Goal: Information Seeking & Learning: Find specific page/section

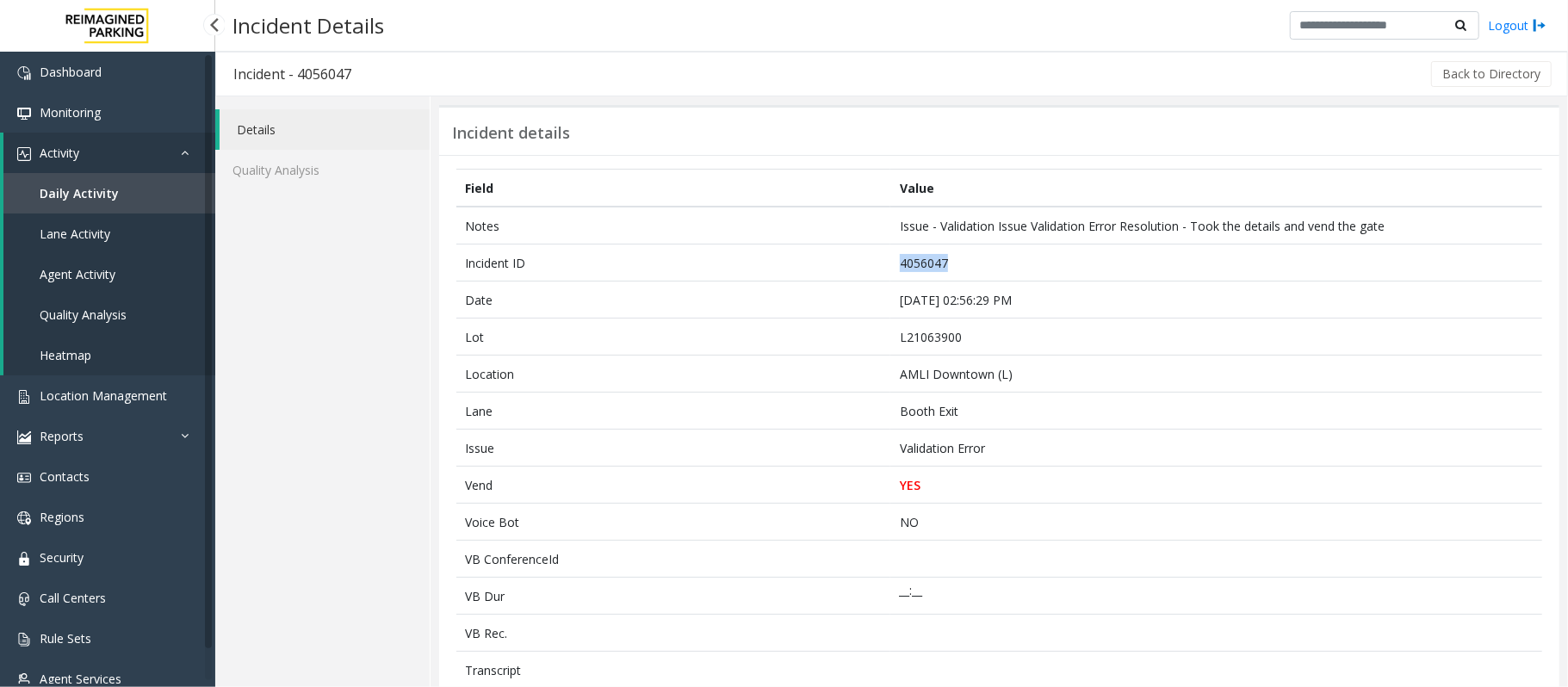
drag, startPoint x: 0, startPoint y: 0, endPoint x: 93, endPoint y: 189, distance: 210.6
click at [93, 189] on span "Daily Activity" at bounding box center [79, 193] width 79 height 16
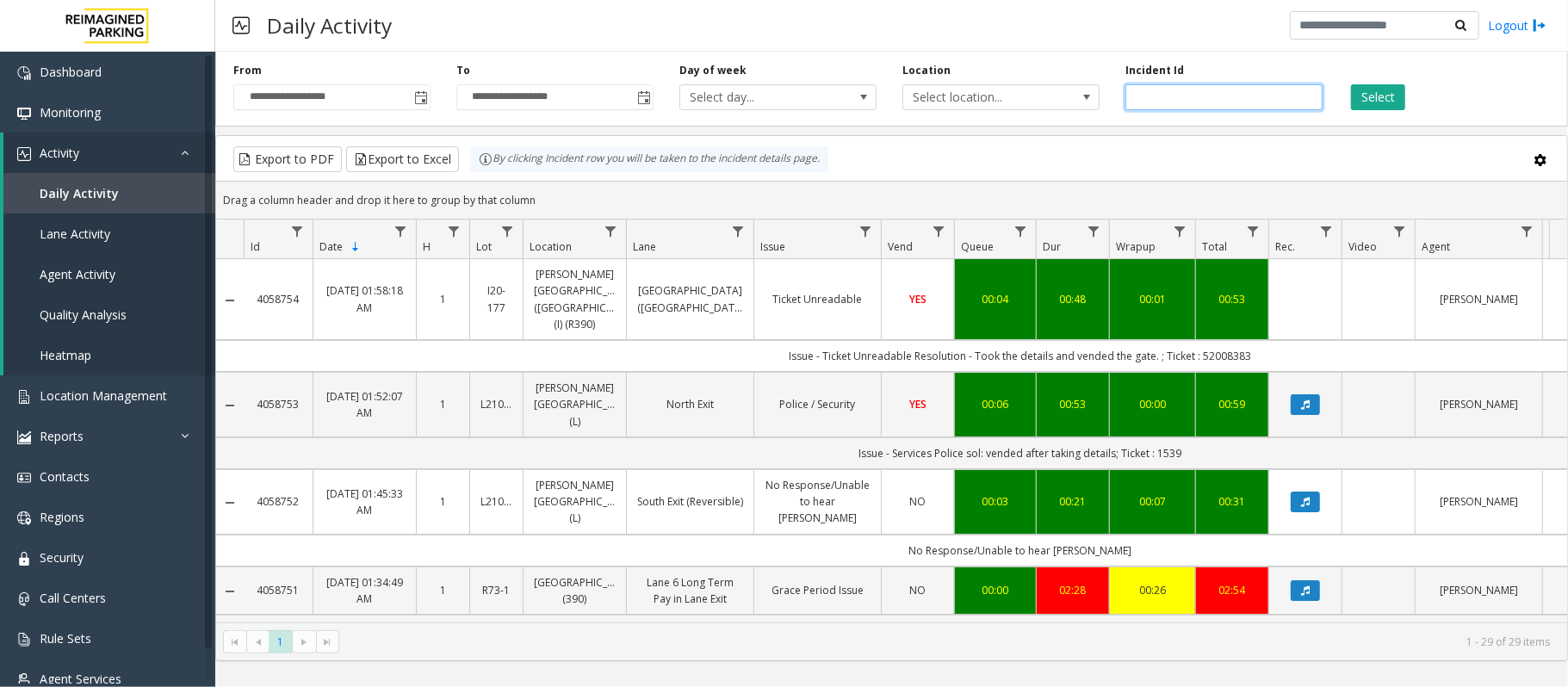
click at [1139, 98] on input "number" at bounding box center [1224, 97] width 197 height 26
paste input "*******"
type input "*******"
click at [1393, 86] on button "Select" at bounding box center [1378, 97] width 54 height 26
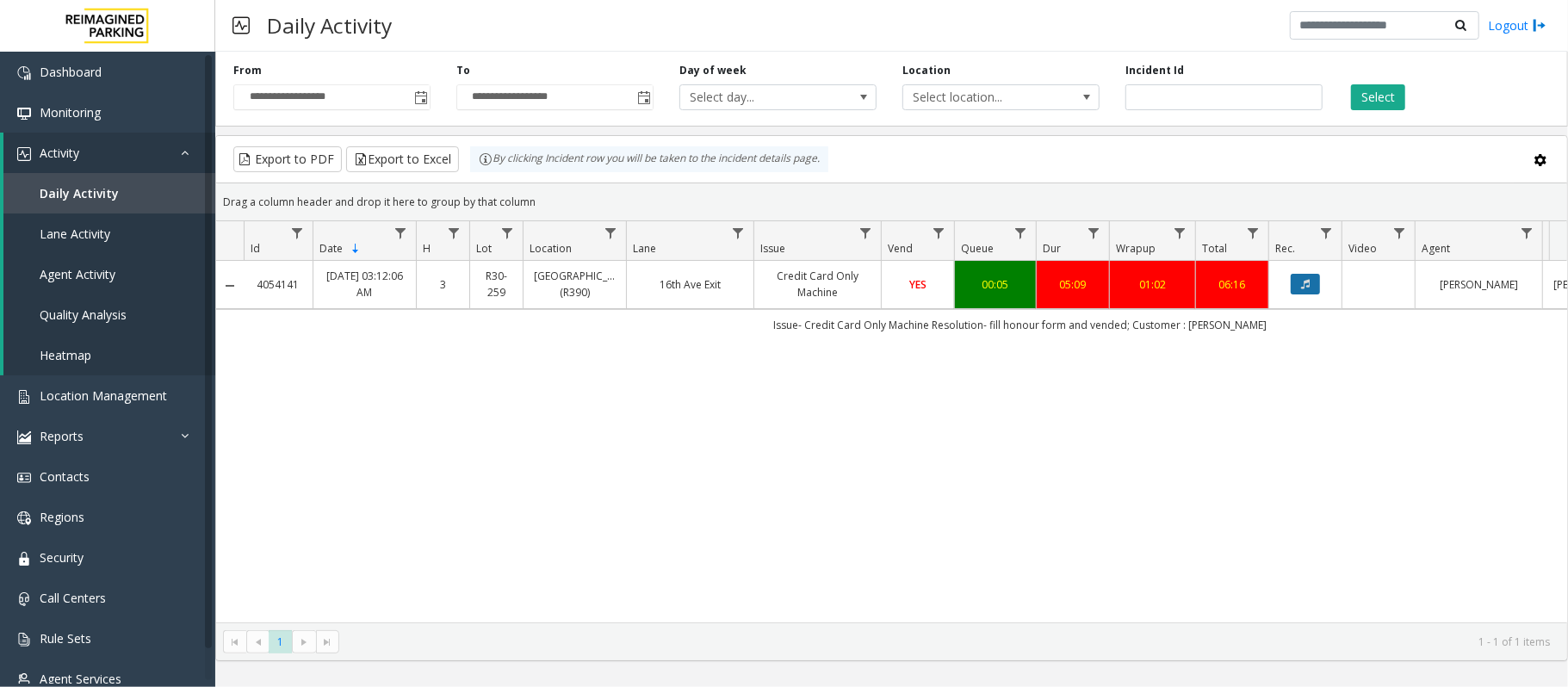
click at [1307, 283] on icon "Data table" at bounding box center [1305, 284] width 9 height 11
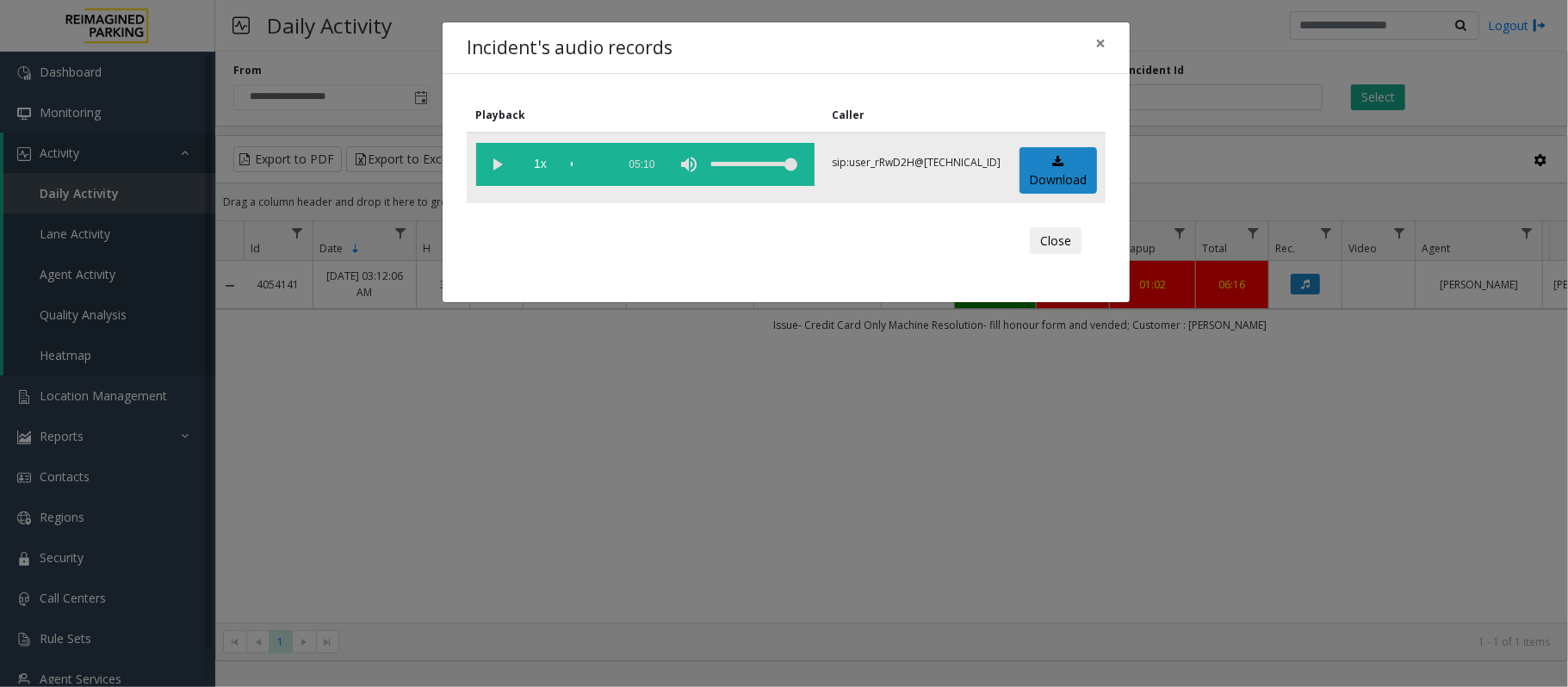
click at [497, 167] on vg-play-pause at bounding box center [498, 164] width 43 height 43
click at [1059, 236] on button "Close" at bounding box center [1056, 241] width 52 height 28
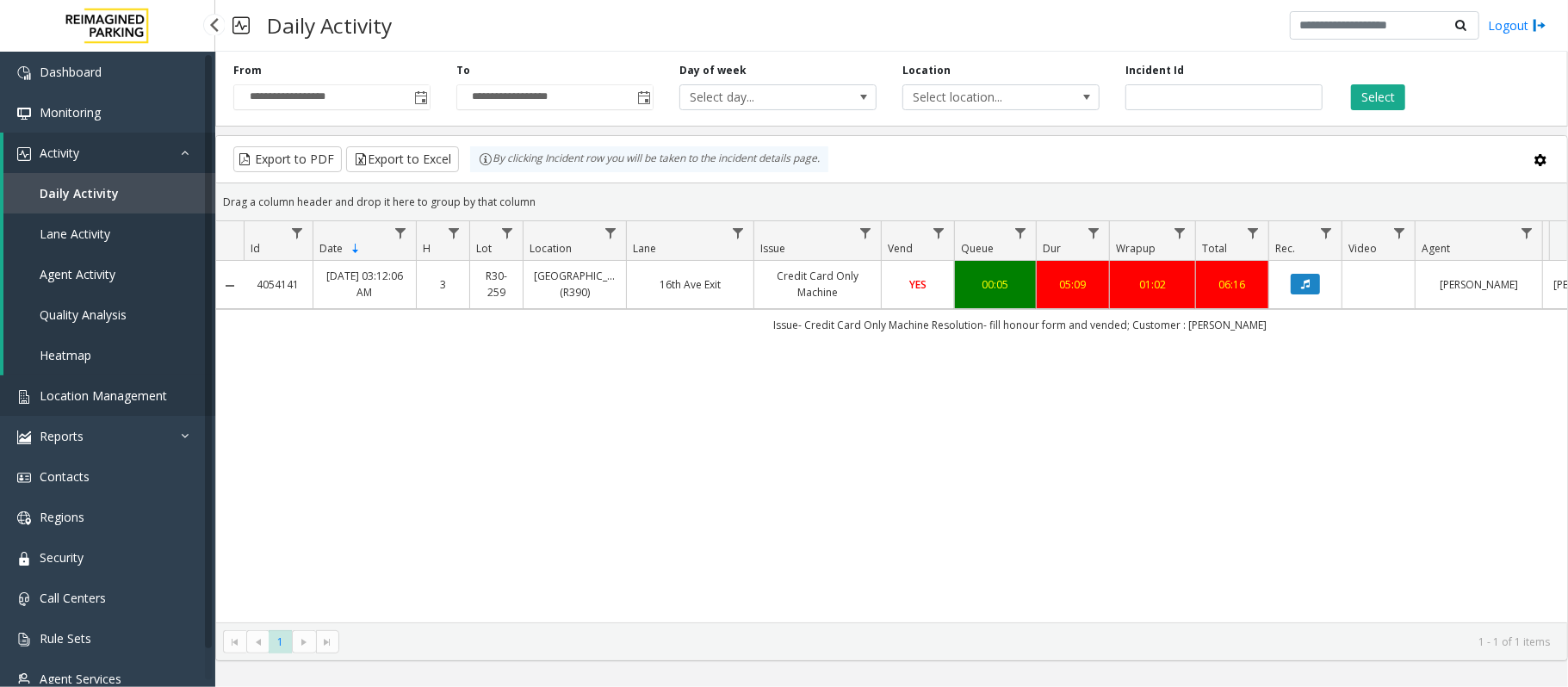
click at [98, 390] on span "Location Management" at bounding box center [103, 396] width 127 height 16
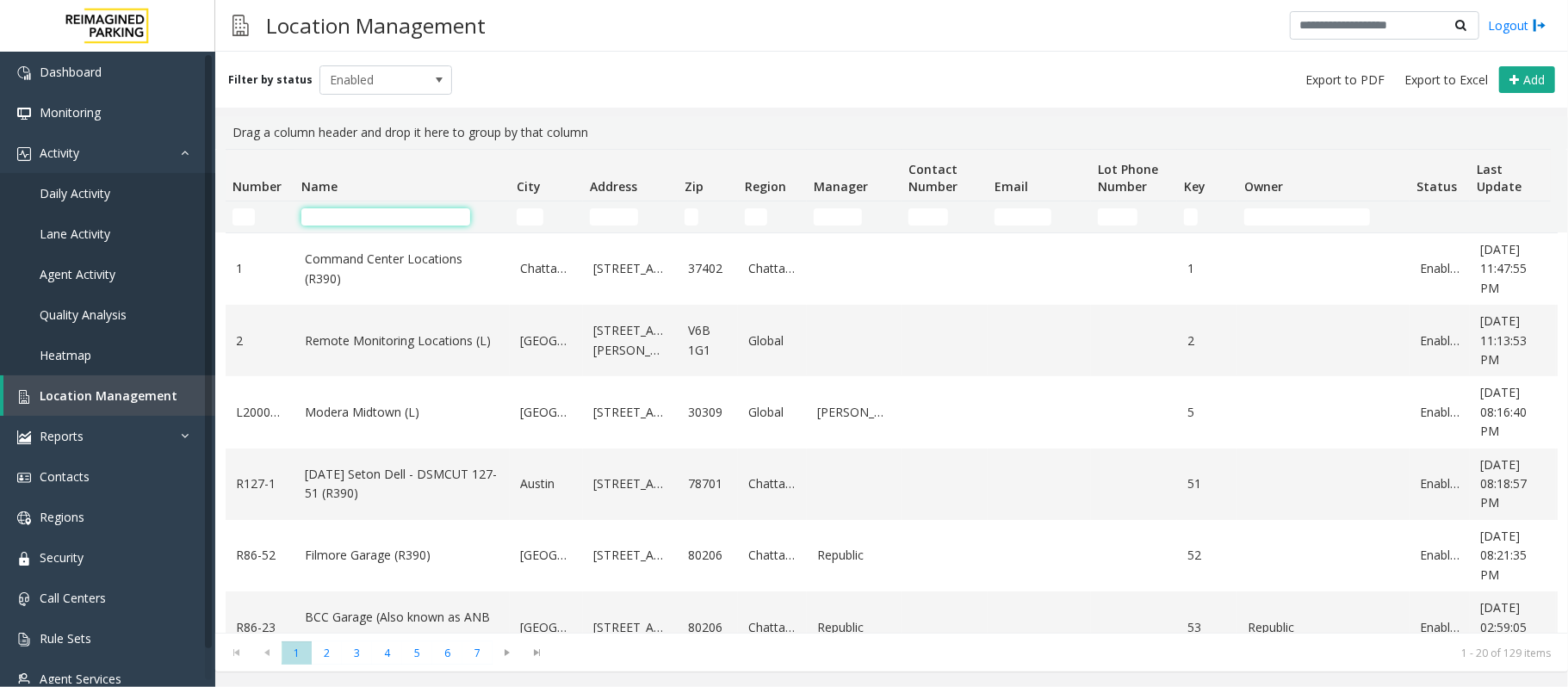
click at [393, 222] on input "Name Filter" at bounding box center [386, 216] width 169 height 17
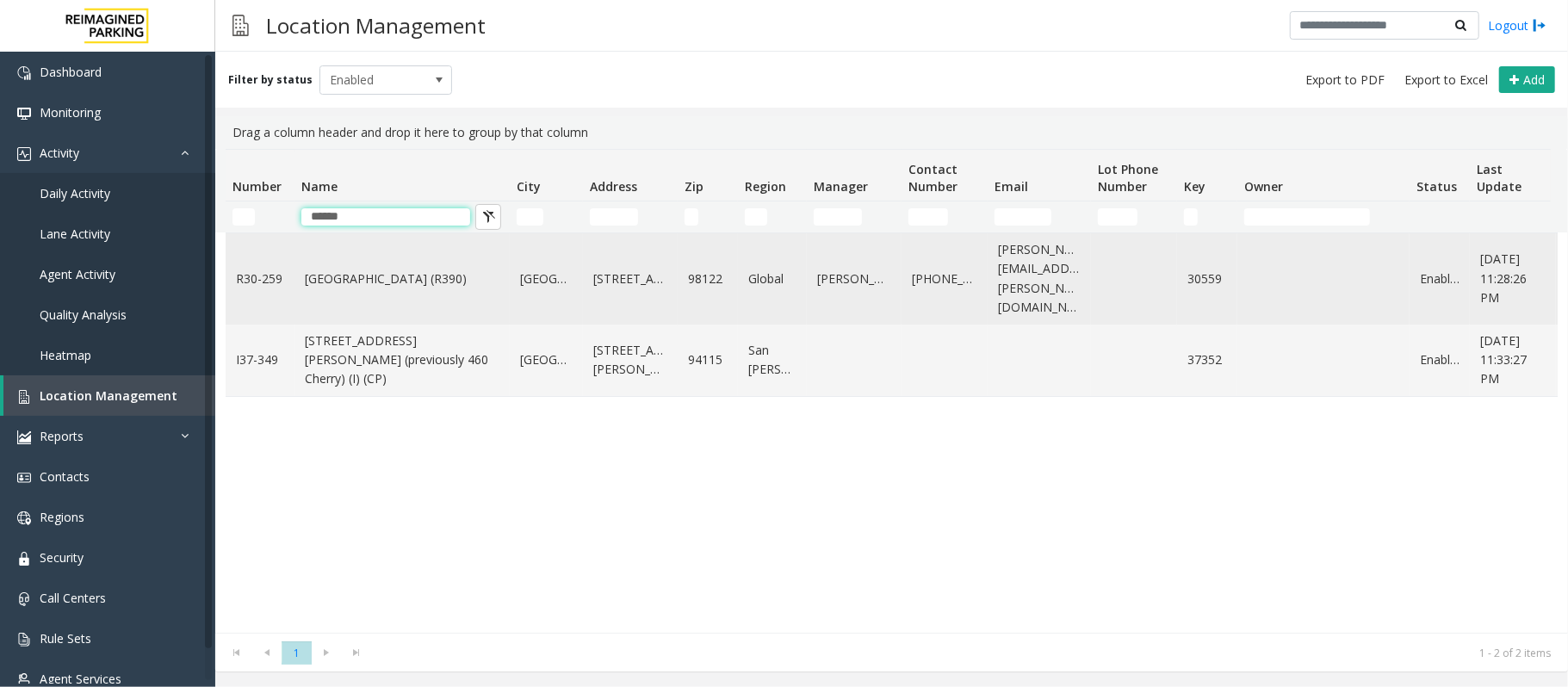
type input "******"
click at [374, 270] on link "[GEOGRAPHIC_DATA] (R390)" at bounding box center [402, 279] width 195 height 19
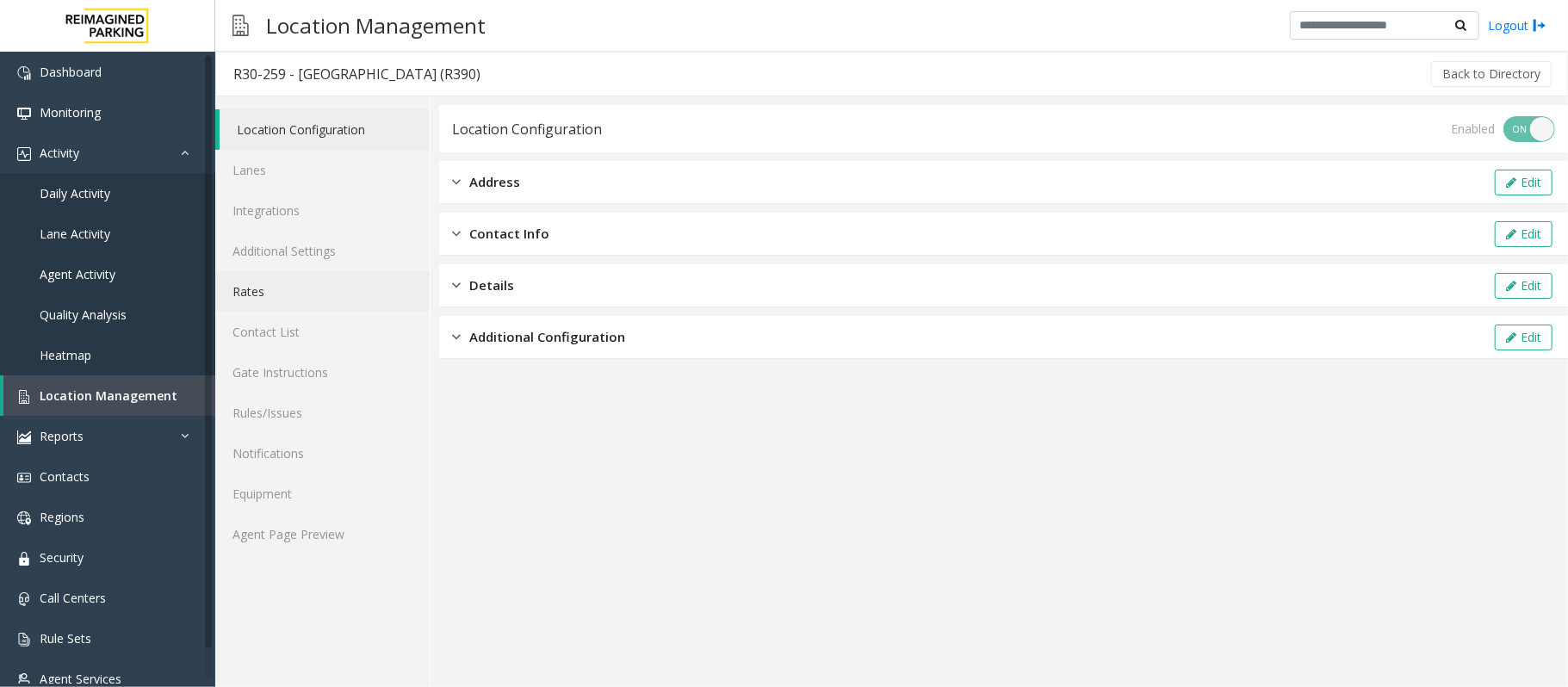
click at [259, 300] on link "Rates" at bounding box center [322, 291] width 214 height 40
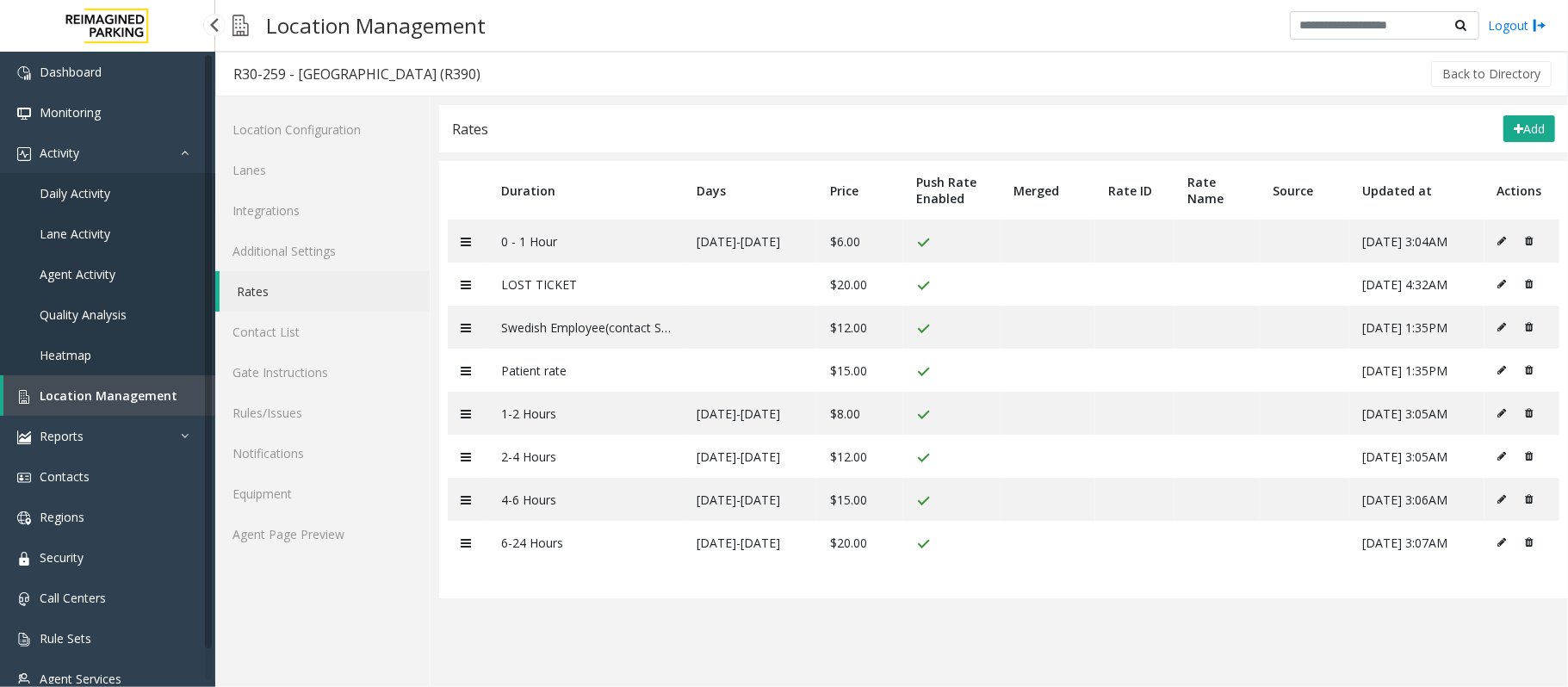
click at [46, 190] on span "Daily Activity" at bounding box center [74, 193] width 71 height 16
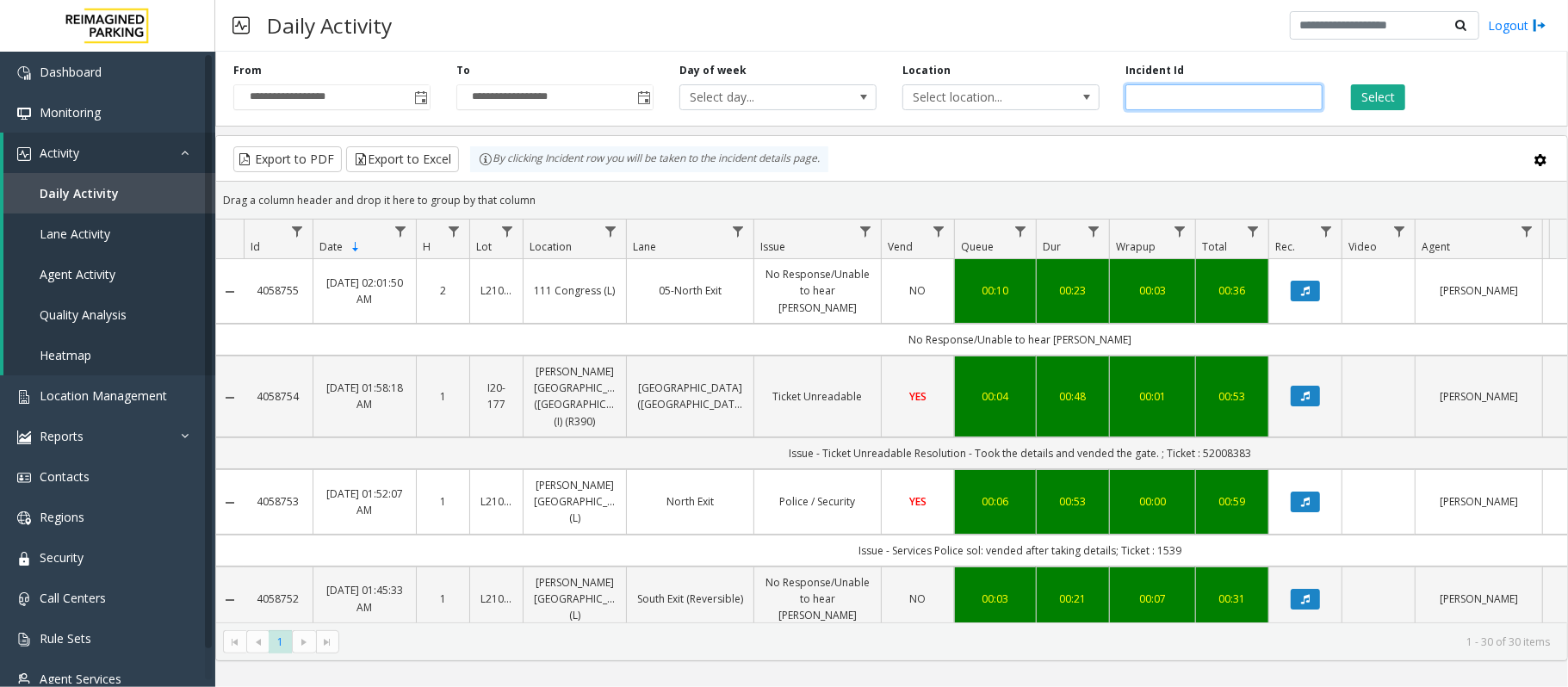
click at [1164, 100] on input "number" at bounding box center [1224, 97] width 197 height 26
paste input "*******"
click at [1388, 101] on button "Select" at bounding box center [1378, 97] width 54 height 26
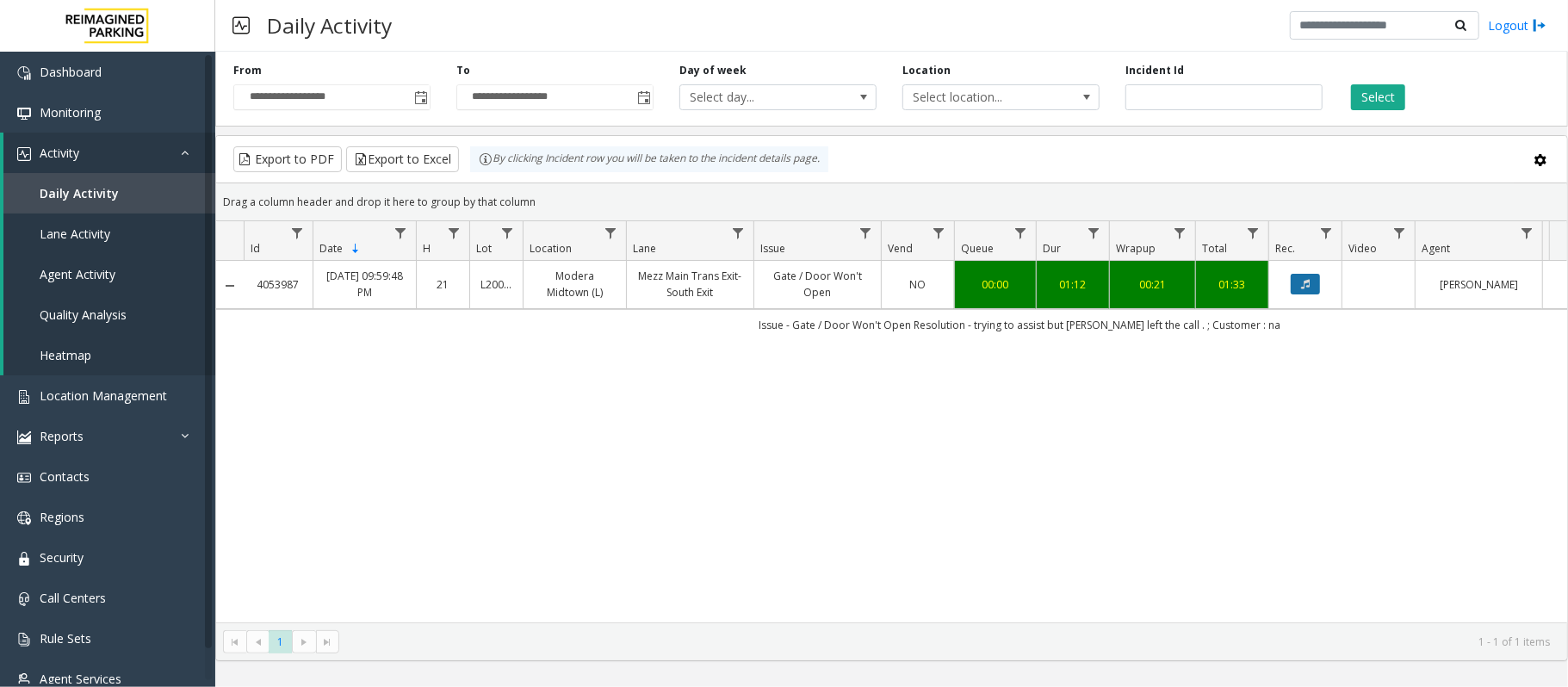
click at [1295, 284] on button "Data table" at bounding box center [1305, 283] width 30 height 21
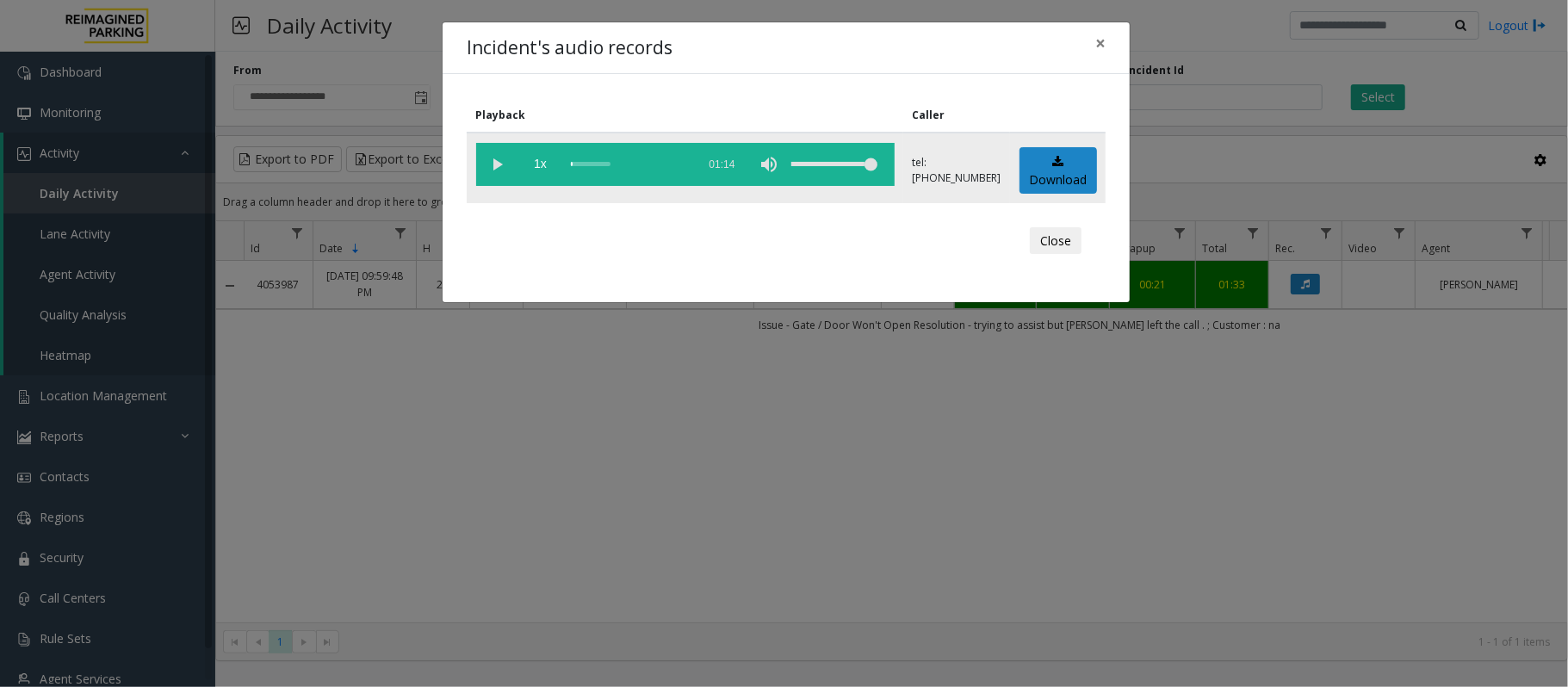
click at [489, 161] on vg-play-pause at bounding box center [498, 164] width 43 height 43
click at [576, 161] on div "scrub bar" at bounding box center [629, 164] width 117 height 43
click at [493, 169] on vg-play-pause at bounding box center [498, 164] width 43 height 43
click at [571, 163] on div "scrub bar" at bounding box center [629, 164] width 117 height 43
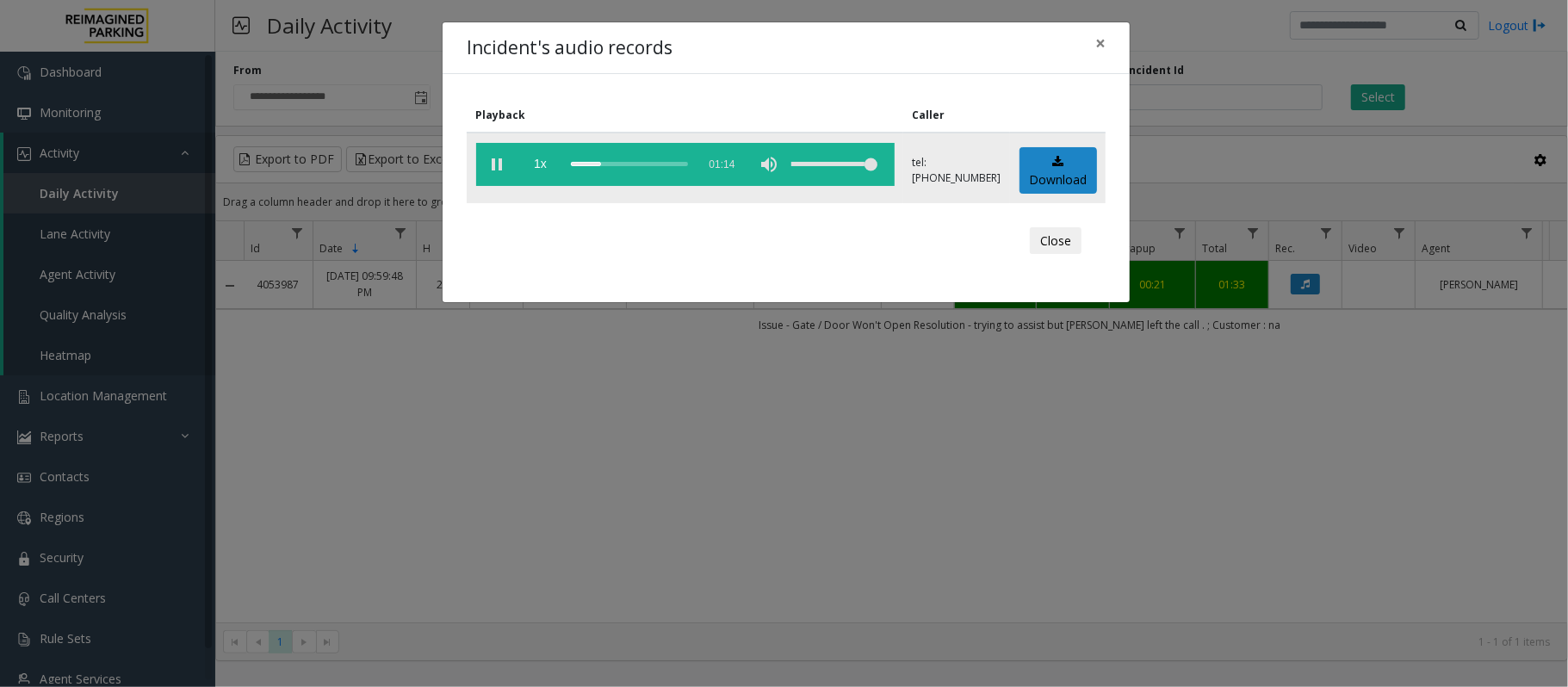
click at [494, 172] on vg-play-pause at bounding box center [498, 164] width 43 height 43
click at [571, 166] on div "scrub bar" at bounding box center [629, 164] width 117 height 43
click at [489, 170] on vg-play-pause at bounding box center [498, 164] width 43 height 43
click at [493, 169] on vg-play-pause at bounding box center [498, 164] width 43 height 43
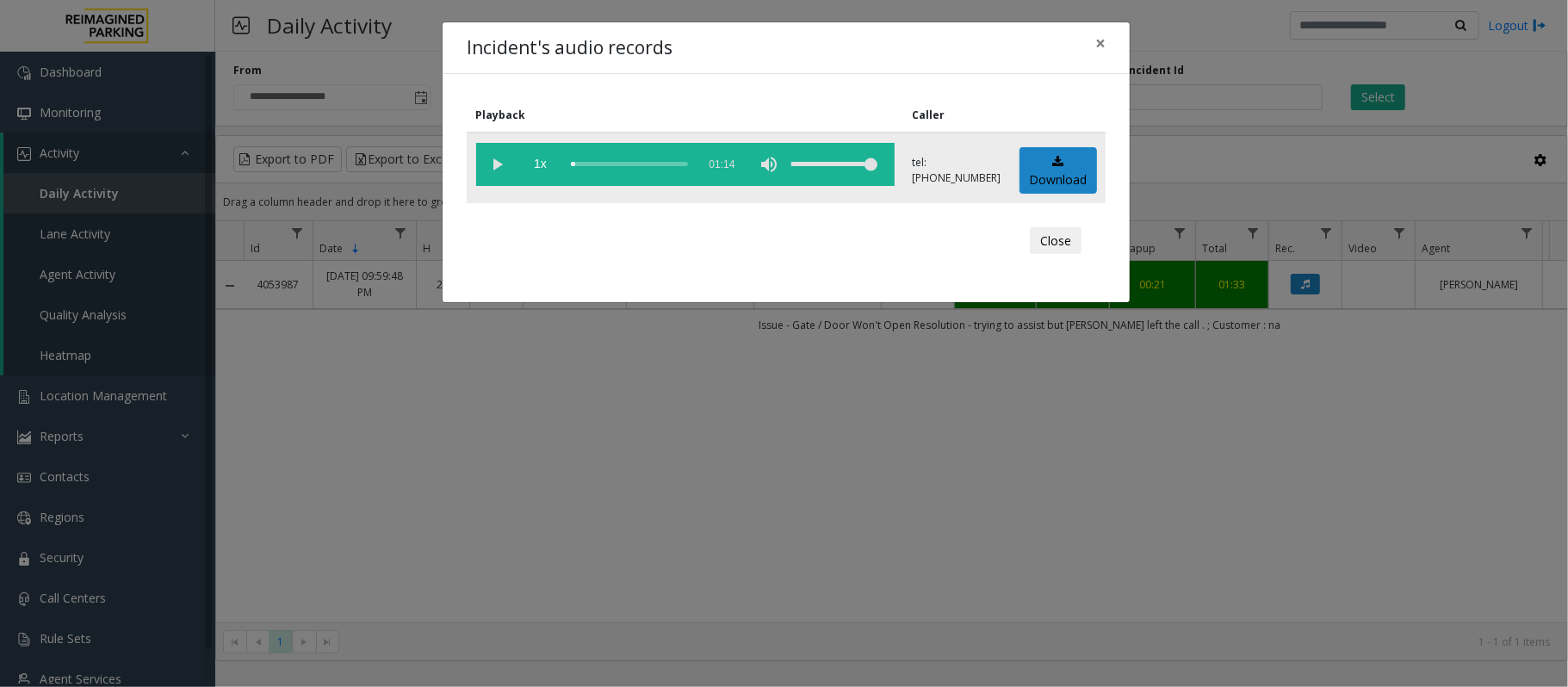
click at [576, 163] on div "scrub bar" at bounding box center [629, 164] width 117 height 43
click at [499, 167] on vg-play-pause at bounding box center [498, 164] width 43 height 43
click at [576, 161] on div "scrub bar" at bounding box center [629, 164] width 117 height 43
click at [493, 162] on vg-play-pause at bounding box center [498, 164] width 43 height 43
click at [490, 169] on vg-play-pause at bounding box center [498, 164] width 43 height 43
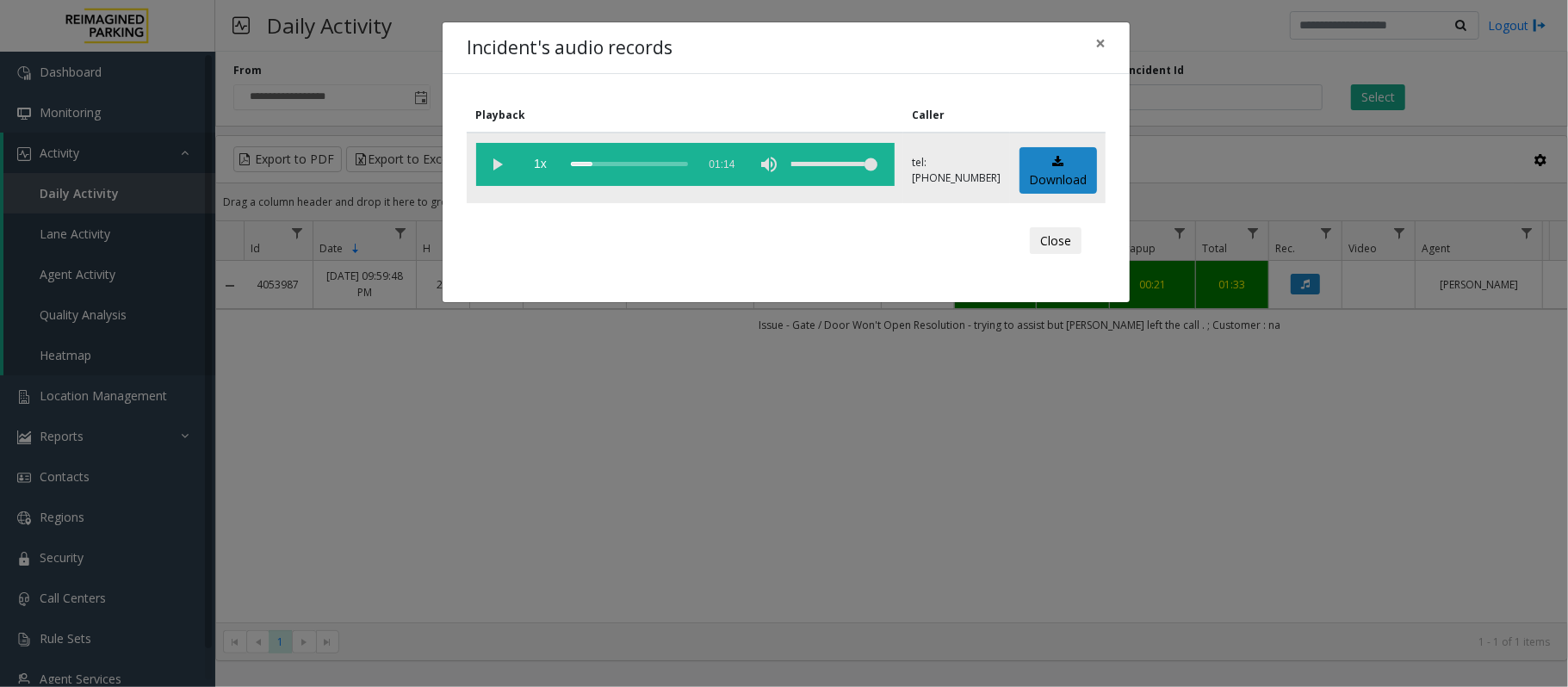
click at [490, 169] on vg-play-pause at bounding box center [498, 164] width 43 height 43
click at [576, 162] on div "scrub bar" at bounding box center [629, 164] width 117 height 43
click at [572, 163] on div "scrub bar" at bounding box center [629, 164] width 117 height 43
click at [634, 163] on div "scrub bar" at bounding box center [629, 164] width 117 height 43
click at [497, 162] on vg-play-pause at bounding box center [498, 164] width 43 height 43
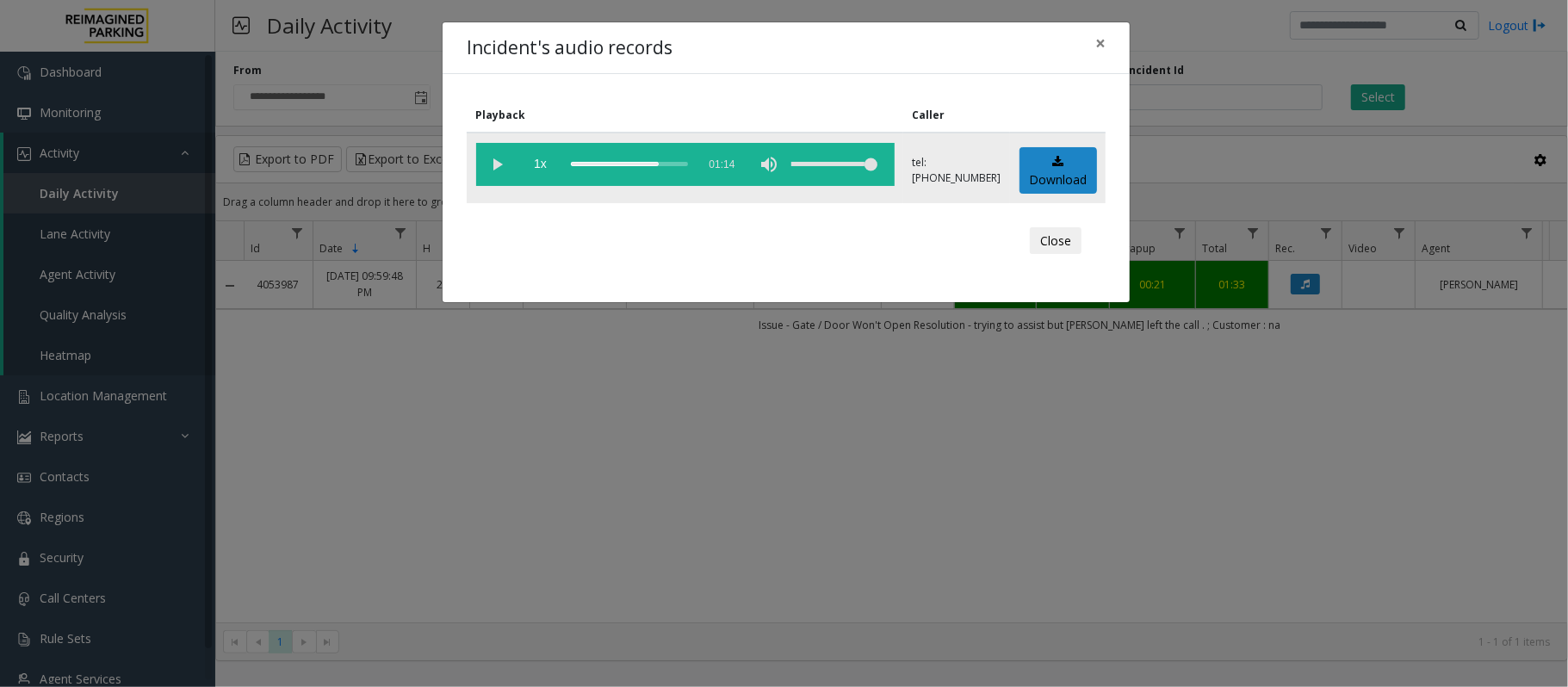
click at [573, 162] on div "scrub bar" at bounding box center [629, 164] width 117 height 43
click at [499, 165] on vg-play-pause at bounding box center [498, 164] width 43 height 43
click at [647, 162] on div "scrub bar" at bounding box center [629, 164] width 117 height 43
click at [655, 162] on div "scrub bar" at bounding box center [629, 164] width 117 height 43
click at [497, 162] on vg-play-pause at bounding box center [498, 164] width 43 height 43
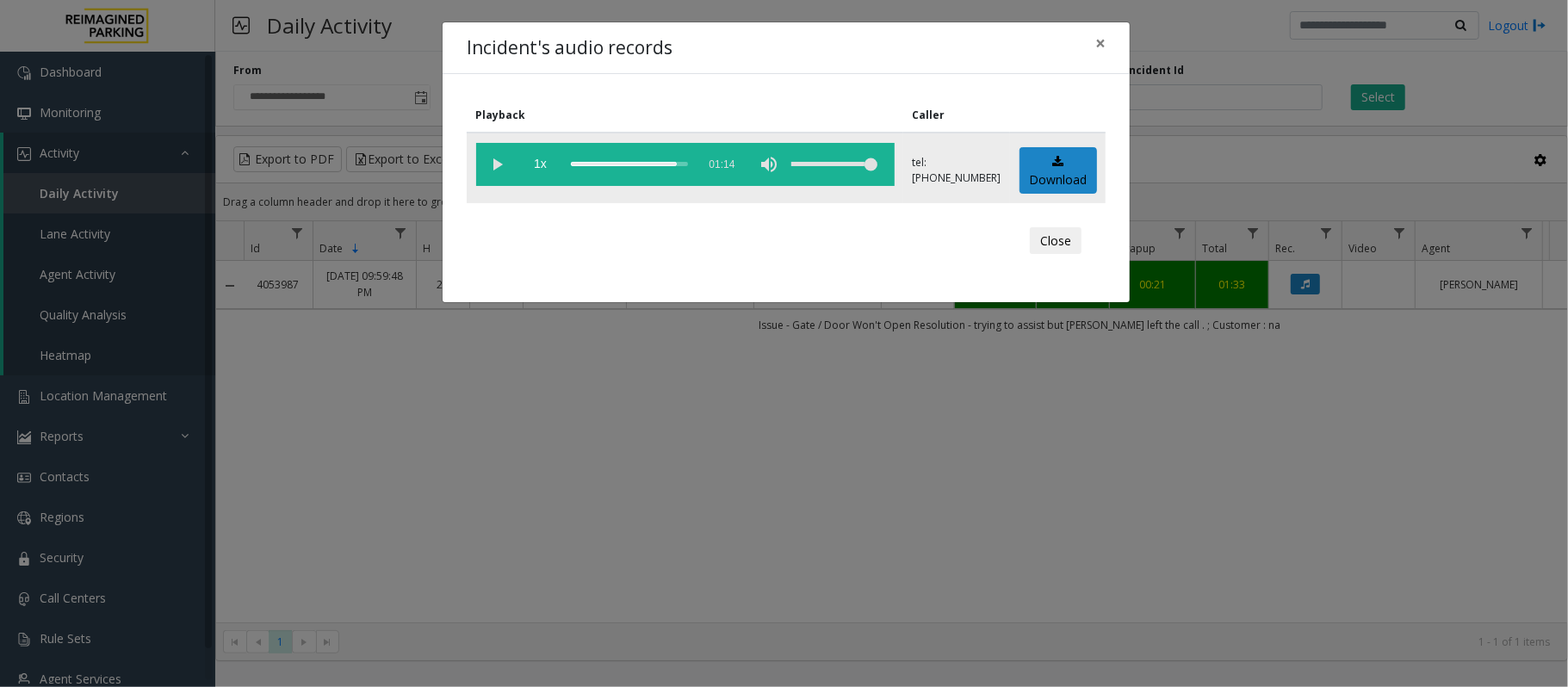
click at [571, 162] on div "scrub bar" at bounding box center [629, 164] width 117 height 43
click at [493, 166] on vg-play-pause at bounding box center [498, 164] width 43 height 43
click at [500, 155] on vg-play-pause at bounding box center [498, 164] width 43 height 43
click at [496, 167] on vg-play-pause at bounding box center [498, 164] width 43 height 43
click at [596, 163] on div "scrub bar" at bounding box center [629, 164] width 117 height 43
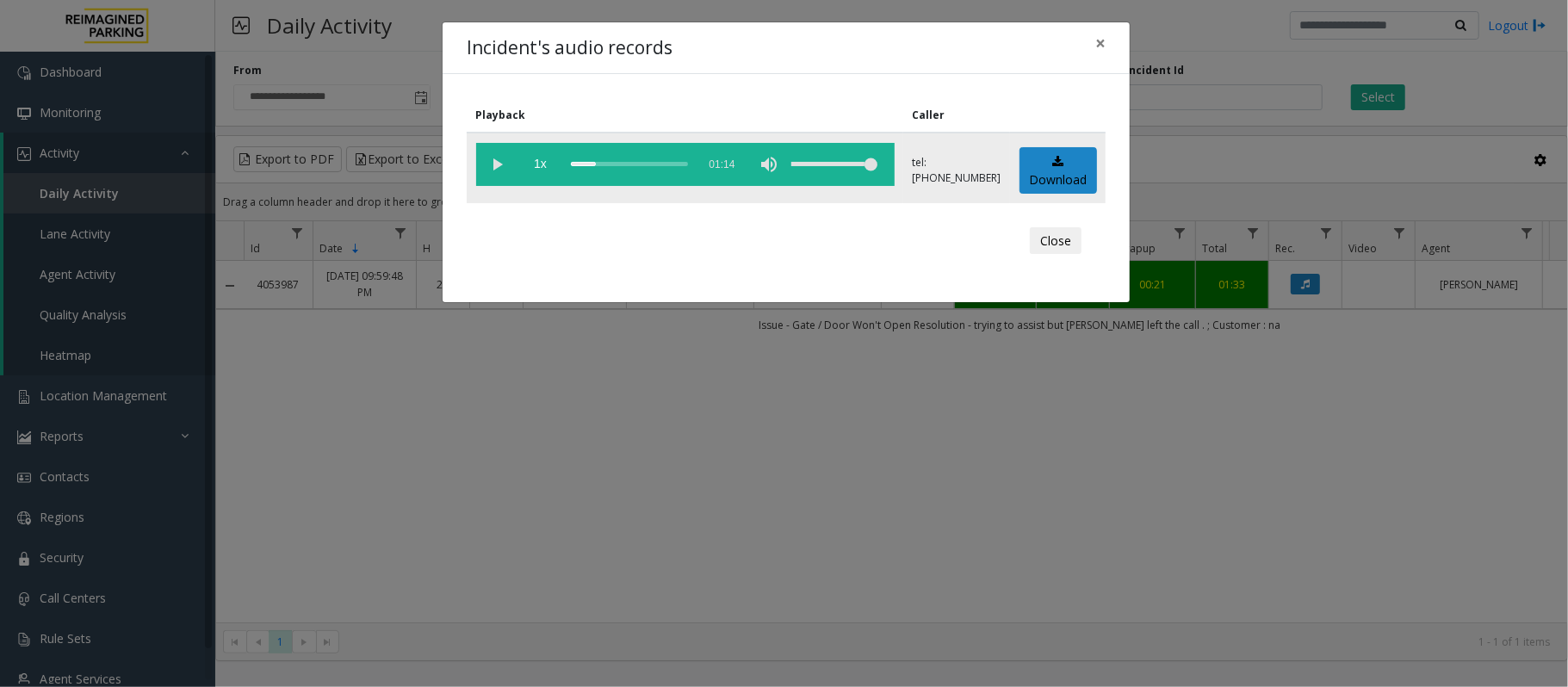
click at [585, 162] on div "scrub bar" at bounding box center [629, 164] width 117 height 43
click at [591, 162] on div "scrub bar" at bounding box center [629, 164] width 117 height 43
click at [497, 156] on vg-play-pause at bounding box center [498, 164] width 43 height 43
click at [489, 165] on vg-play-pause at bounding box center [498, 164] width 43 height 43
click at [572, 163] on div "scrub bar" at bounding box center [629, 164] width 117 height 43
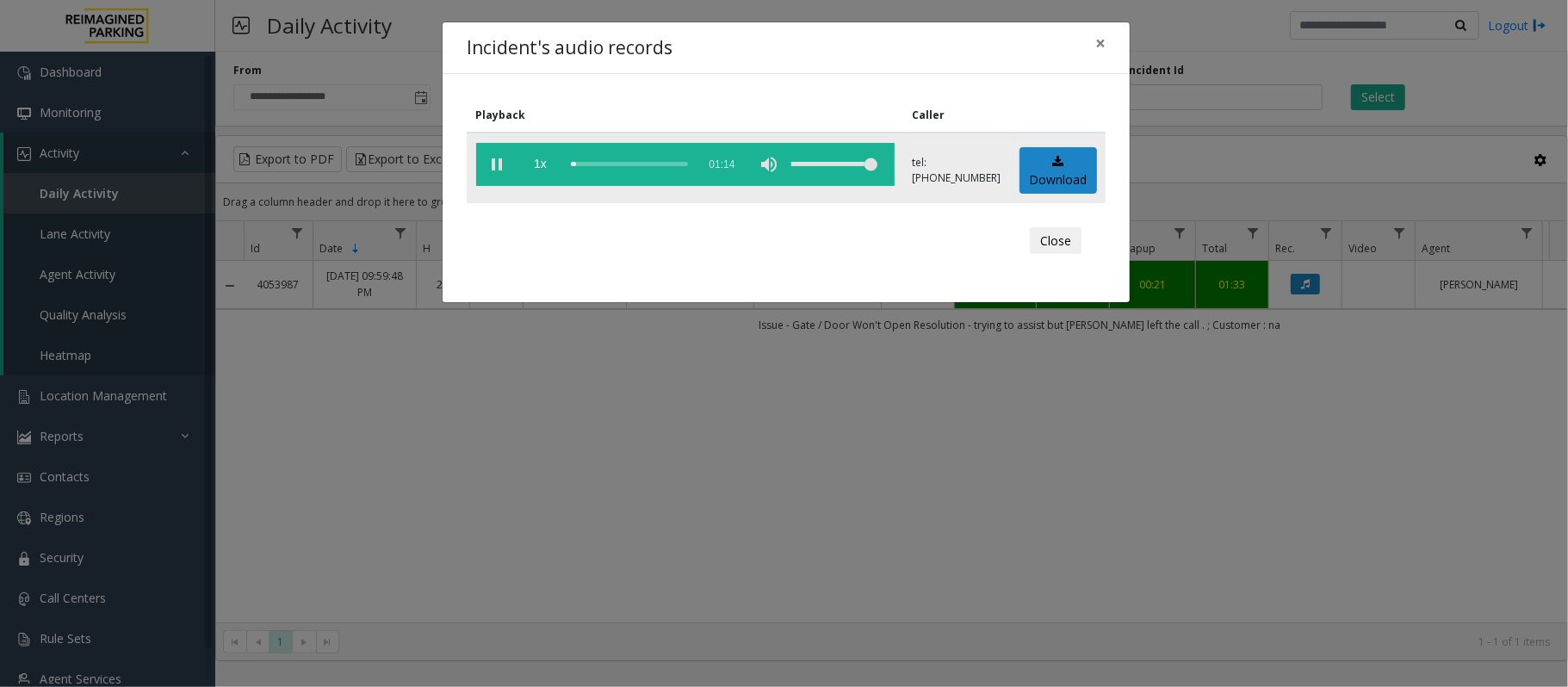
click at [497, 167] on vg-play-pause at bounding box center [498, 164] width 43 height 43
click at [1099, 45] on span "×" at bounding box center [1101, 43] width 11 height 24
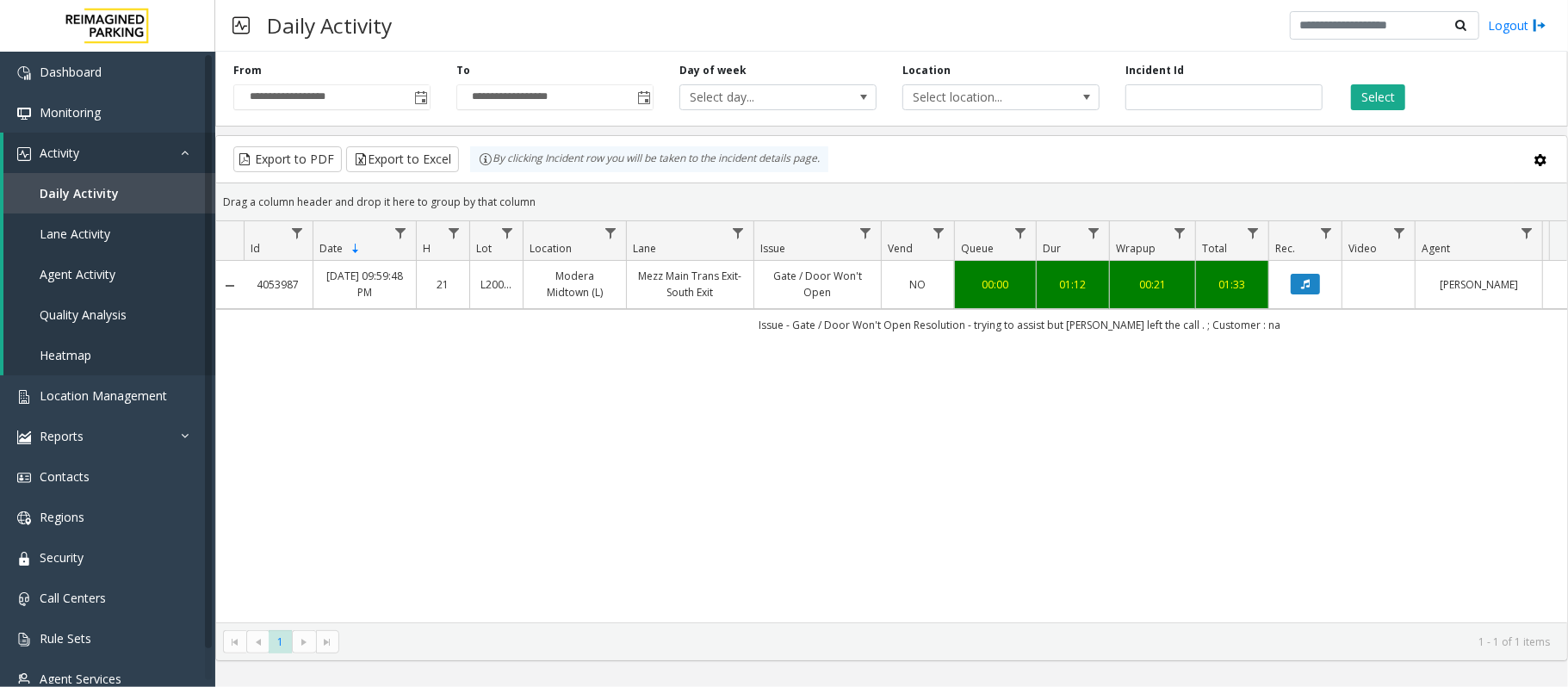
click at [1053, 484] on div "4053987 [DATE] 09:59:48 PM 21 L20000500 Modera Midtown (L) Mezz Main Trans Exit…" at bounding box center [891, 441] width 1351 height 361
drag, startPoint x: 1224, startPoint y: 91, endPoint x: 997, endPoint y: 95, distance: 227.0
click at [997, 95] on div "**********" at bounding box center [891, 85] width 1353 height 82
paste input "number"
click at [1392, 95] on button "Select" at bounding box center [1378, 97] width 54 height 26
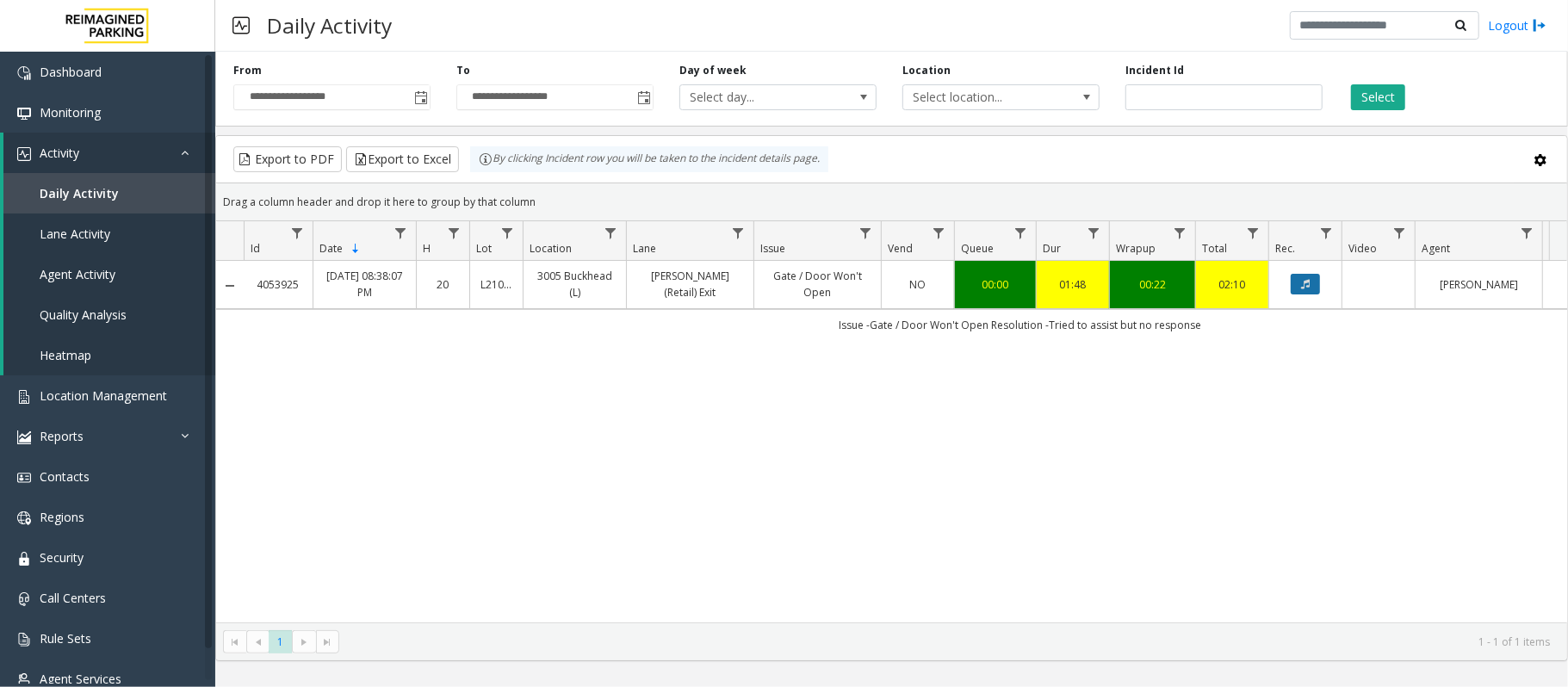
click at [1306, 283] on icon "Data table" at bounding box center [1305, 284] width 9 height 11
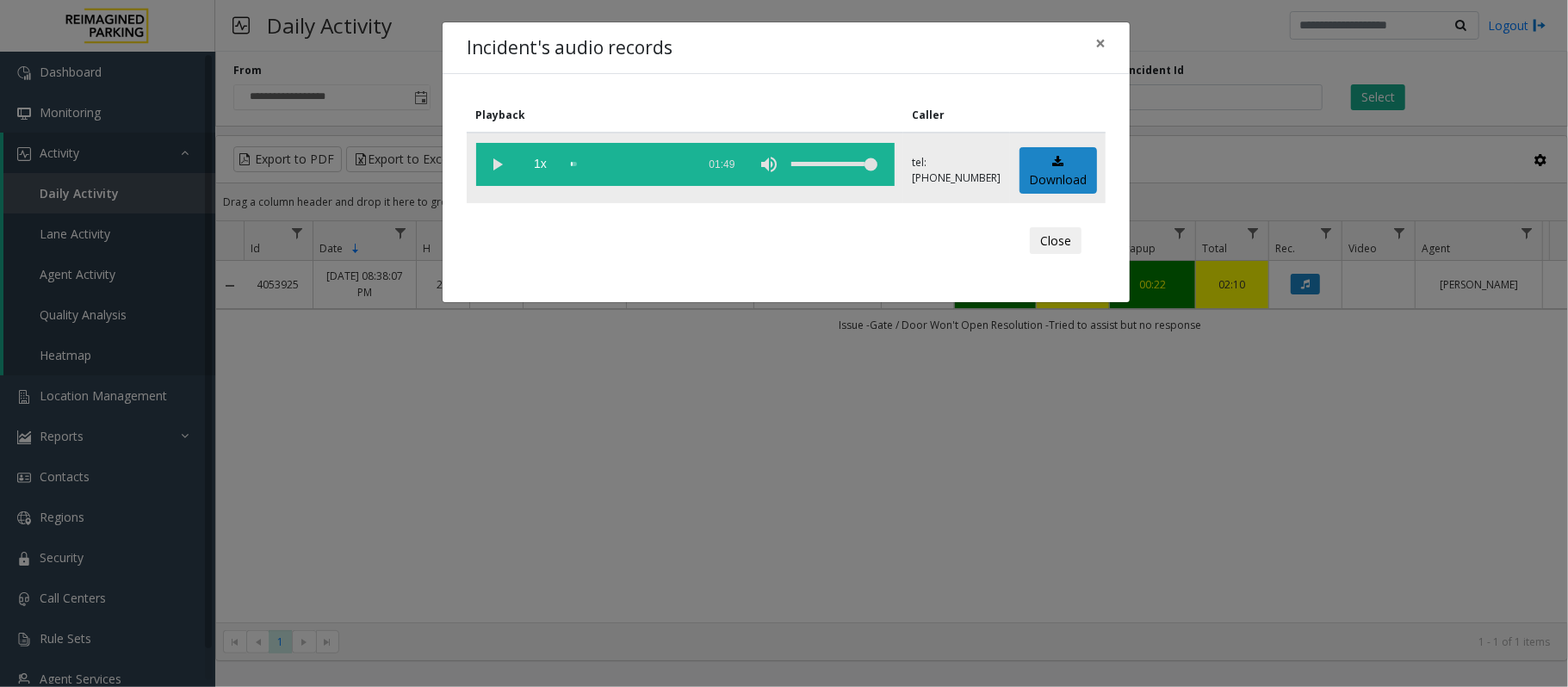
click at [500, 162] on vg-play-pause at bounding box center [498, 164] width 43 height 43
click at [499, 172] on vg-play-pause at bounding box center [498, 164] width 43 height 43
click at [501, 165] on vg-play-pause at bounding box center [498, 164] width 43 height 43
click at [572, 165] on div "scrub bar" at bounding box center [629, 164] width 117 height 43
click at [573, 162] on div "scrub bar" at bounding box center [629, 164] width 117 height 43
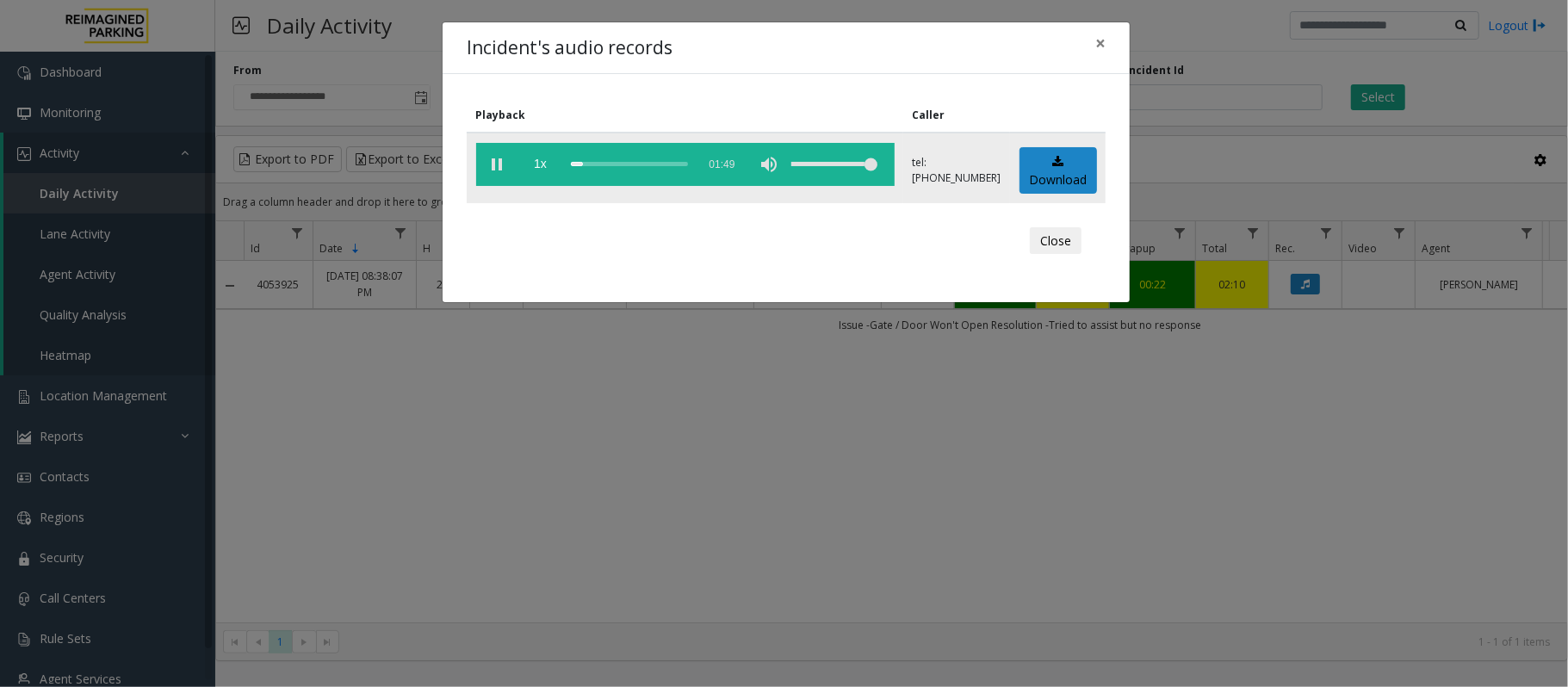
click at [504, 166] on vg-play-pause at bounding box center [498, 164] width 43 height 43
click at [497, 161] on vg-play-pause at bounding box center [498, 164] width 43 height 43
click at [496, 169] on vg-play-pause at bounding box center [498, 164] width 43 height 43
click at [1058, 236] on button "Close" at bounding box center [1056, 241] width 52 height 28
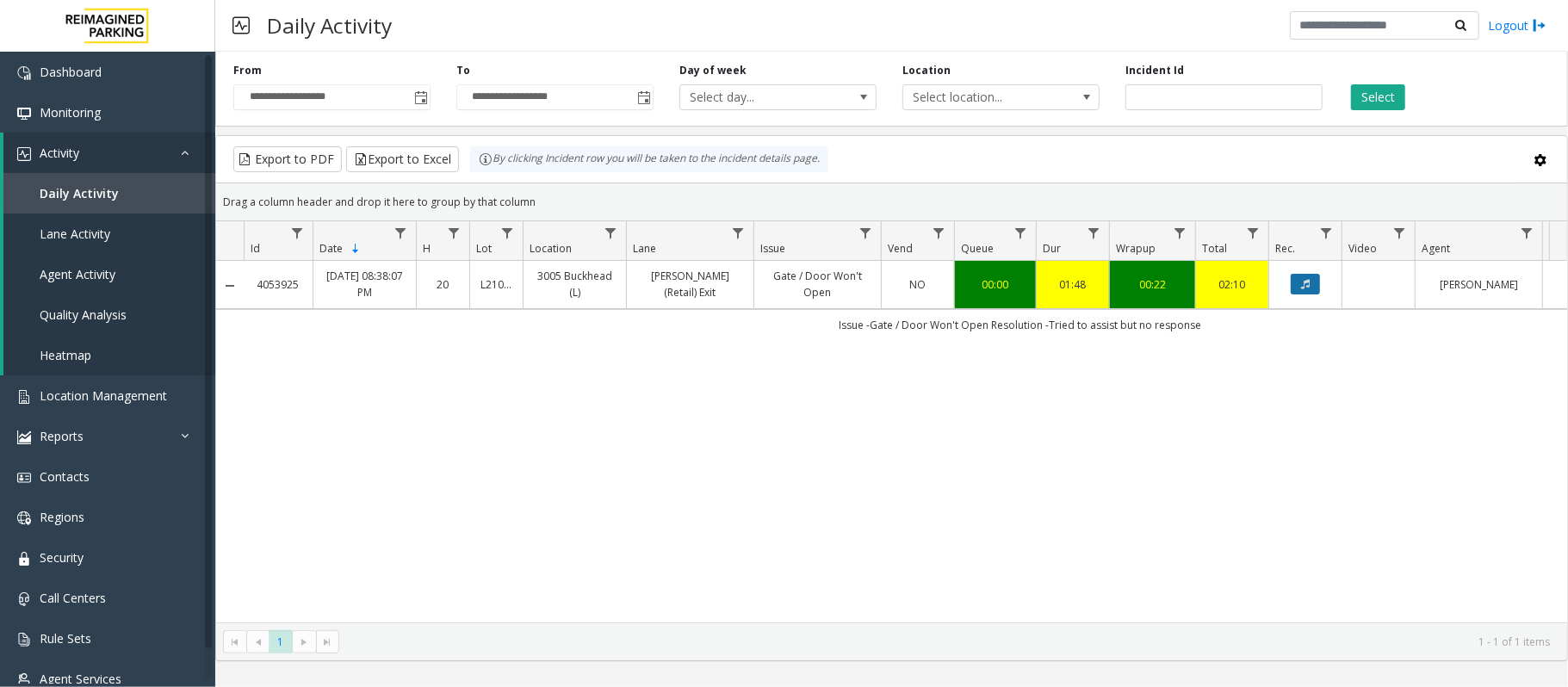
click at [1312, 286] on button "Data table" at bounding box center [1305, 283] width 30 height 21
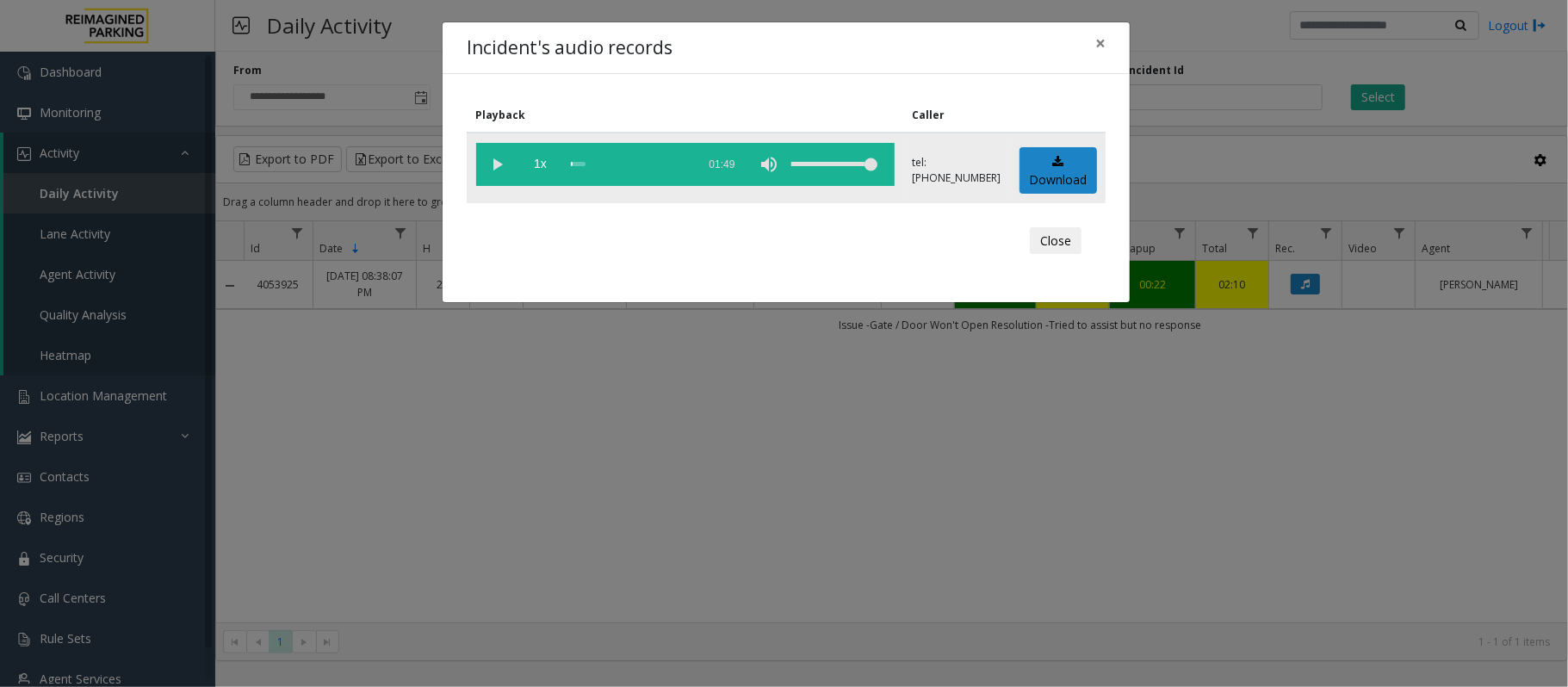
click at [498, 169] on vg-play-pause at bounding box center [498, 164] width 43 height 43
click at [499, 166] on vg-play-pause at bounding box center [498, 164] width 43 height 43
click at [1059, 245] on button "Close" at bounding box center [1056, 241] width 52 height 28
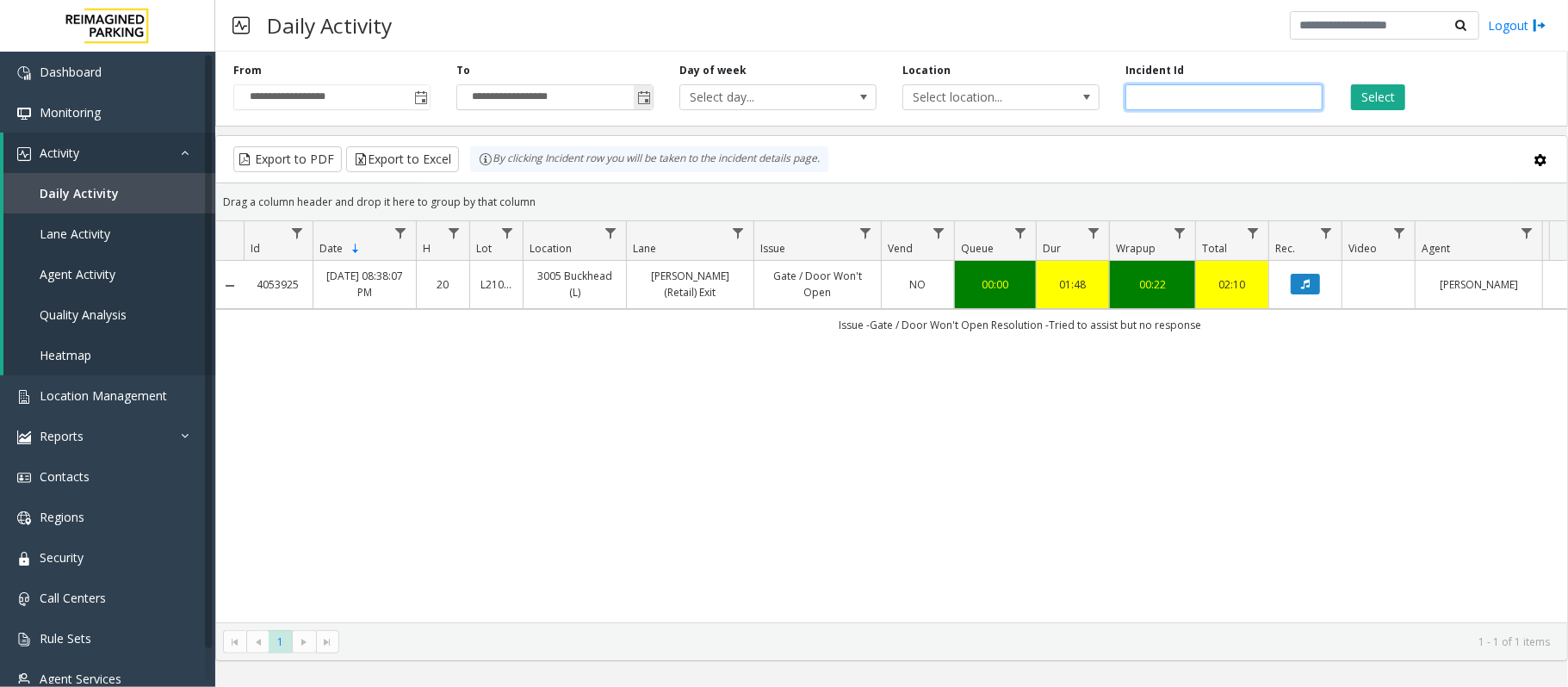
drag, startPoint x: 1245, startPoint y: 100, endPoint x: 480, endPoint y: 104, distance: 765.0
click at [480, 104] on div "**********" at bounding box center [891, 85] width 1353 height 82
paste input "number"
click at [1373, 93] on button "Select" at bounding box center [1378, 97] width 54 height 26
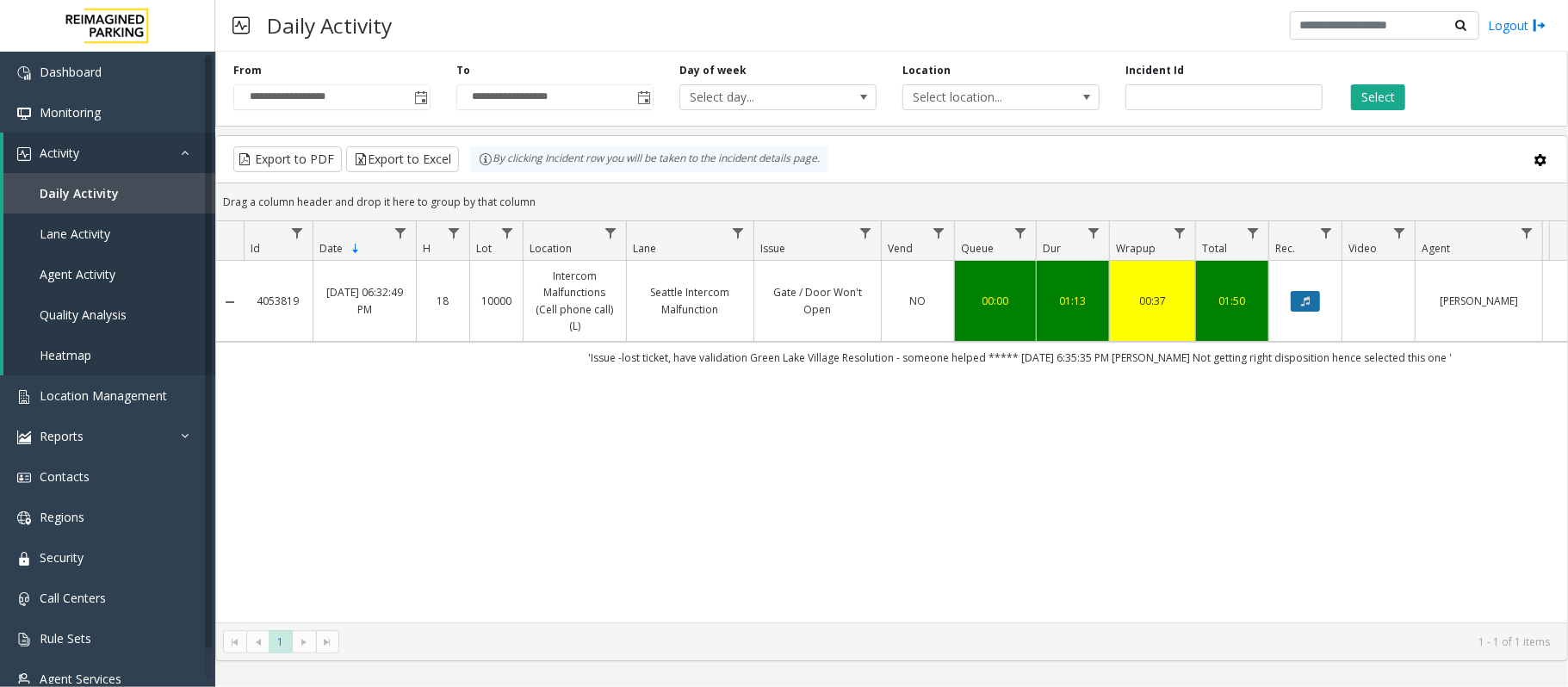
click at [1310, 300] on icon "Data table" at bounding box center [1305, 301] width 9 height 11
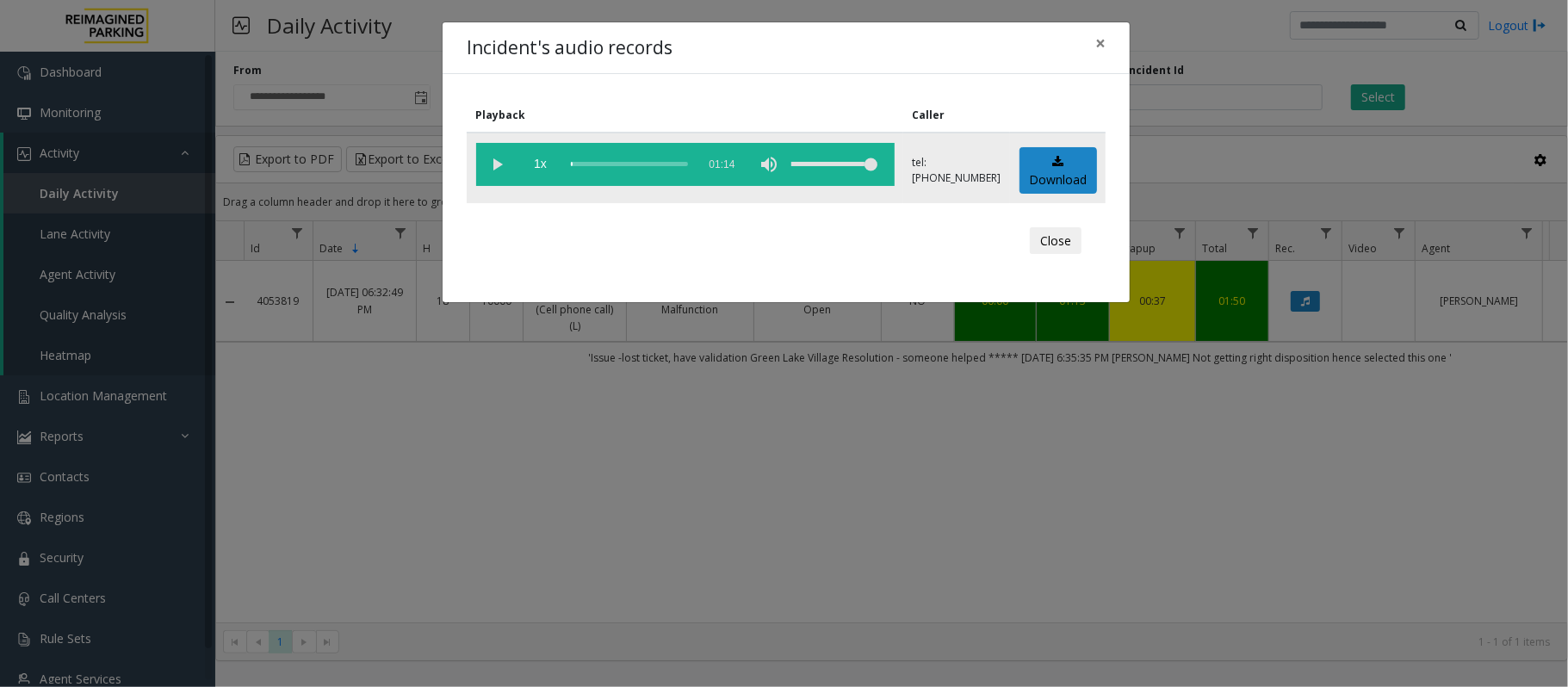
drag, startPoint x: 494, startPoint y: 163, endPoint x: 873, endPoint y: 152, distance: 379.2
click at [751, 400] on div "Incident's audio records × Playback Caller 1x 01:14 tel:[PHONE_NUMBER] Download…" at bounding box center [784, 344] width 1568 height 687
click at [1099, 41] on span "×" at bounding box center [1101, 43] width 11 height 24
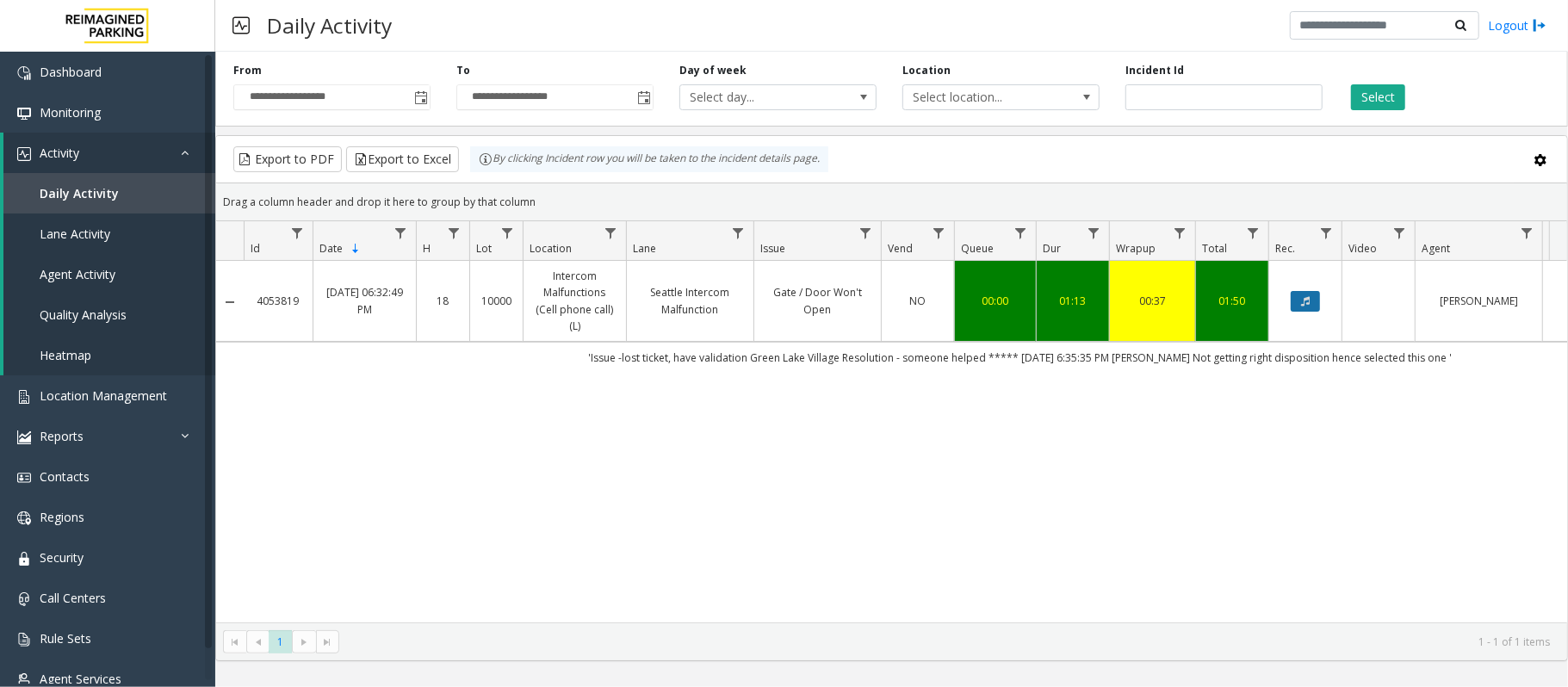
click at [1307, 307] on icon "Data table" at bounding box center [1305, 301] width 9 height 11
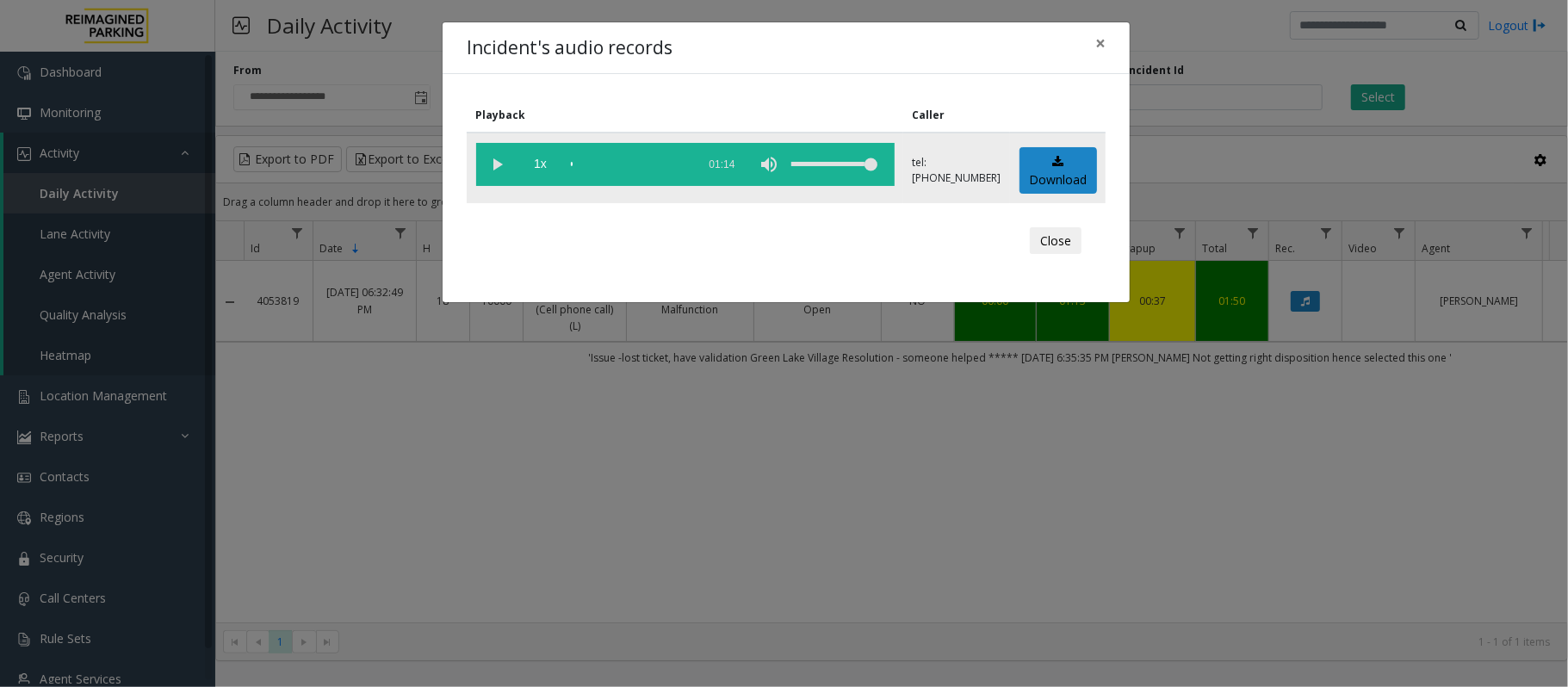
click at [497, 161] on vg-play-pause at bounding box center [498, 164] width 43 height 43
click at [583, 161] on div "scrub bar" at bounding box center [629, 164] width 117 height 43
click at [584, 160] on div "scrub bar" at bounding box center [629, 164] width 117 height 43
click at [498, 167] on vg-play-pause at bounding box center [498, 164] width 43 height 43
click at [585, 162] on div "scrub bar" at bounding box center [629, 164] width 117 height 43
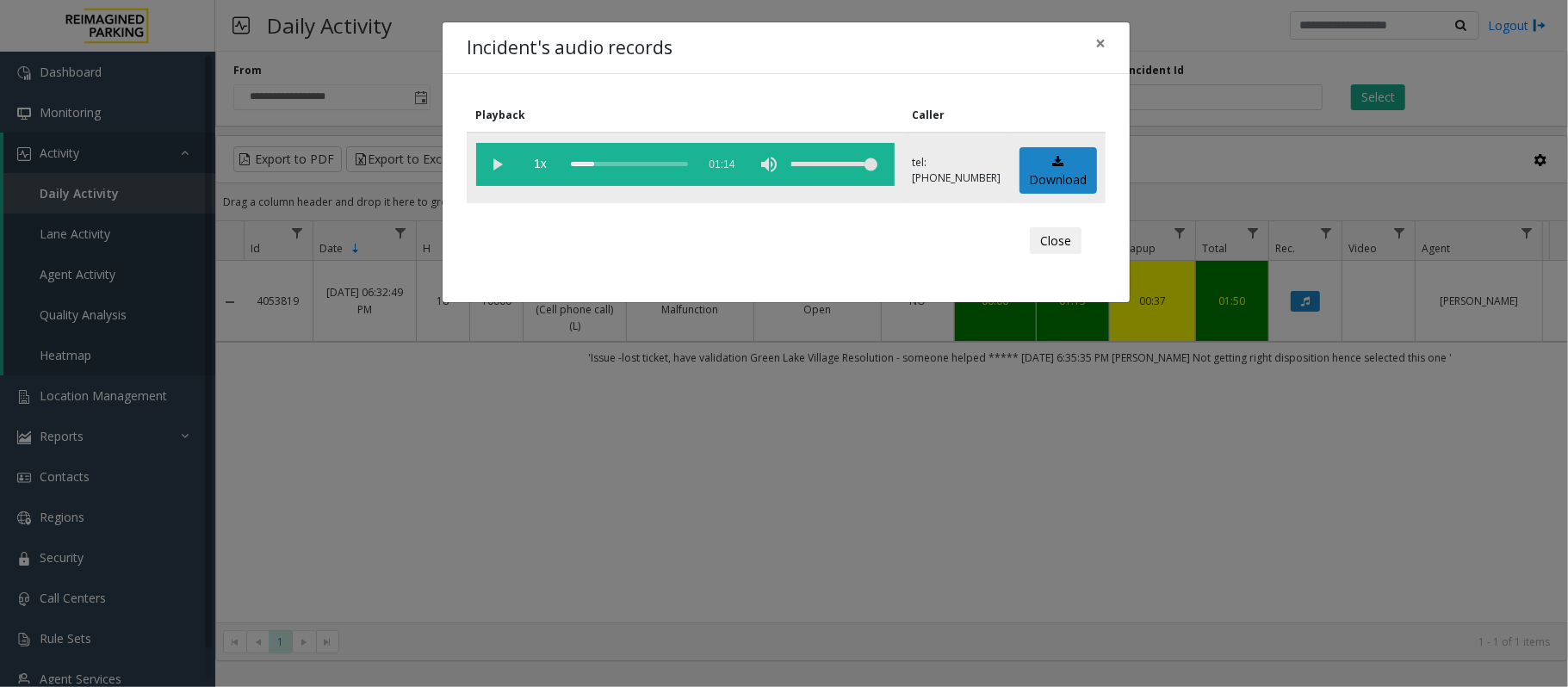
click at [498, 167] on vg-play-pause at bounding box center [498, 164] width 43 height 43
click at [499, 162] on vg-play-pause at bounding box center [498, 164] width 43 height 43
click at [1058, 243] on button "Close" at bounding box center [1056, 241] width 52 height 28
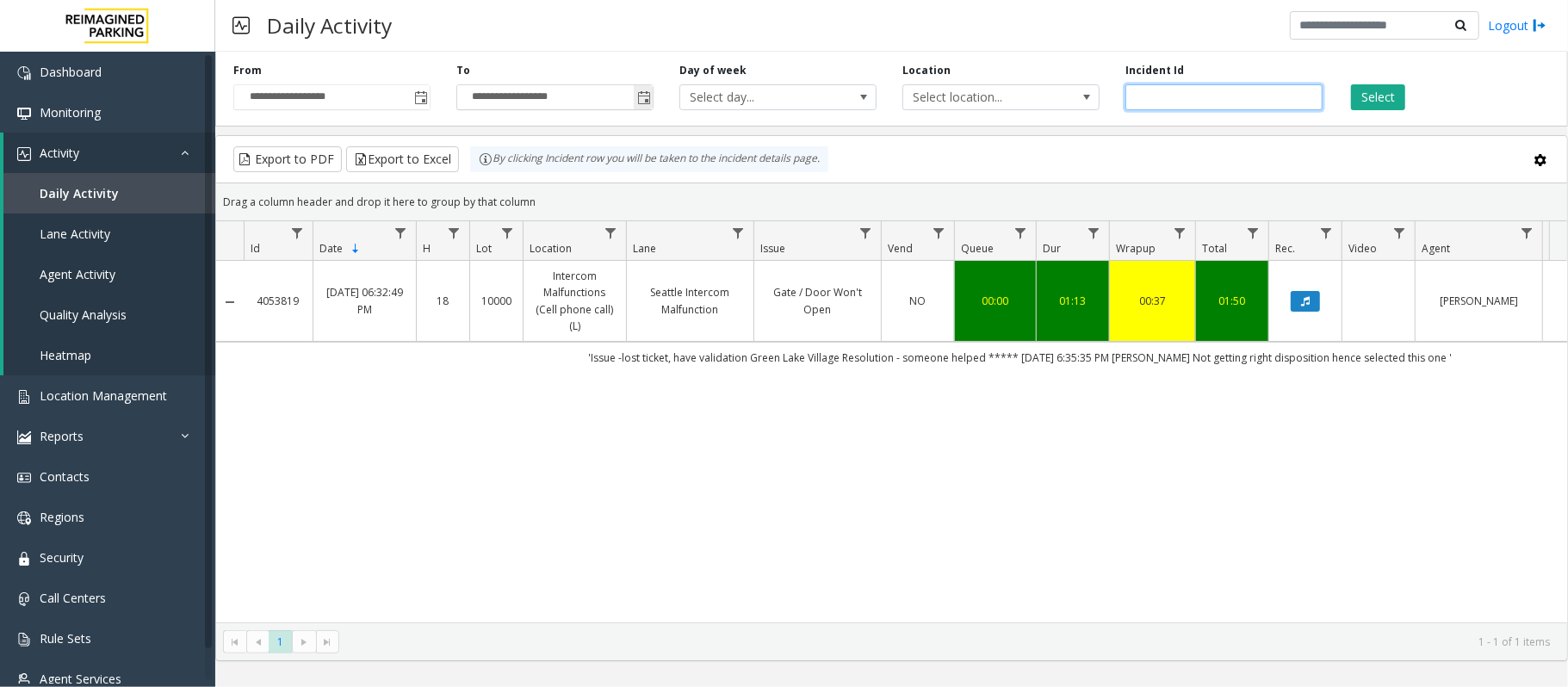
drag, startPoint x: 1204, startPoint y: 100, endPoint x: 631, endPoint y: 90, distance: 573.1
click at [631, 90] on div "**********" at bounding box center [891, 85] width 1353 height 82
paste input "number"
type input "*******"
click at [1388, 101] on button "Select" at bounding box center [1378, 97] width 54 height 26
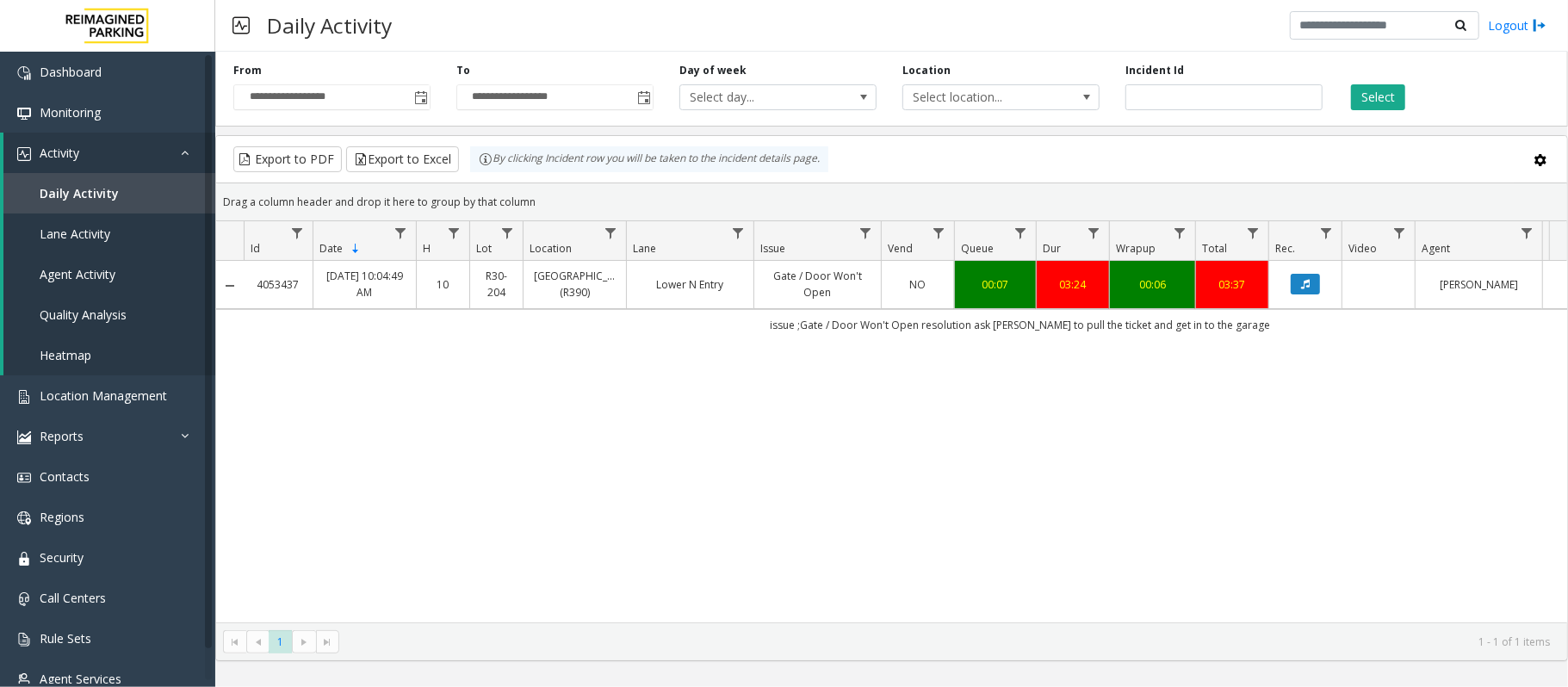
click at [1310, 402] on div "4053437 [DATE] 10:04:49 AM 10 R30-[GEOGRAPHIC_DATA] (R390) [GEOGRAPHIC_DATA] / …" at bounding box center [891, 441] width 1351 height 361
click at [1304, 290] on icon "Data table" at bounding box center [1305, 284] width 9 height 11
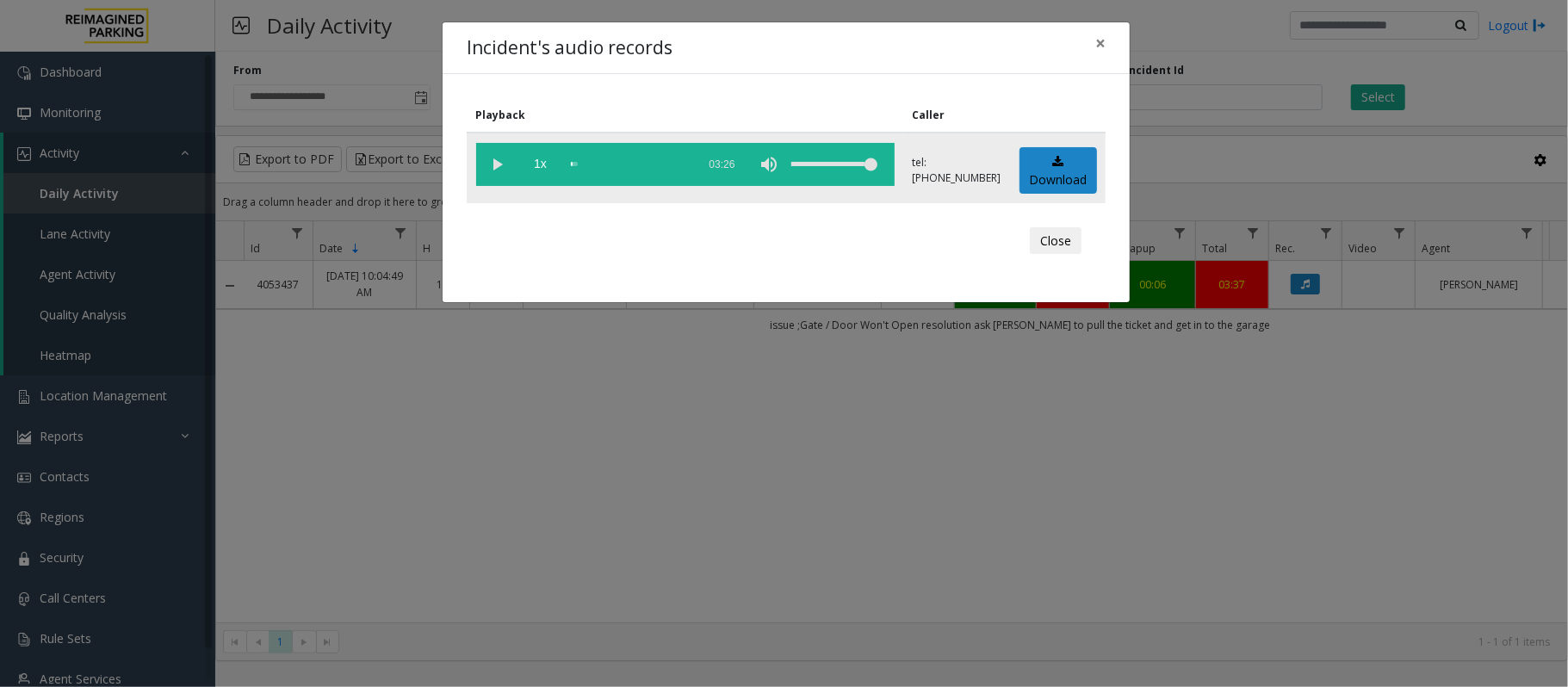
click at [496, 162] on vg-play-pause at bounding box center [498, 164] width 43 height 43
click at [1070, 241] on button "Close" at bounding box center [1056, 241] width 52 height 28
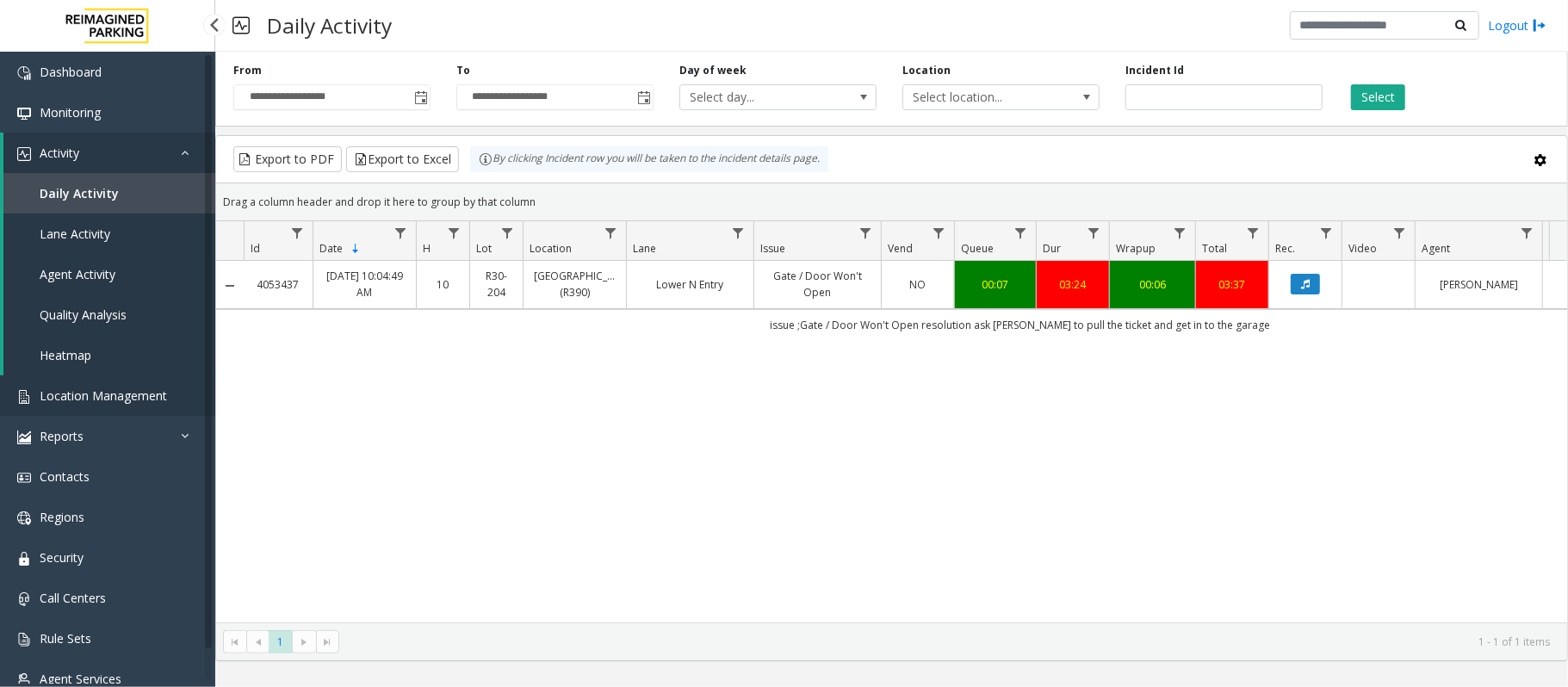
click at [87, 393] on span "Location Management" at bounding box center [103, 396] width 127 height 16
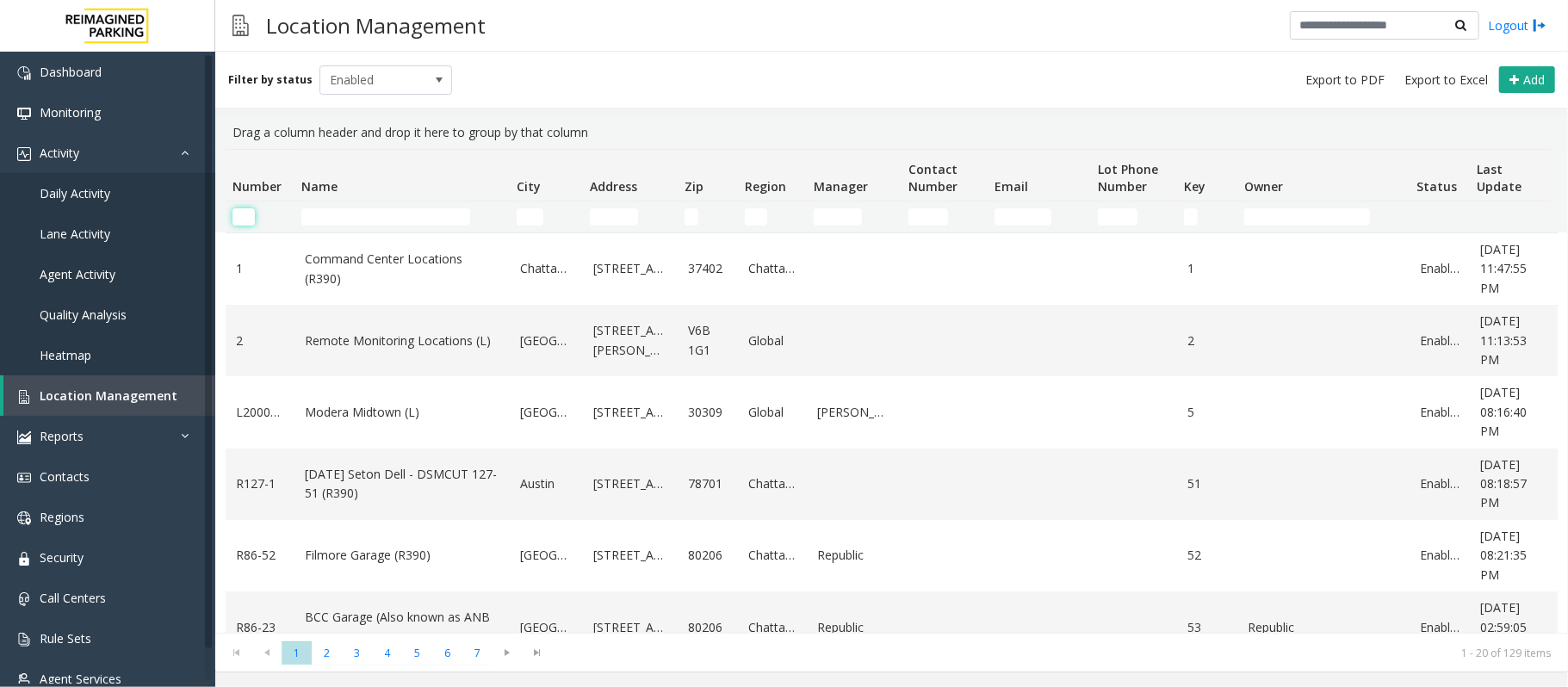
click at [239, 218] on input "Number Filter" at bounding box center [243, 216] width 22 height 17
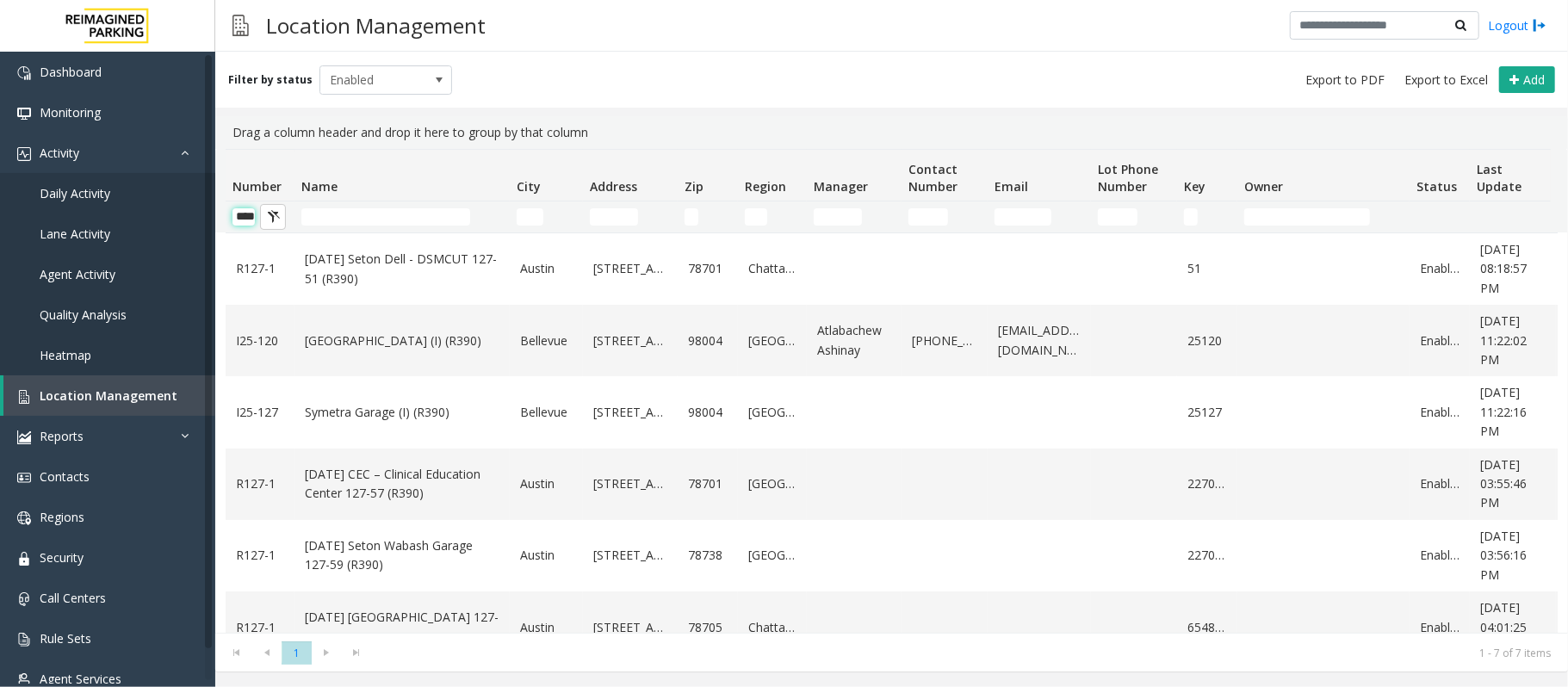
scroll to position [0, 14]
type input "*****"
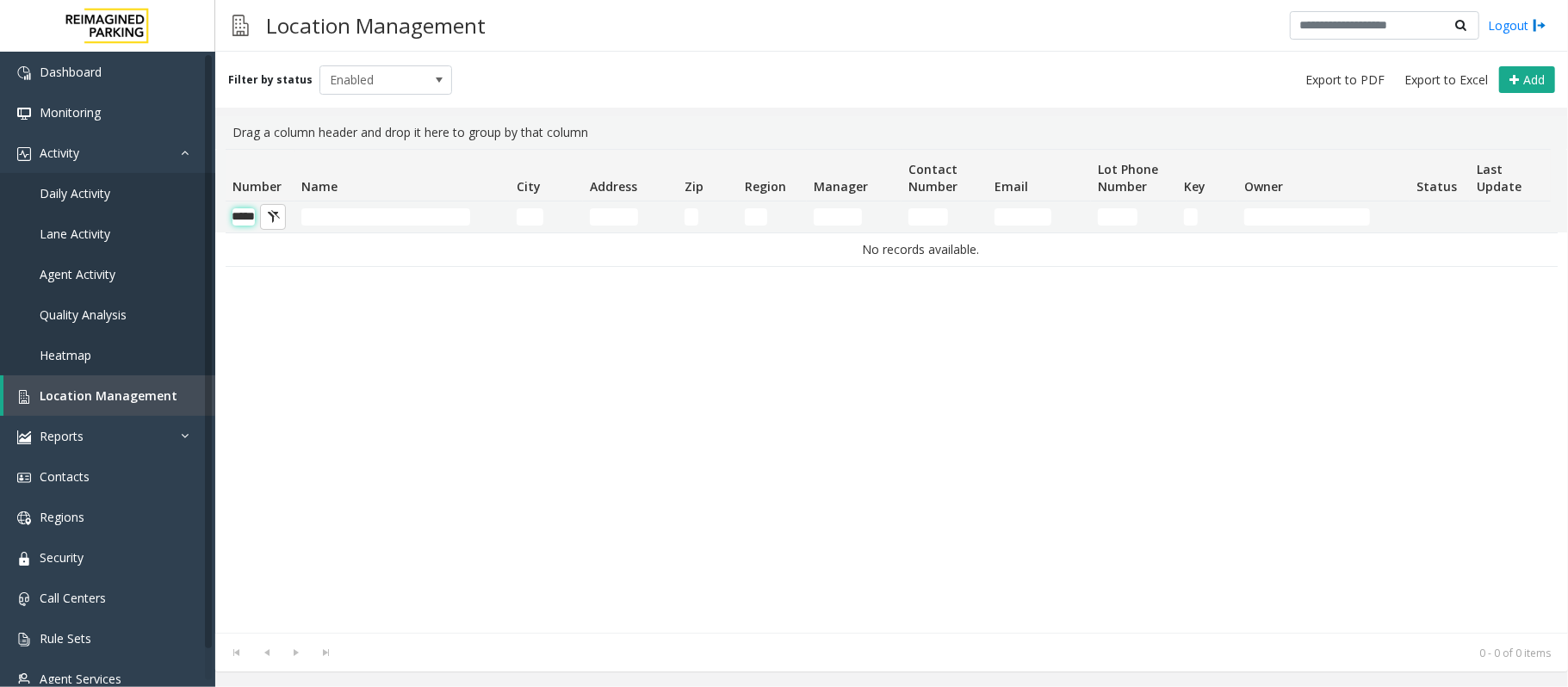
click at [247, 219] on input "*****" at bounding box center [243, 216] width 22 height 17
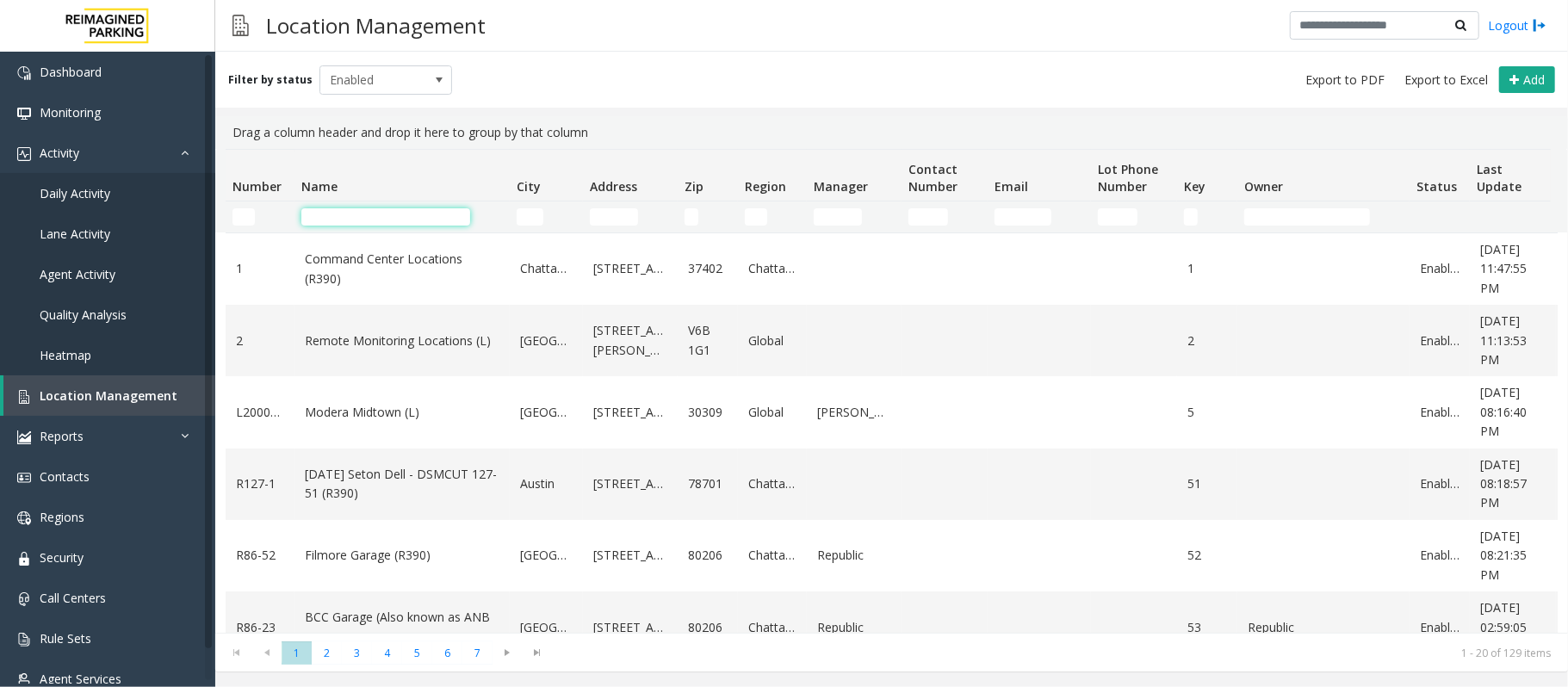
click at [335, 222] on input "Name Filter" at bounding box center [386, 216] width 169 height 17
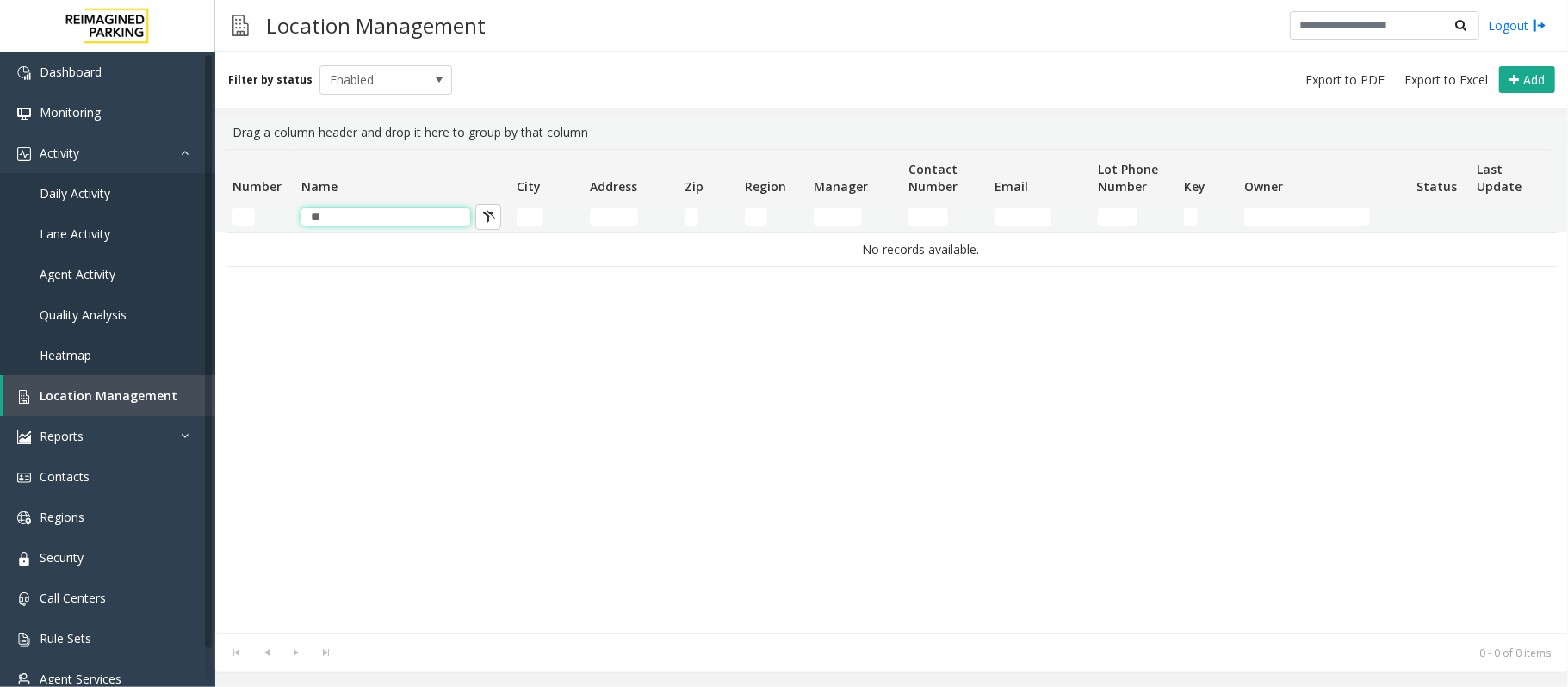
type input "*"
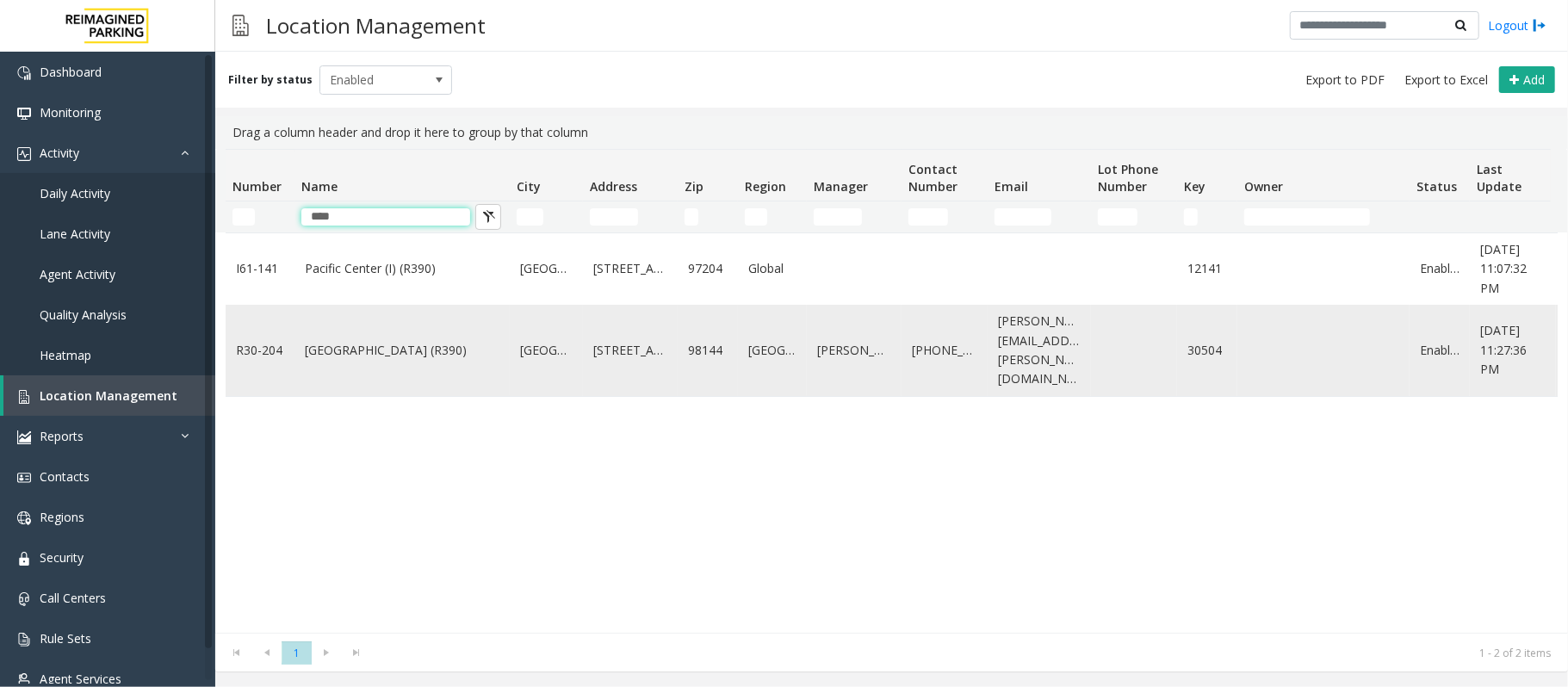
type input "****"
click at [408, 341] on link "[GEOGRAPHIC_DATA] (R390)" at bounding box center [402, 350] width 195 height 19
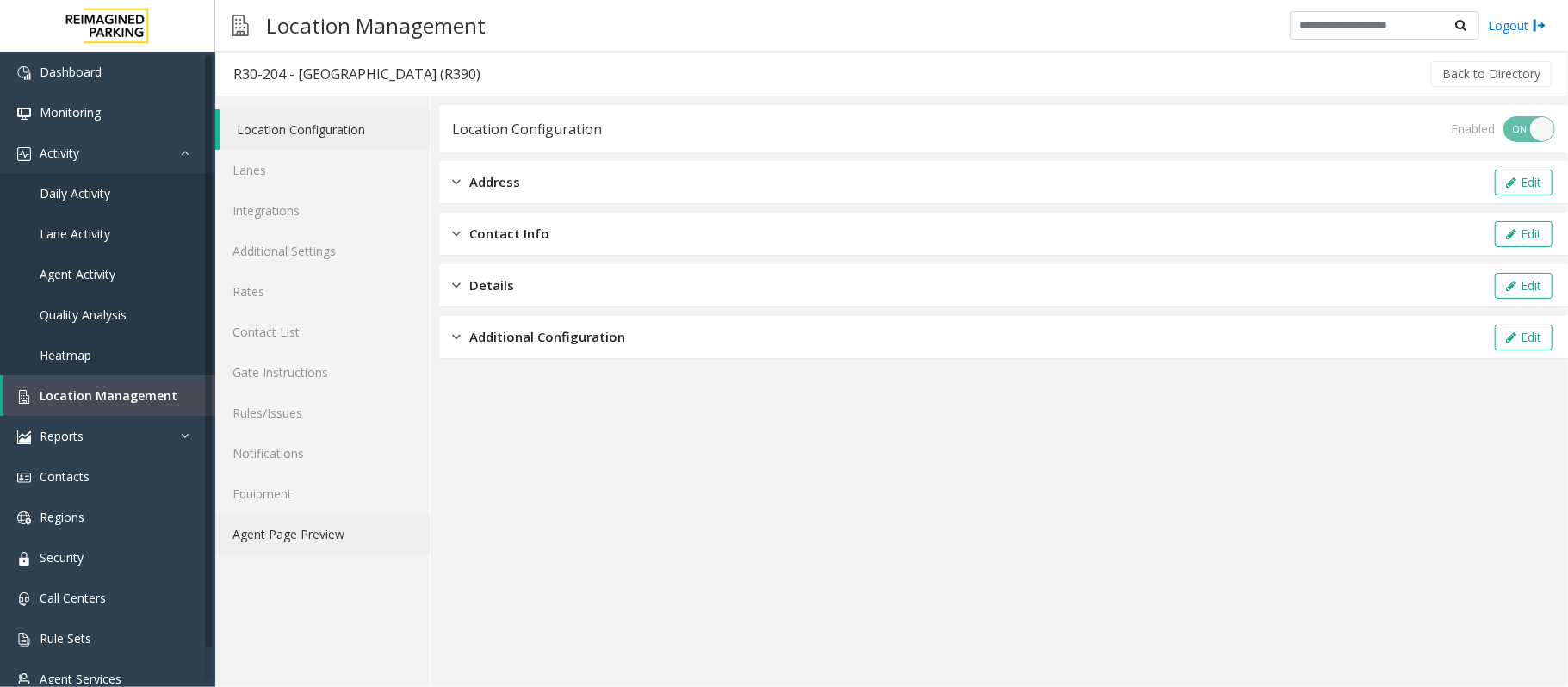
click at [318, 531] on link "Agent Page Preview" at bounding box center [322, 534] width 214 height 40
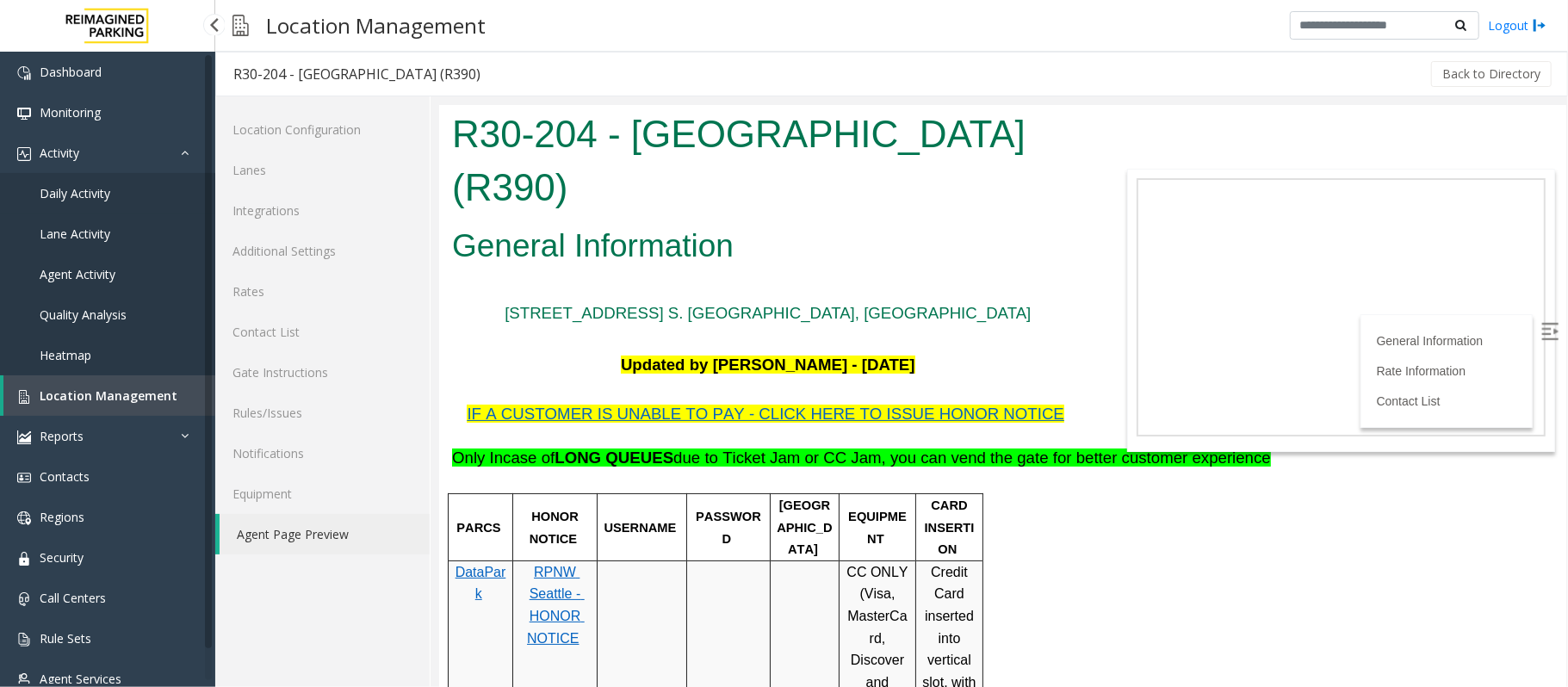
click at [93, 189] on span "Daily Activity" at bounding box center [74, 193] width 71 height 16
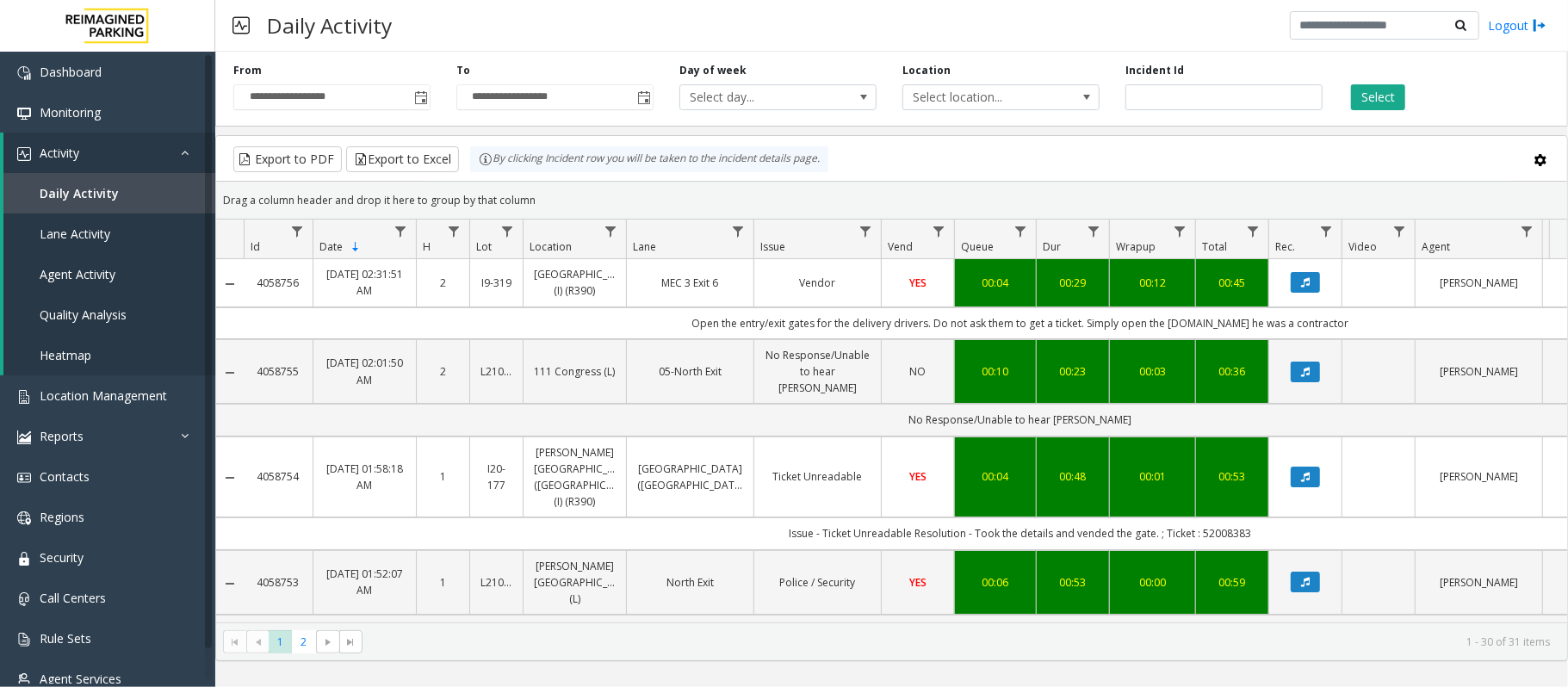
click at [1168, 110] on div "Incident Id" at bounding box center [1224, 86] width 223 height 48
click at [1171, 98] on input "number" at bounding box center [1224, 97] width 197 height 26
paste input "*******"
click at [1376, 93] on button "Select" at bounding box center [1378, 97] width 54 height 26
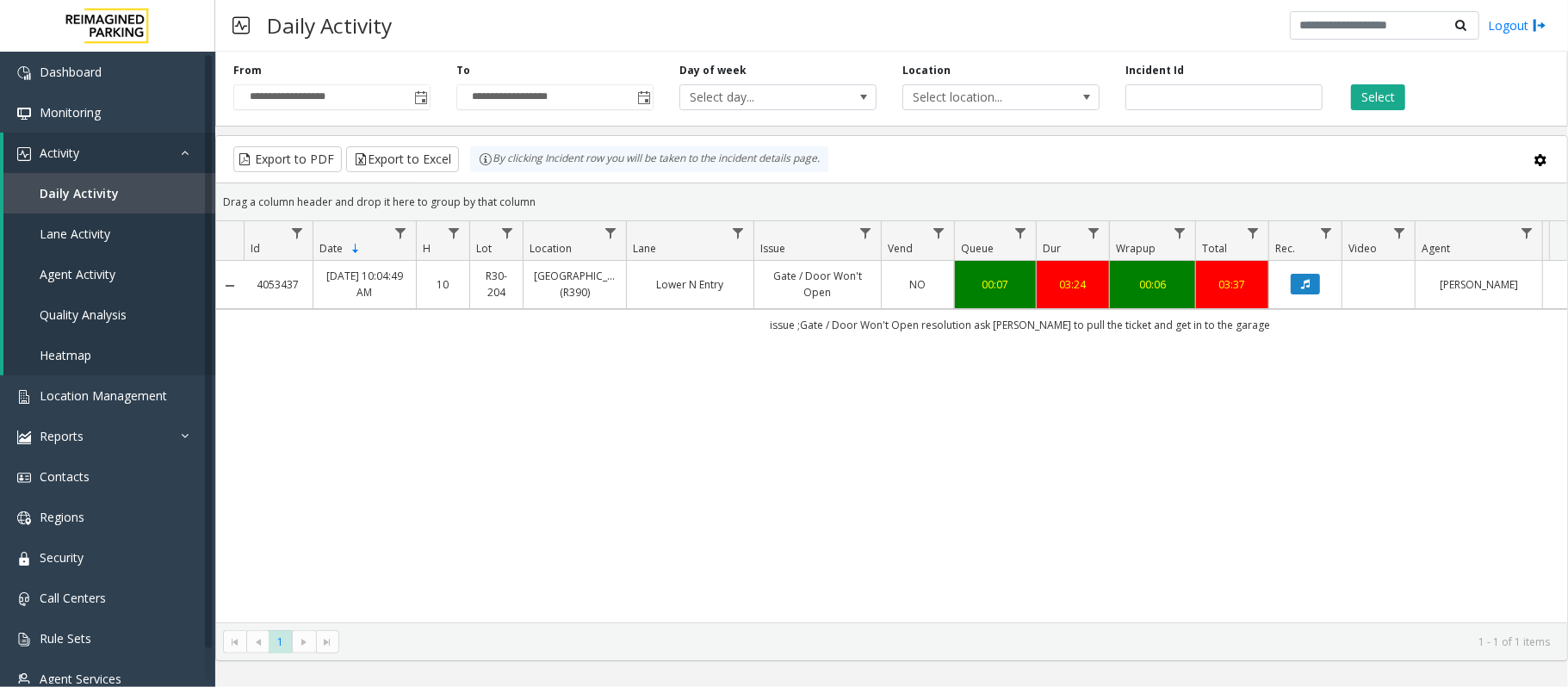
drag, startPoint x: 858, startPoint y: 345, endPoint x: 1156, endPoint y: 60, distance: 412.3
click at [900, 326] on tbody "4053437 [DATE] 10:04:49 AM 10 R30-[GEOGRAPHIC_DATA] (R390) [GEOGRAPHIC_DATA] / …" at bounding box center [1006, 300] width 1580 height 79
drag, startPoint x: 1184, startPoint y: 98, endPoint x: 699, endPoint y: 138, distance: 486.6
click at [699, 138] on div "**********" at bounding box center [891, 353] width 1353 height 617
paste input "number"
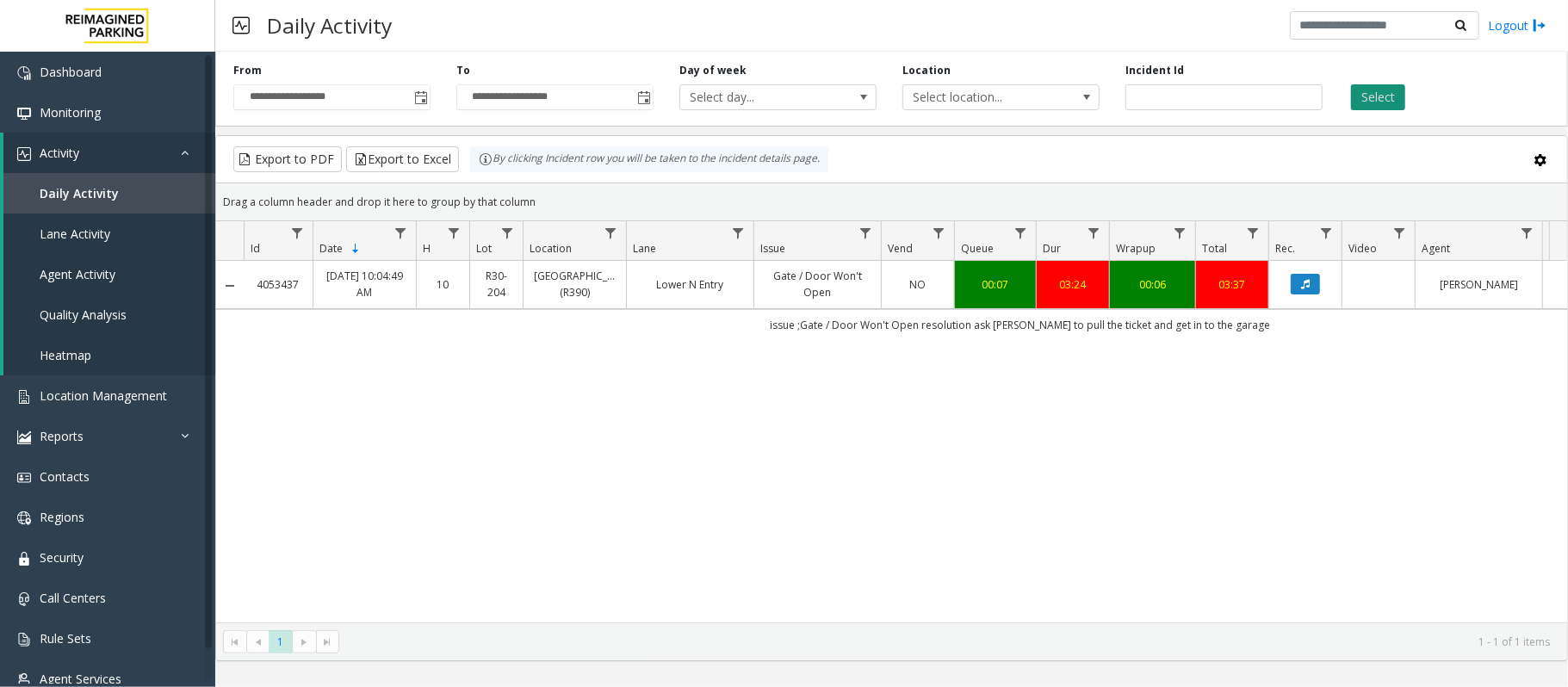
click at [1371, 94] on button "Select" at bounding box center [1378, 97] width 54 height 26
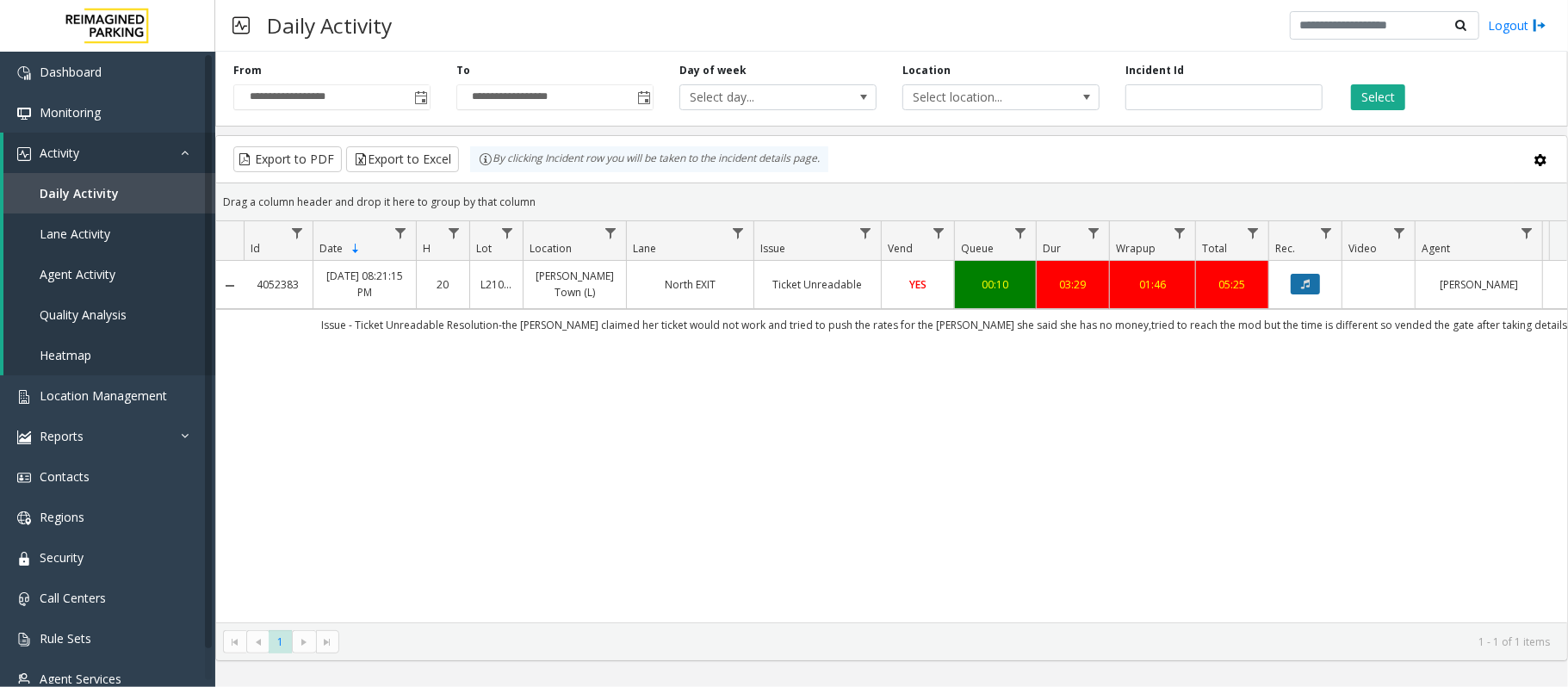
click at [1303, 288] on button "Data table" at bounding box center [1305, 283] width 30 height 21
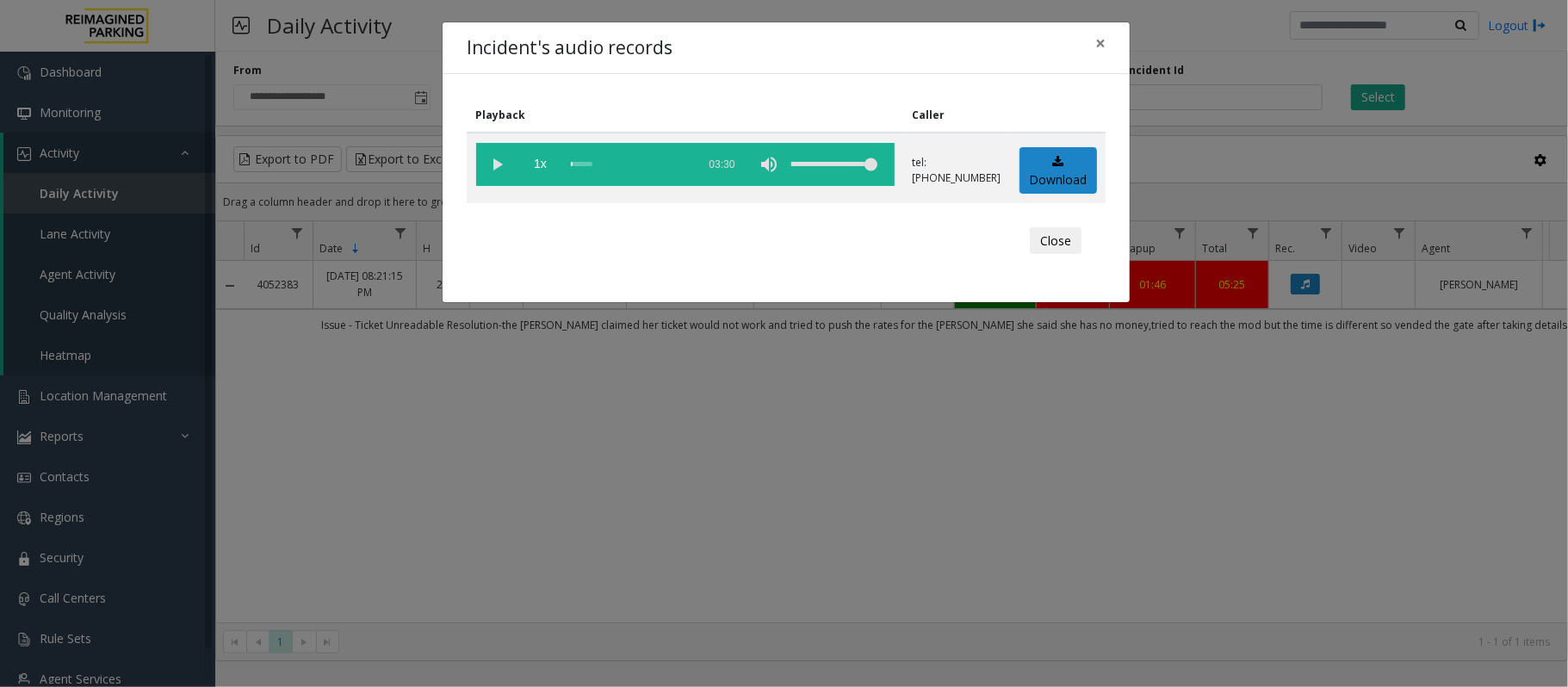
drag, startPoint x: 493, startPoint y: 165, endPoint x: 501, endPoint y: 128, distance: 37.9
click at [496, 152] on vg-play-pause at bounding box center [498, 164] width 43 height 43
click at [1042, 239] on button "Close" at bounding box center [1056, 241] width 52 height 28
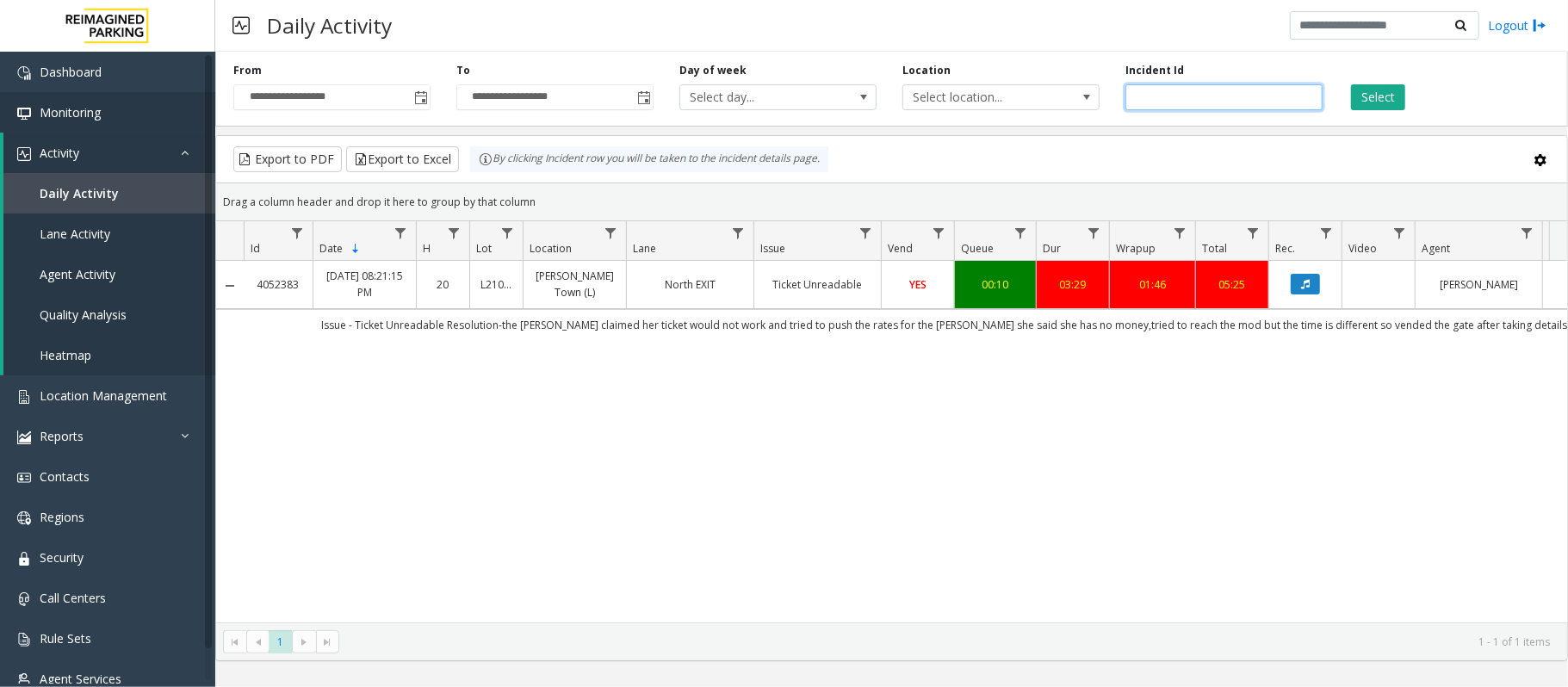
drag, startPoint x: 1214, startPoint y: 101, endPoint x: 149, endPoint y: 94, distance: 1065.0
click at [153, 93] on app-root "**********" at bounding box center [784, 344] width 1568 height 687
paste input "number"
click at [1304, 290] on icon "Data table" at bounding box center [1305, 284] width 9 height 11
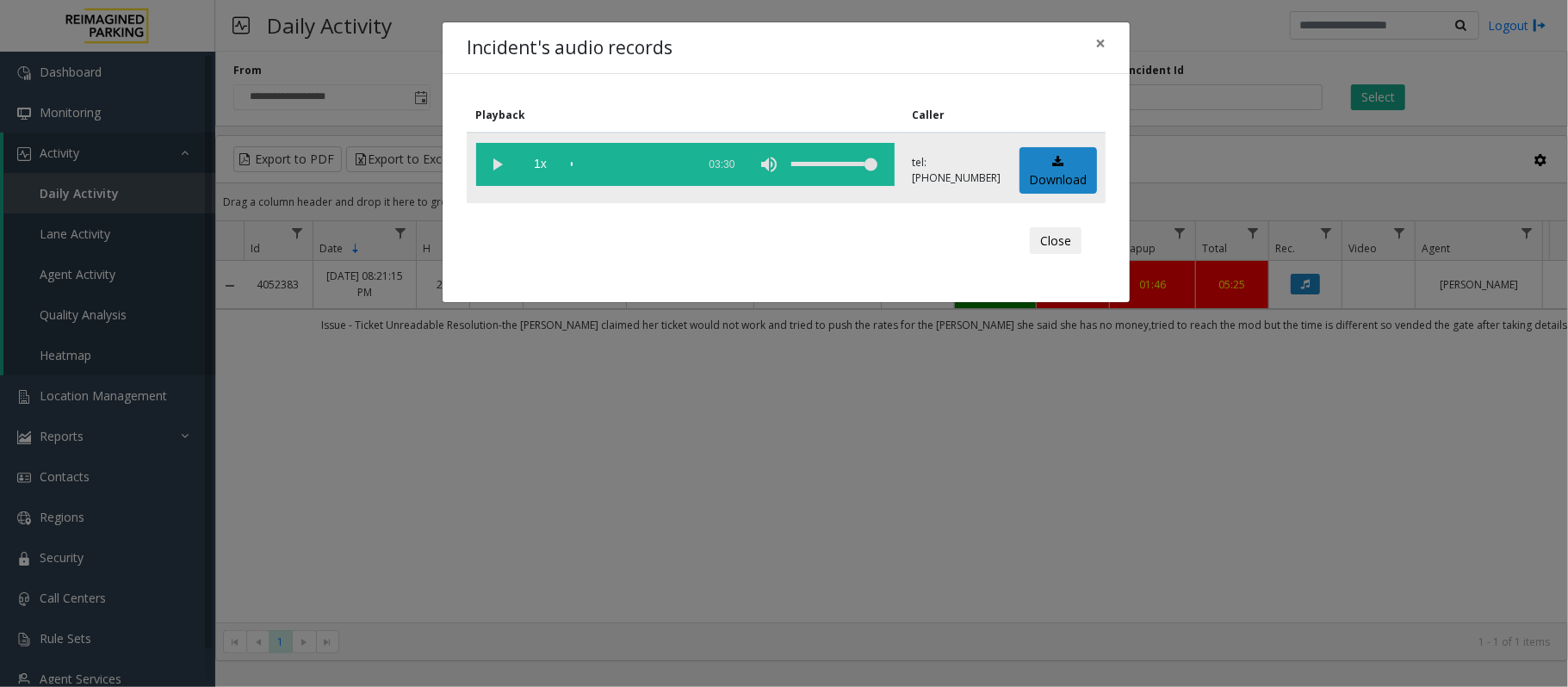
click at [490, 163] on vg-play-pause at bounding box center [498, 164] width 43 height 43
drag, startPoint x: 853, startPoint y: 249, endPoint x: 830, endPoint y: 243, distance: 23.8
click at [852, 249] on div "Close" at bounding box center [786, 241] width 615 height 52
click at [501, 163] on vg-play-pause at bounding box center [498, 164] width 43 height 43
click at [499, 167] on vg-play-pause at bounding box center [498, 164] width 43 height 43
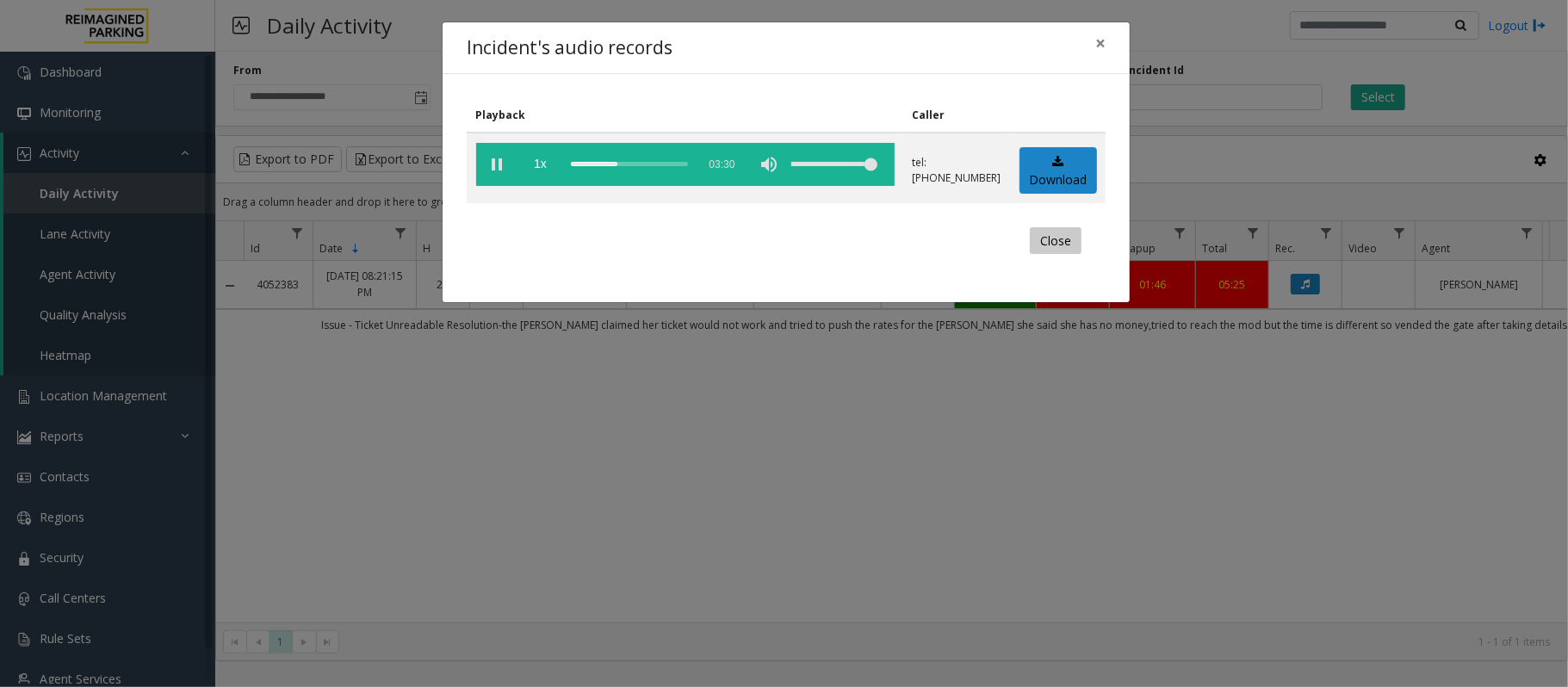
click at [1054, 239] on button "Close" at bounding box center [1056, 241] width 52 height 28
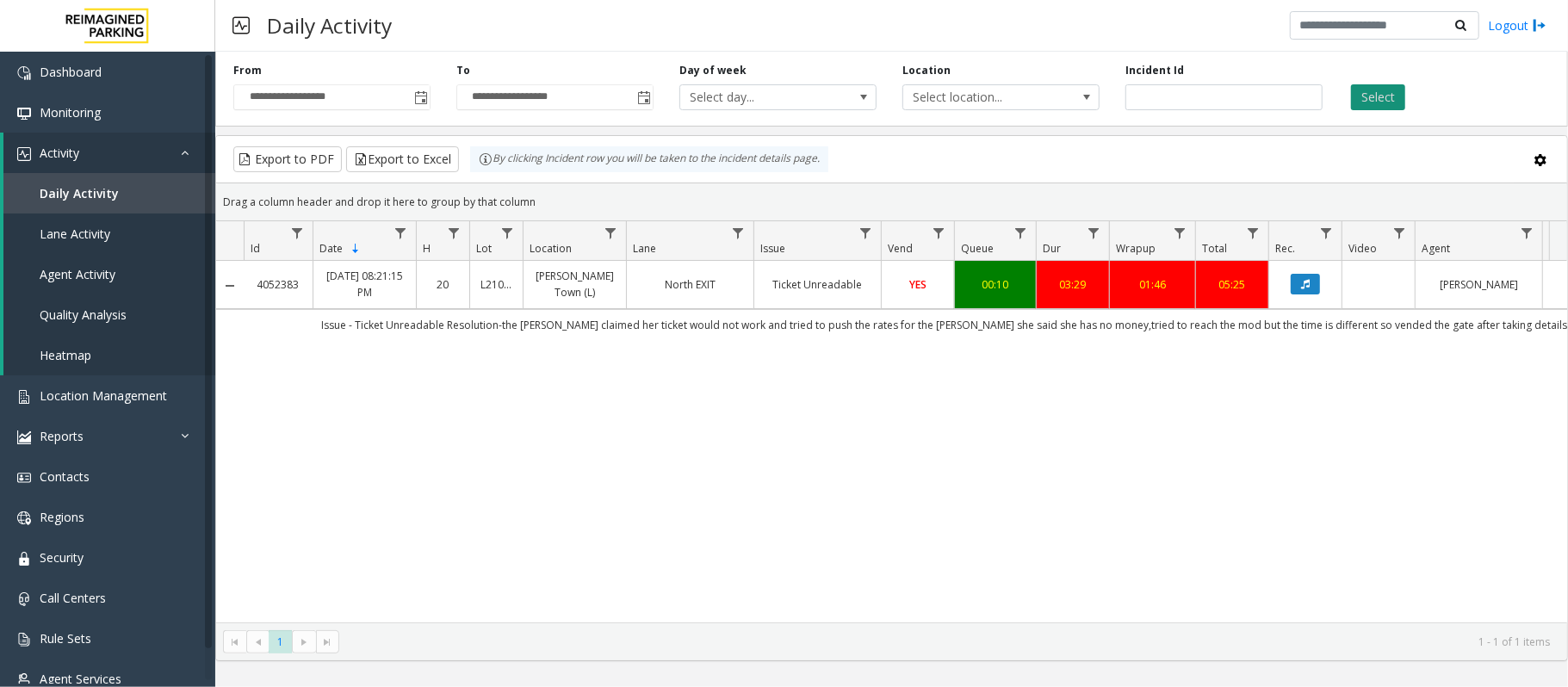
click at [1378, 88] on button "Select" at bounding box center [1378, 97] width 54 height 26
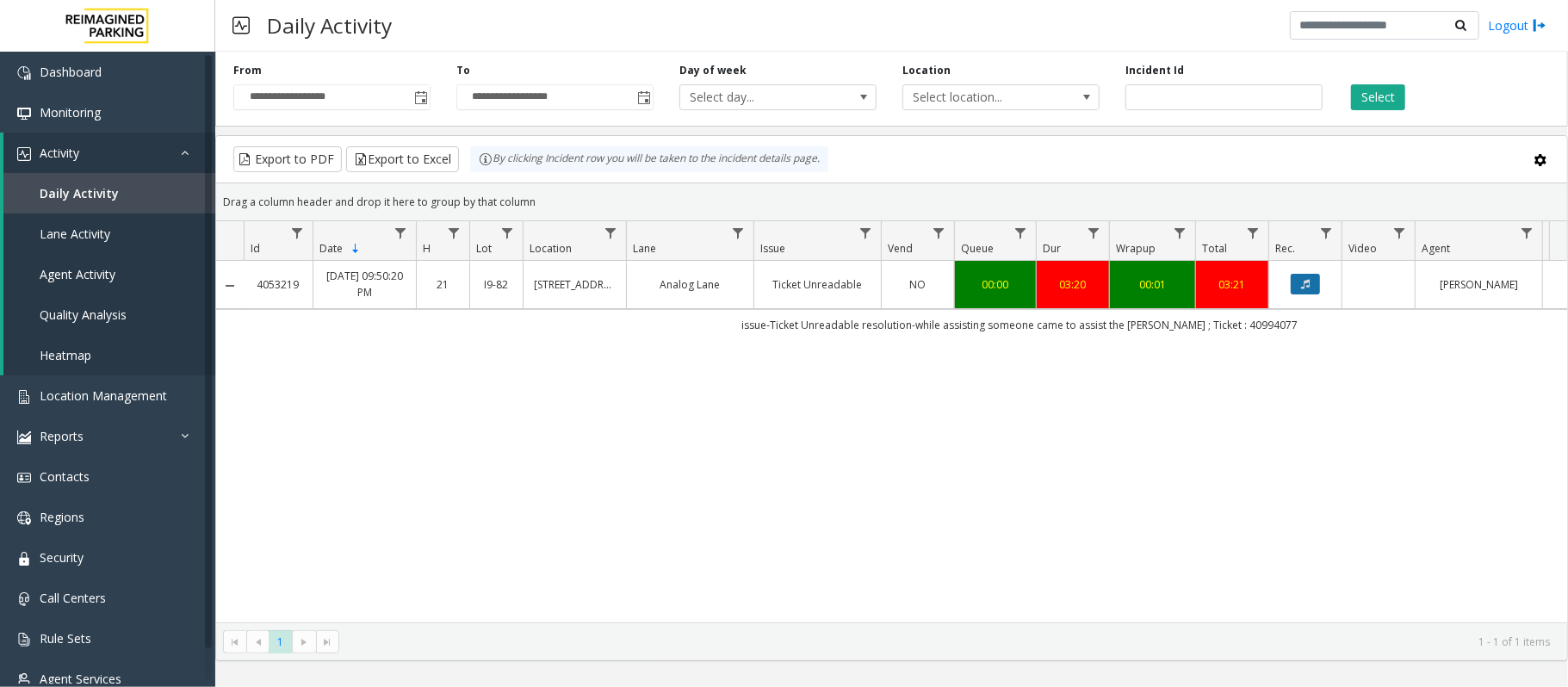
click at [1296, 293] on button "Data table" at bounding box center [1305, 283] width 30 height 21
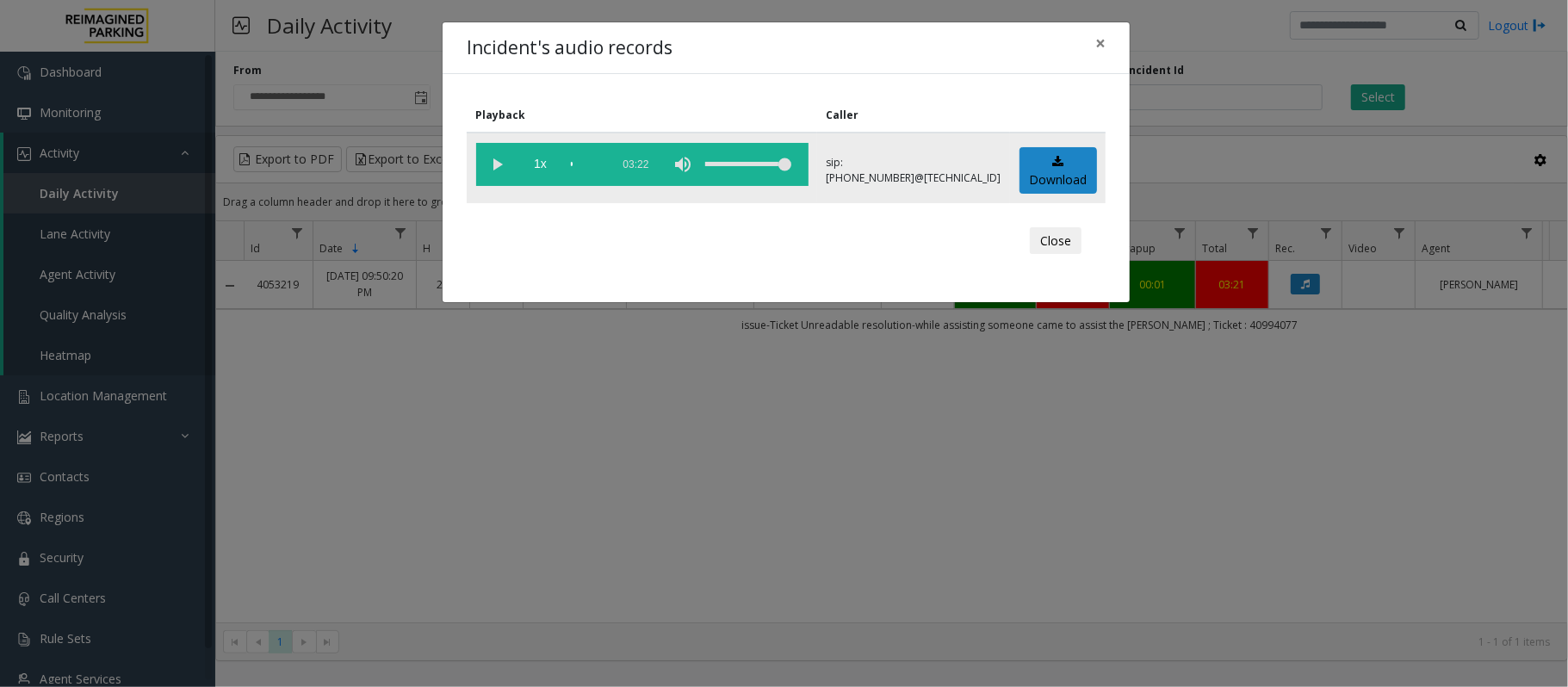
click at [498, 161] on vg-play-pause at bounding box center [498, 164] width 43 height 43
click at [1055, 239] on button "Close" at bounding box center [1056, 241] width 52 height 28
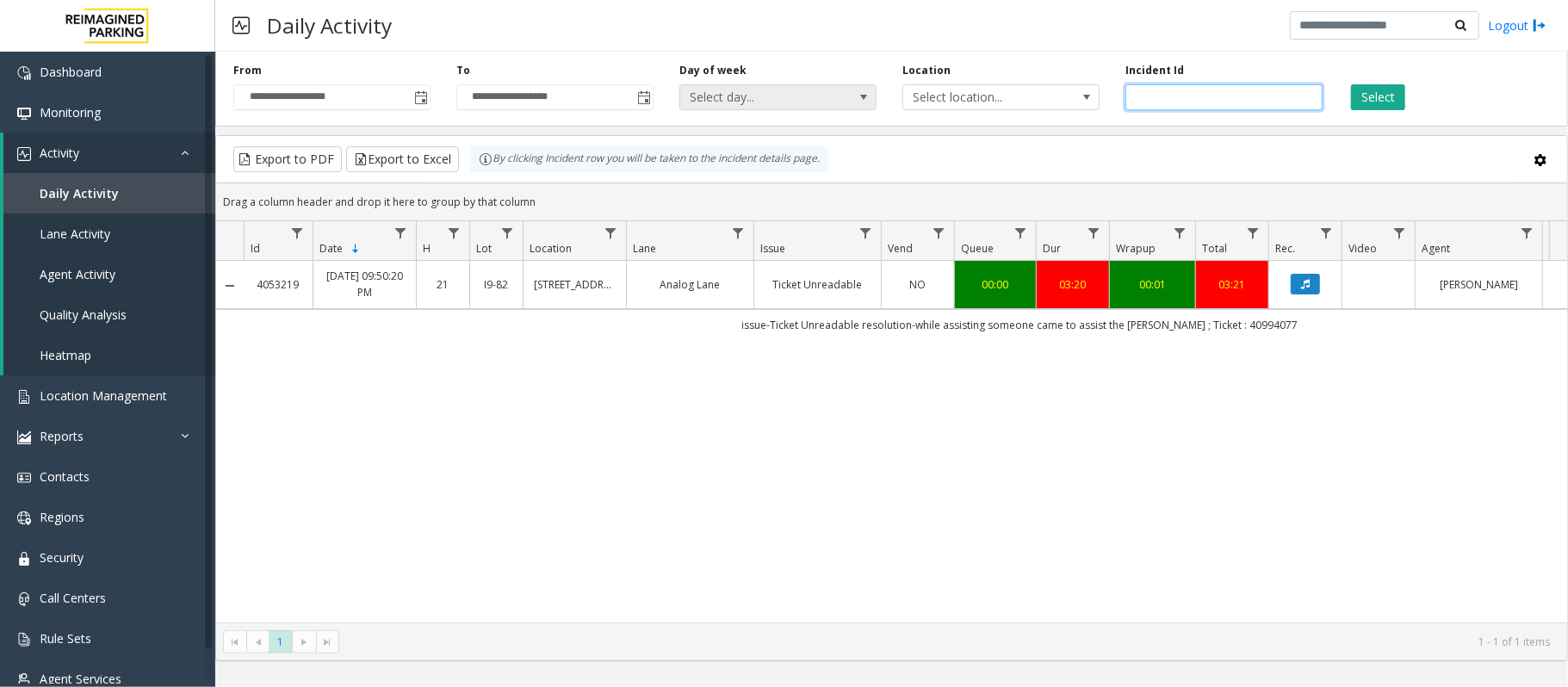
drag, startPoint x: 1217, startPoint y: 101, endPoint x: 741, endPoint y: 98, distance: 476.0
click at [744, 98] on div "**********" at bounding box center [891, 85] width 1353 height 82
paste input "number"
click at [1381, 98] on button "Select" at bounding box center [1378, 97] width 54 height 26
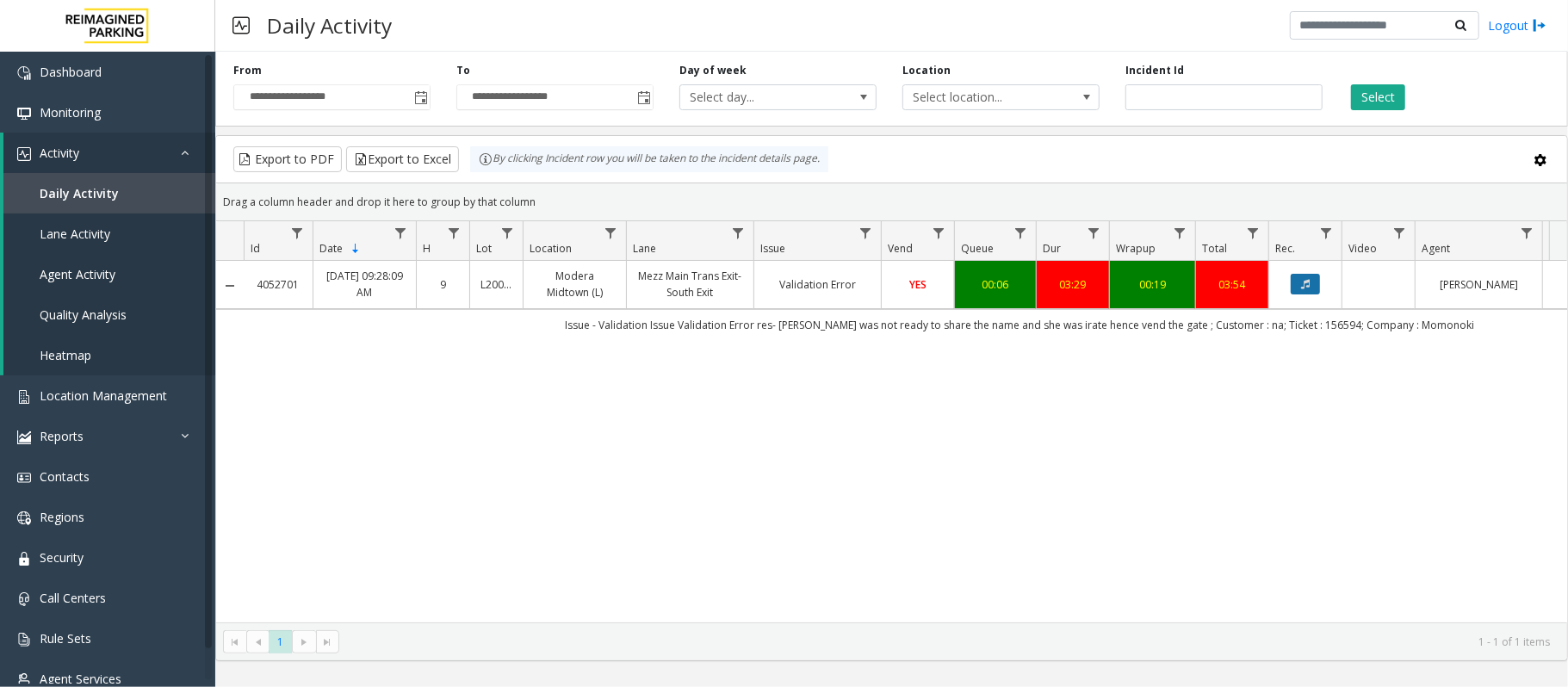
click at [1310, 290] on icon "Data table" at bounding box center [1305, 284] width 9 height 11
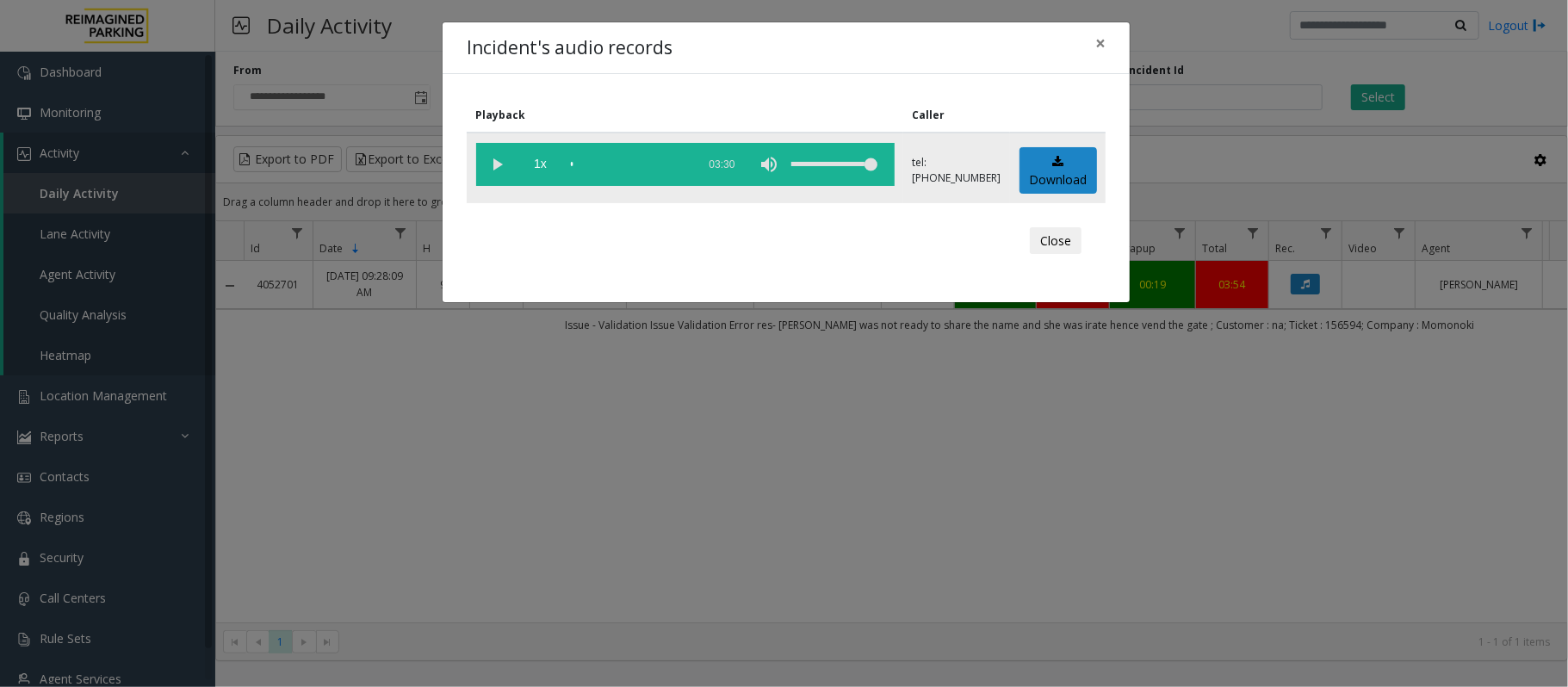
click at [507, 163] on vg-play-pause at bounding box center [498, 164] width 43 height 43
click at [507, 165] on vg-play-pause at bounding box center [498, 164] width 43 height 43
click at [494, 159] on vg-play-pause at bounding box center [498, 164] width 43 height 43
click at [498, 169] on vg-play-pause at bounding box center [498, 164] width 43 height 43
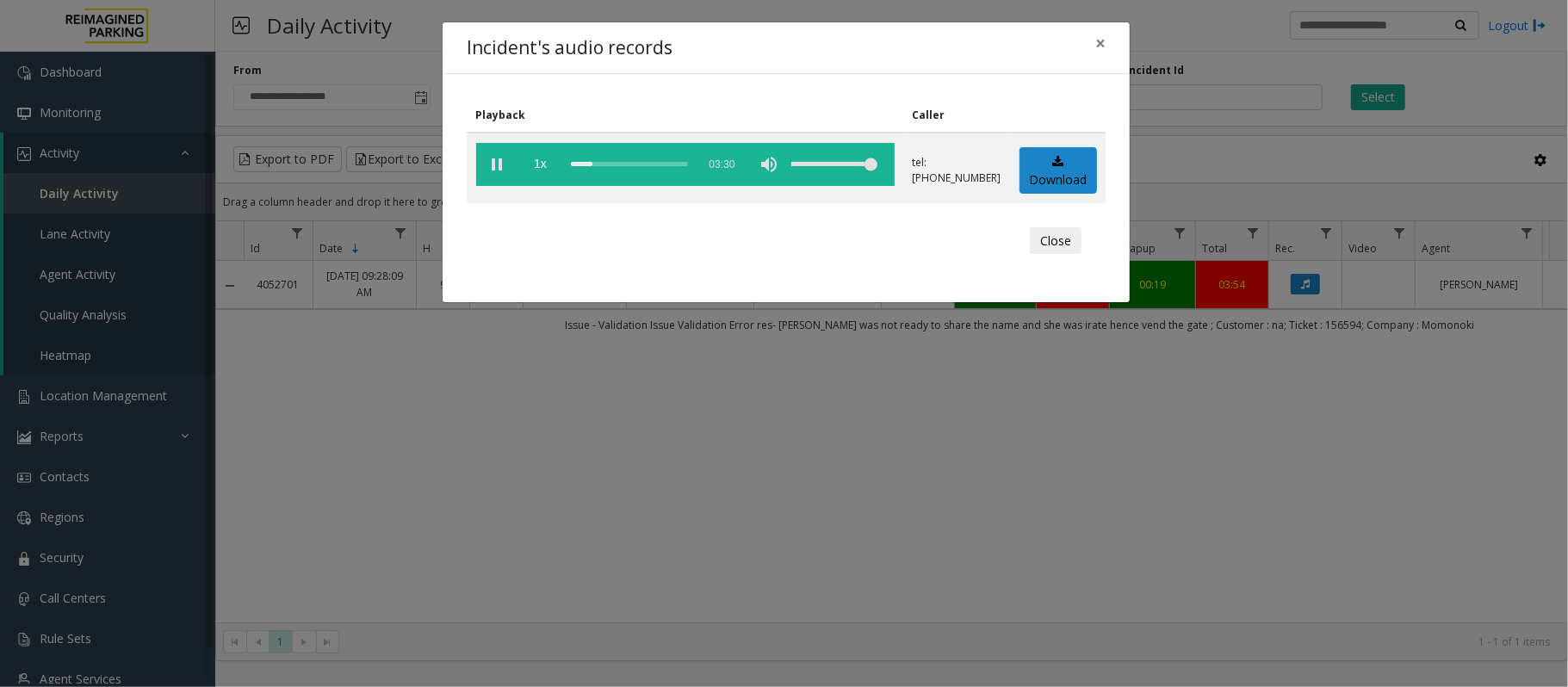
click at [904, 249] on div "Close" at bounding box center [786, 241] width 615 height 52
click at [499, 170] on vg-play-pause at bounding box center [498, 164] width 43 height 43
click at [601, 162] on div "scrub bar" at bounding box center [629, 164] width 117 height 43
click at [498, 161] on vg-play-pause at bounding box center [498, 164] width 43 height 43
click at [497, 162] on vg-play-pause at bounding box center [498, 164] width 43 height 43
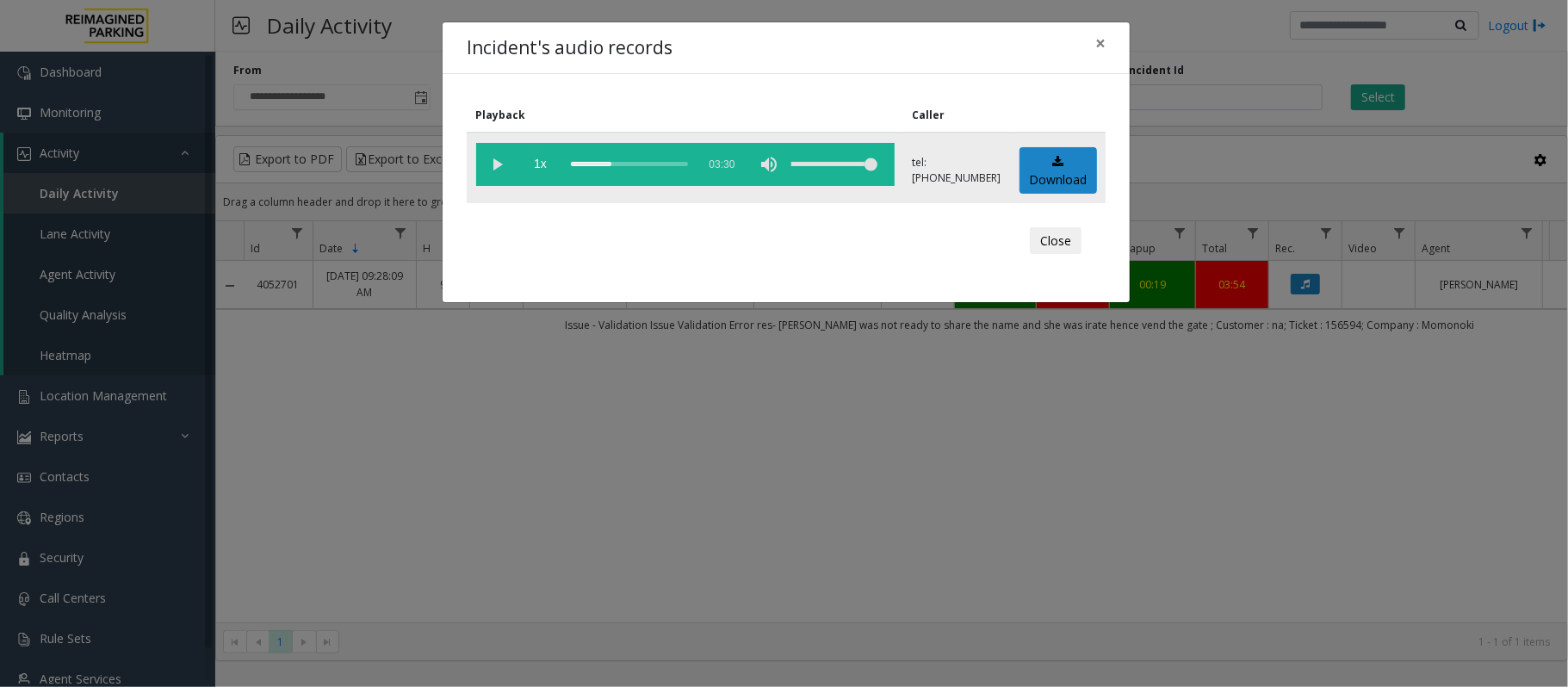
click at [497, 162] on vg-play-pause at bounding box center [498, 164] width 43 height 43
click at [1038, 235] on button "Close" at bounding box center [1056, 241] width 52 height 28
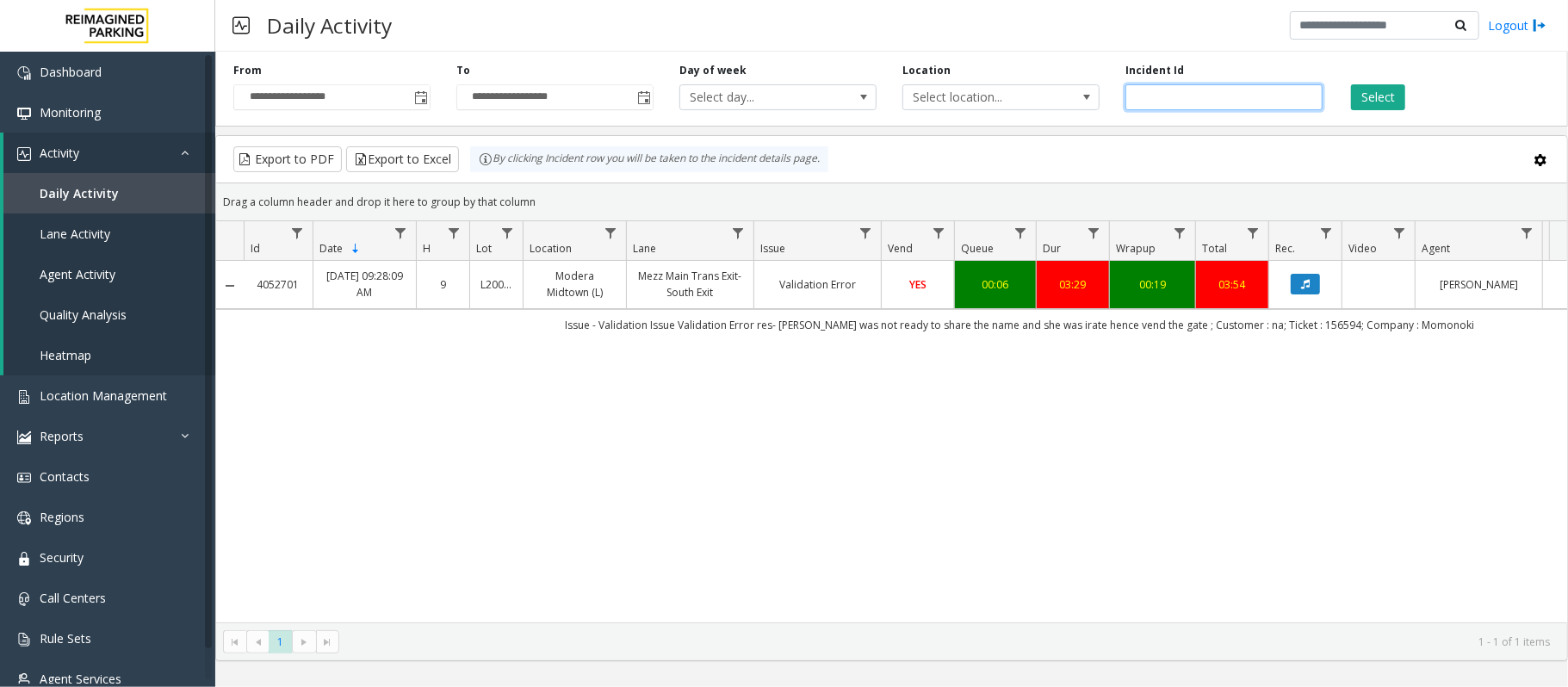
drag, startPoint x: 1275, startPoint y: 100, endPoint x: 573, endPoint y: 48, distance: 703.9
click at [573, 48] on div "**********" at bounding box center [891, 344] width 1353 height 687
paste input "number"
click at [1382, 98] on button "Select" at bounding box center [1378, 97] width 54 height 26
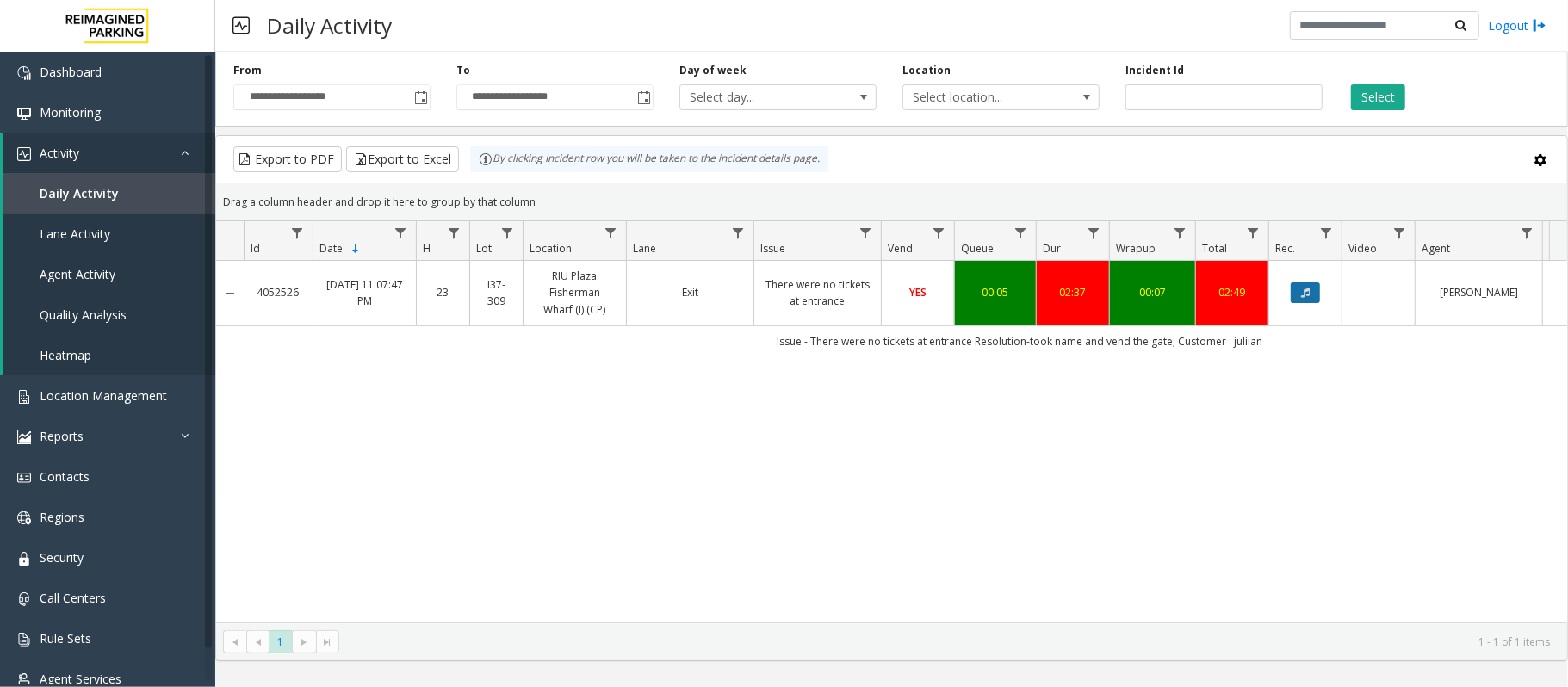
click at [1309, 291] on icon "Data table" at bounding box center [1305, 293] width 9 height 11
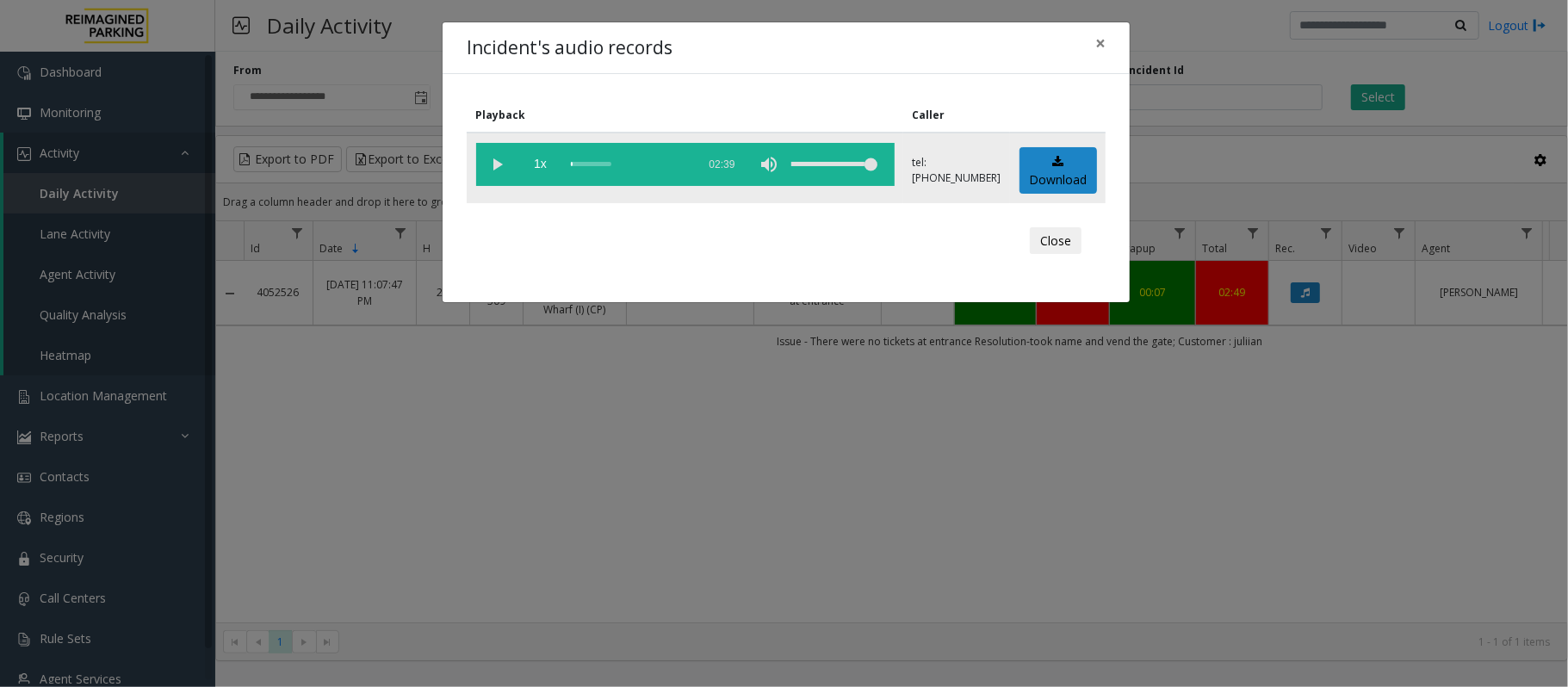
click at [499, 166] on vg-play-pause at bounding box center [498, 164] width 43 height 43
click at [496, 160] on vg-play-pause at bounding box center [498, 164] width 43 height 43
click at [568, 162] on vg-controls "1x 02:39" at bounding box center [685, 164] width 419 height 43
click at [488, 162] on vg-play-pause at bounding box center [498, 164] width 43 height 43
click at [569, 163] on vg-controls "1x 02:39" at bounding box center [685, 164] width 419 height 43
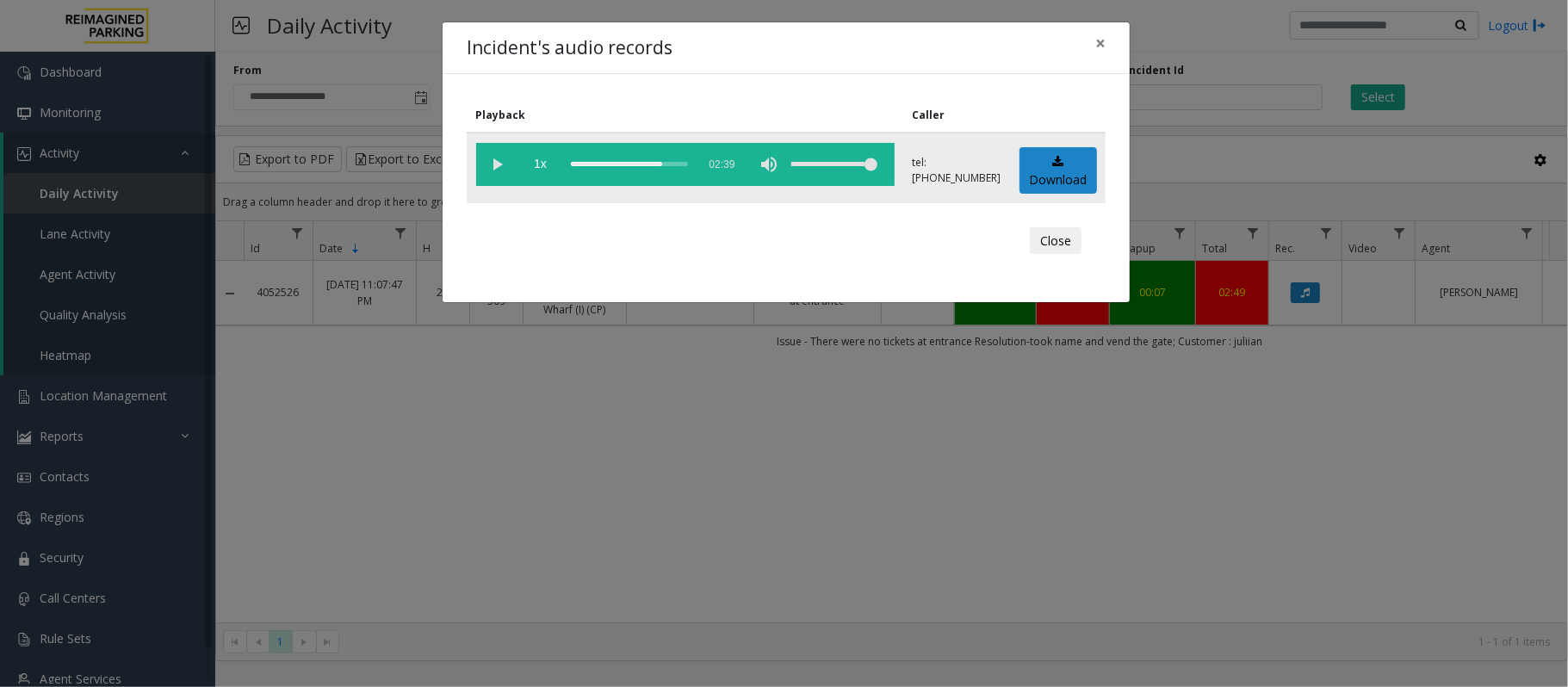
click at [574, 162] on div "scrub bar" at bounding box center [629, 164] width 117 height 43
click at [494, 165] on vg-play-pause at bounding box center [498, 164] width 43 height 43
click at [583, 165] on div "scrub bar" at bounding box center [629, 164] width 117 height 43
click at [487, 165] on vg-play-pause at bounding box center [498, 164] width 43 height 43
click at [490, 165] on vg-play-pause at bounding box center [498, 164] width 43 height 43
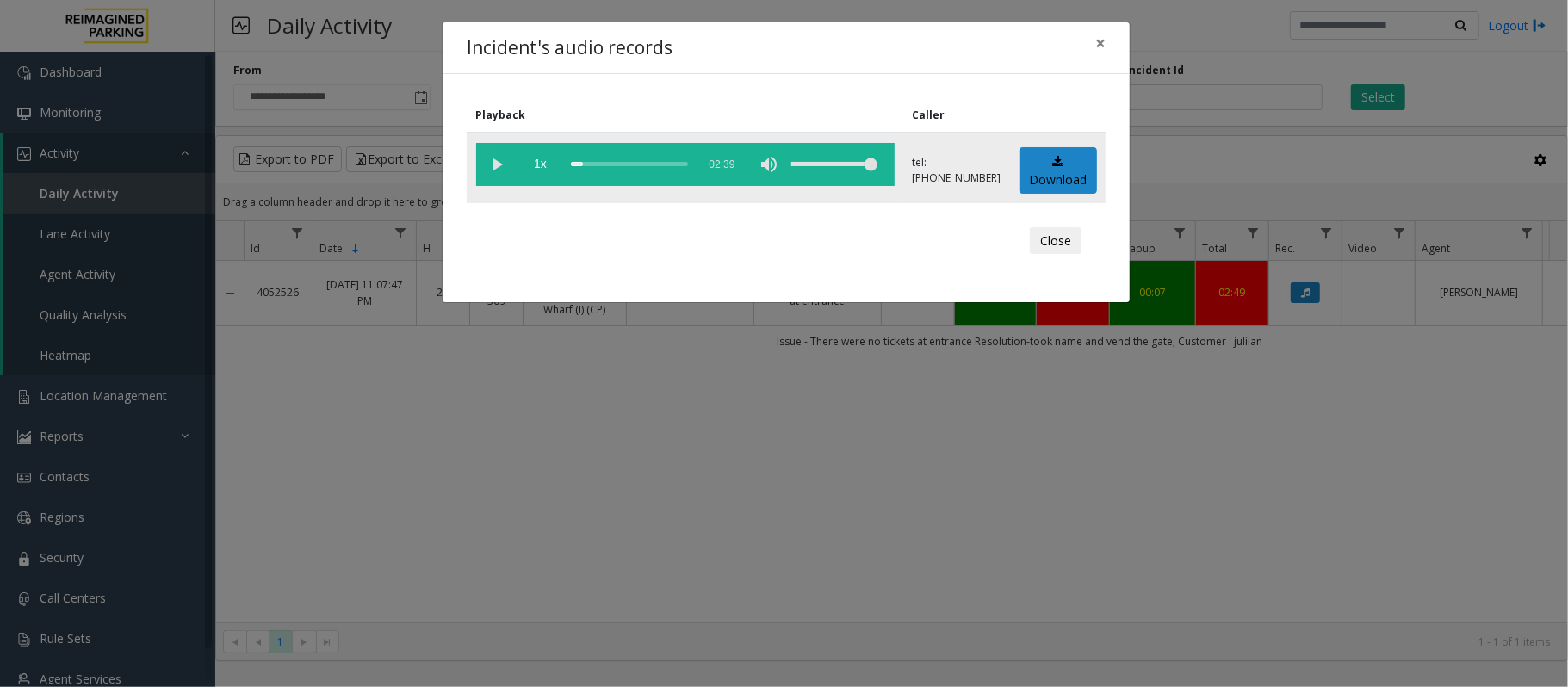
click at [490, 165] on vg-play-pause at bounding box center [498, 164] width 43 height 43
click at [1048, 238] on button "Close" at bounding box center [1056, 241] width 52 height 28
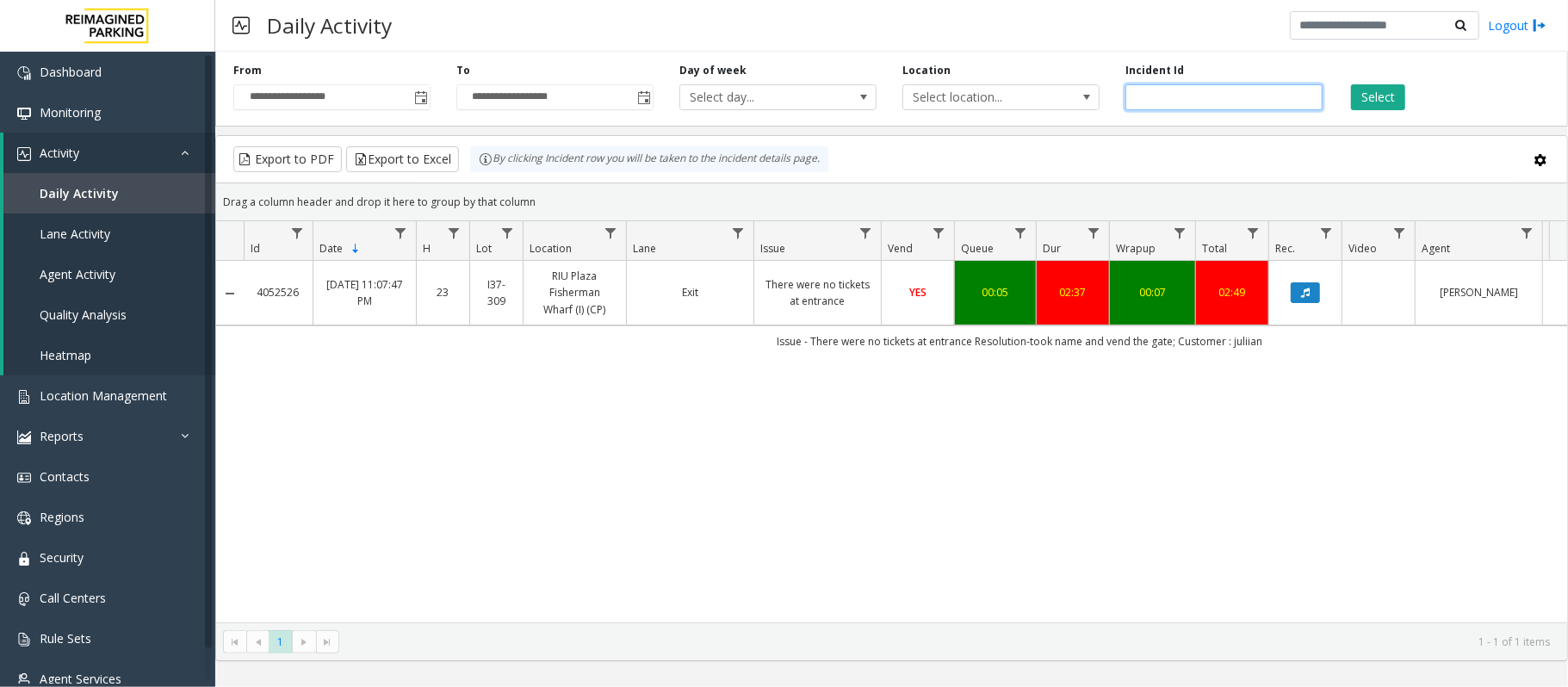
drag, startPoint x: 1206, startPoint y: 100, endPoint x: 790, endPoint y: 67, distance: 417.3
click at [790, 67] on div "**********" at bounding box center [891, 85] width 1353 height 82
paste input "number"
click at [1367, 100] on button "Select" at bounding box center [1378, 97] width 54 height 26
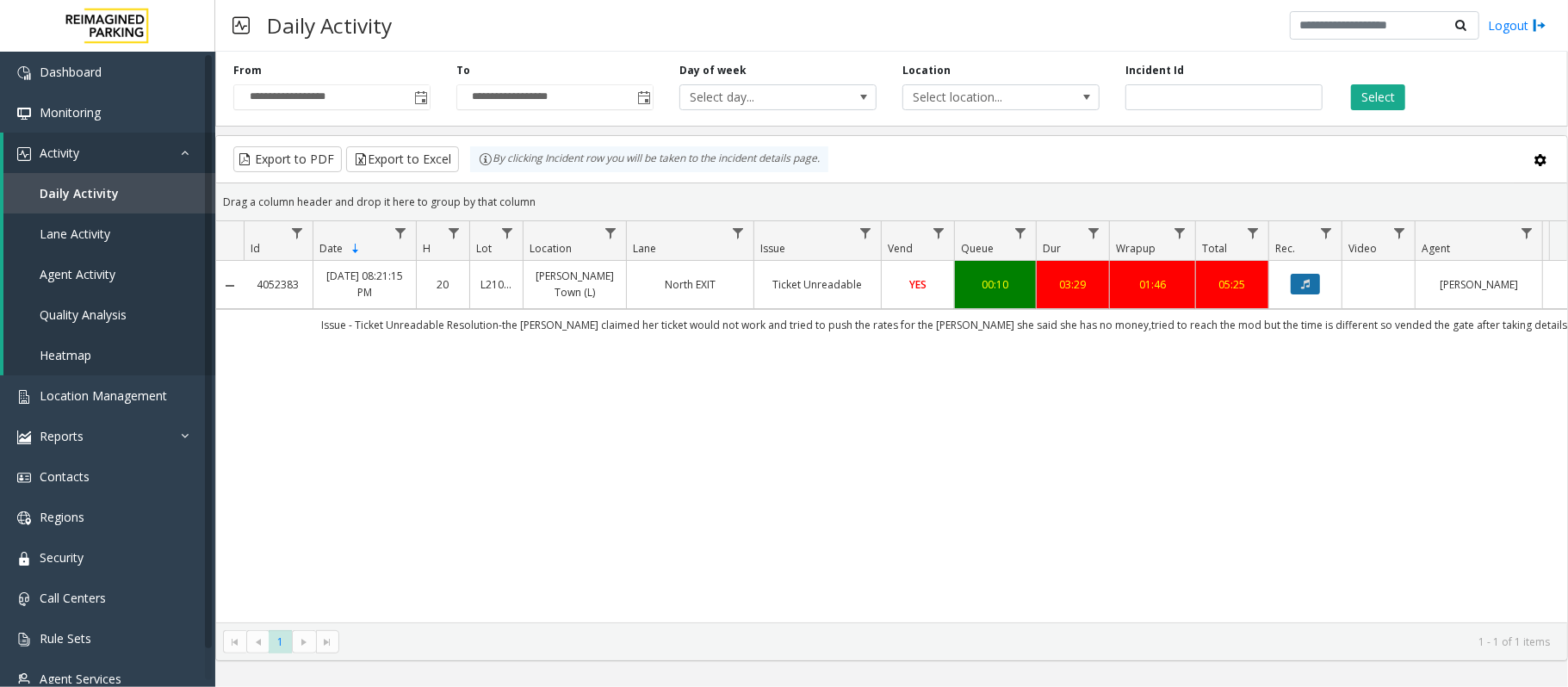
click at [1307, 290] on icon "Data table" at bounding box center [1305, 284] width 9 height 11
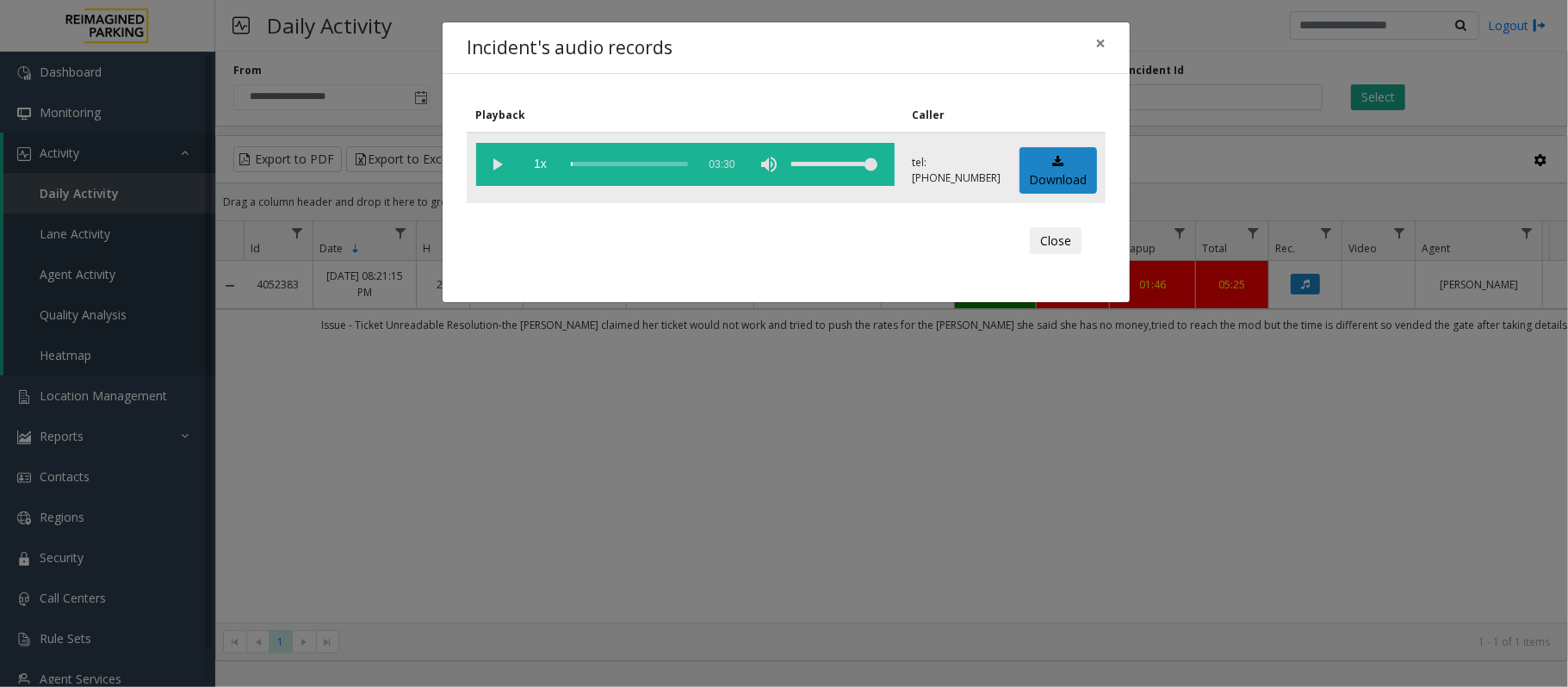
click at [498, 165] on vg-play-pause at bounding box center [498, 164] width 43 height 43
click at [1062, 238] on button "Close" at bounding box center [1056, 241] width 52 height 28
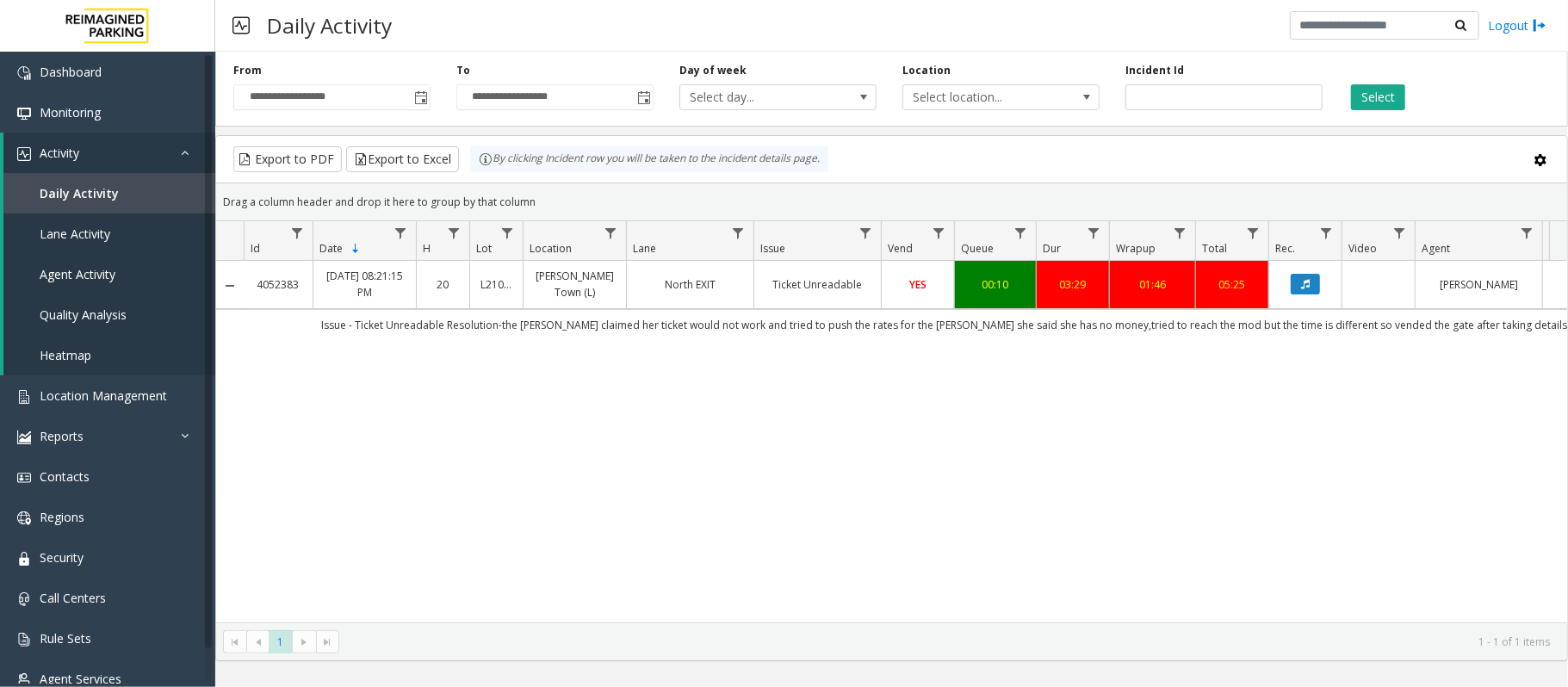
click at [615, 534] on div "4052383 [DATE] 08:21:15 PM 20 L21088000 [PERSON_NAME][GEOGRAPHIC_DATA] (L) Nort…" at bounding box center [891, 441] width 1351 height 361
drag, startPoint x: 1202, startPoint y: 100, endPoint x: 731, endPoint y: 84, distance: 471.3
click at [731, 84] on div "**********" at bounding box center [891, 85] width 1353 height 82
paste input "number"
type input "*******"
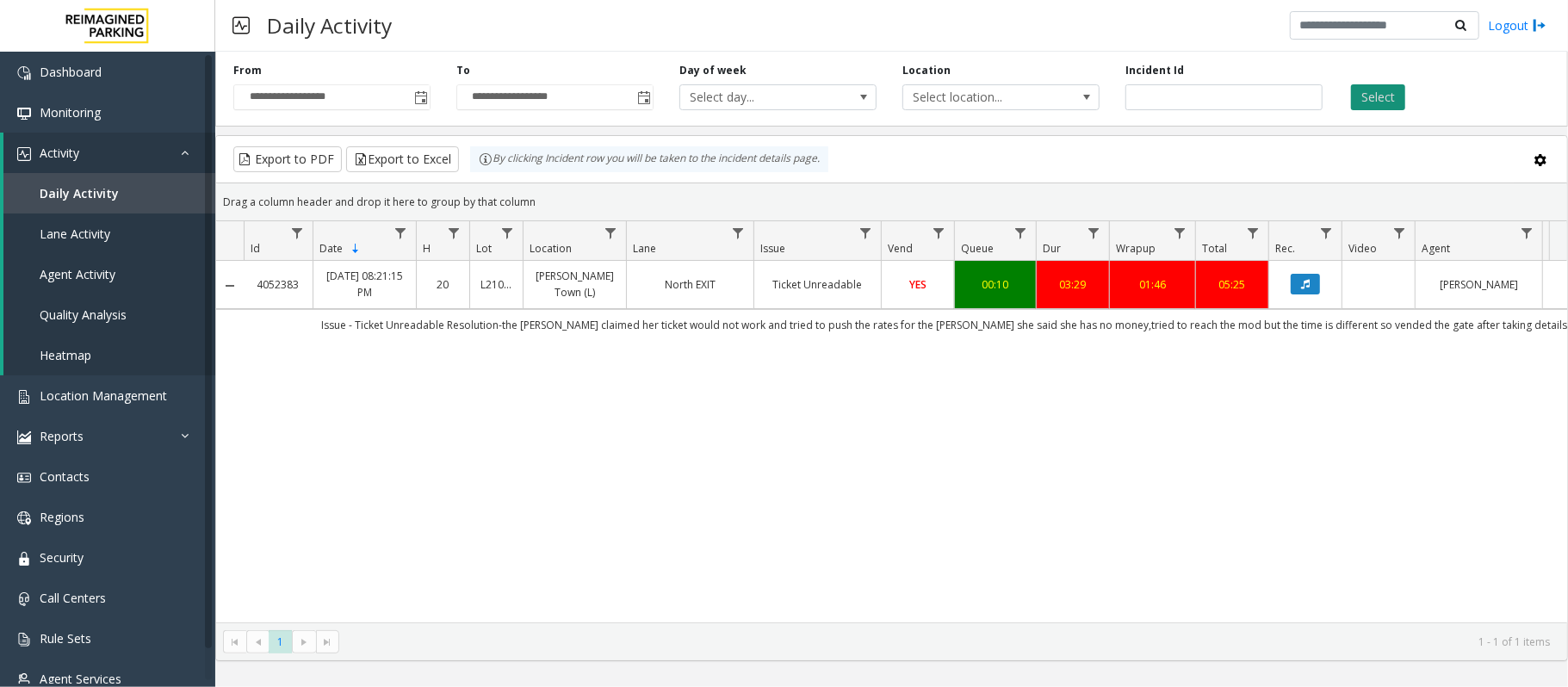
click at [1382, 100] on button "Select" at bounding box center [1378, 97] width 54 height 26
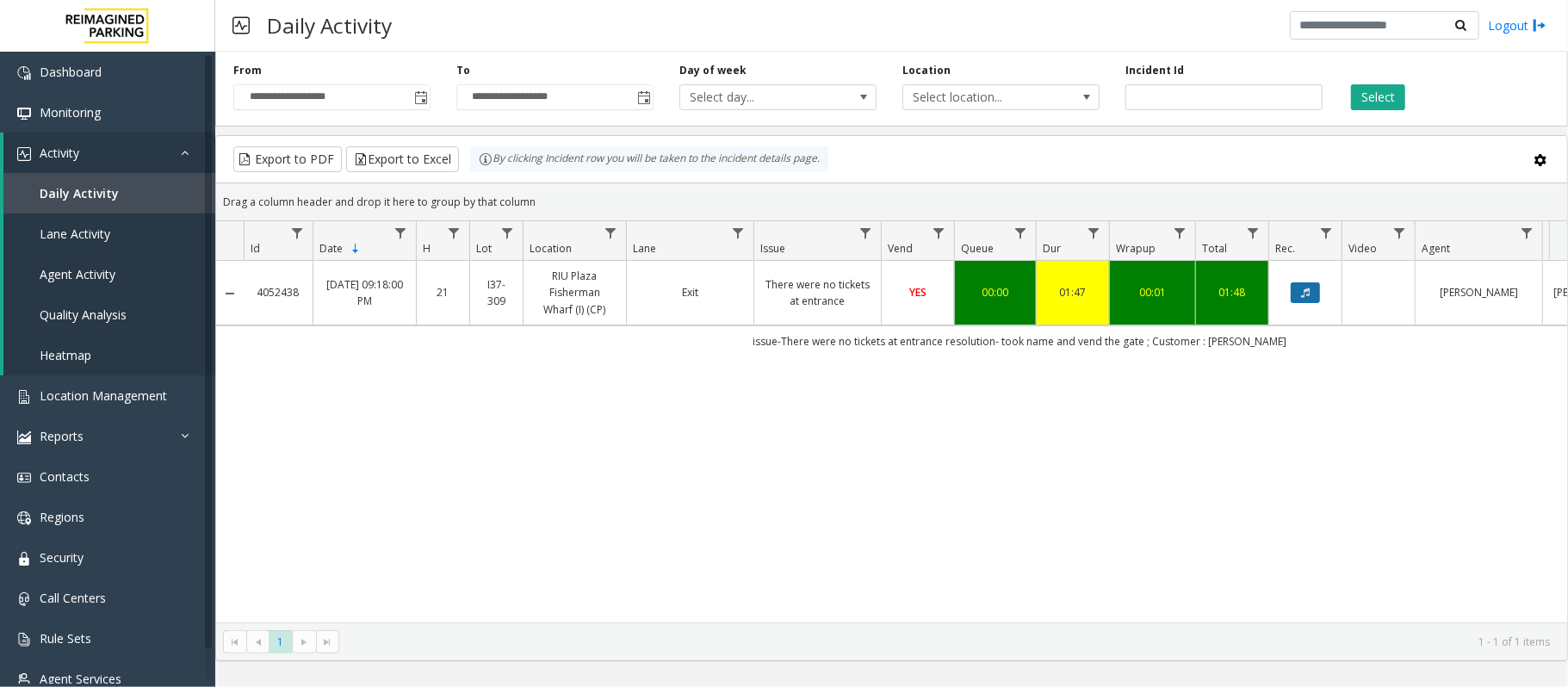
click at [1310, 296] on icon "Data table" at bounding box center [1305, 293] width 9 height 11
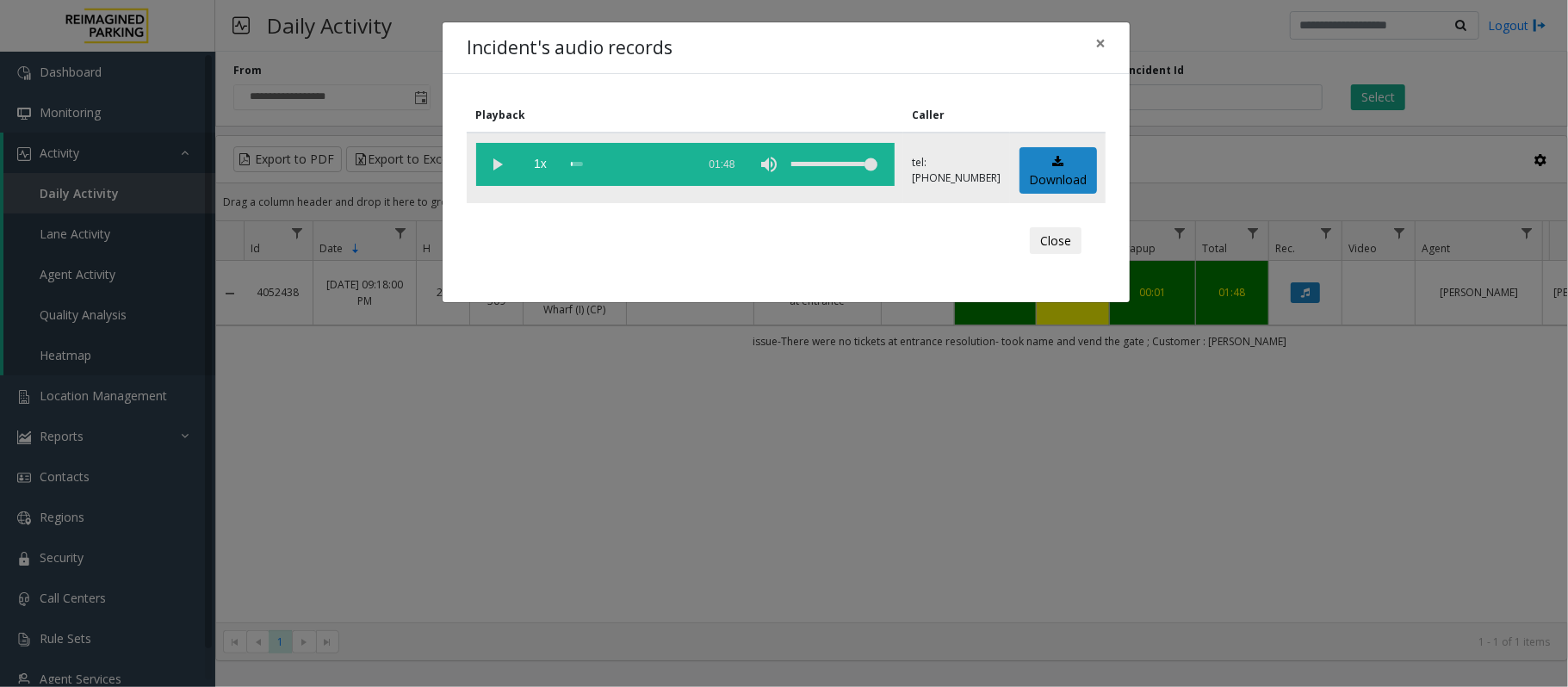
click at [497, 167] on vg-play-pause at bounding box center [498, 164] width 43 height 43
click at [1066, 230] on button "Close" at bounding box center [1056, 241] width 52 height 28
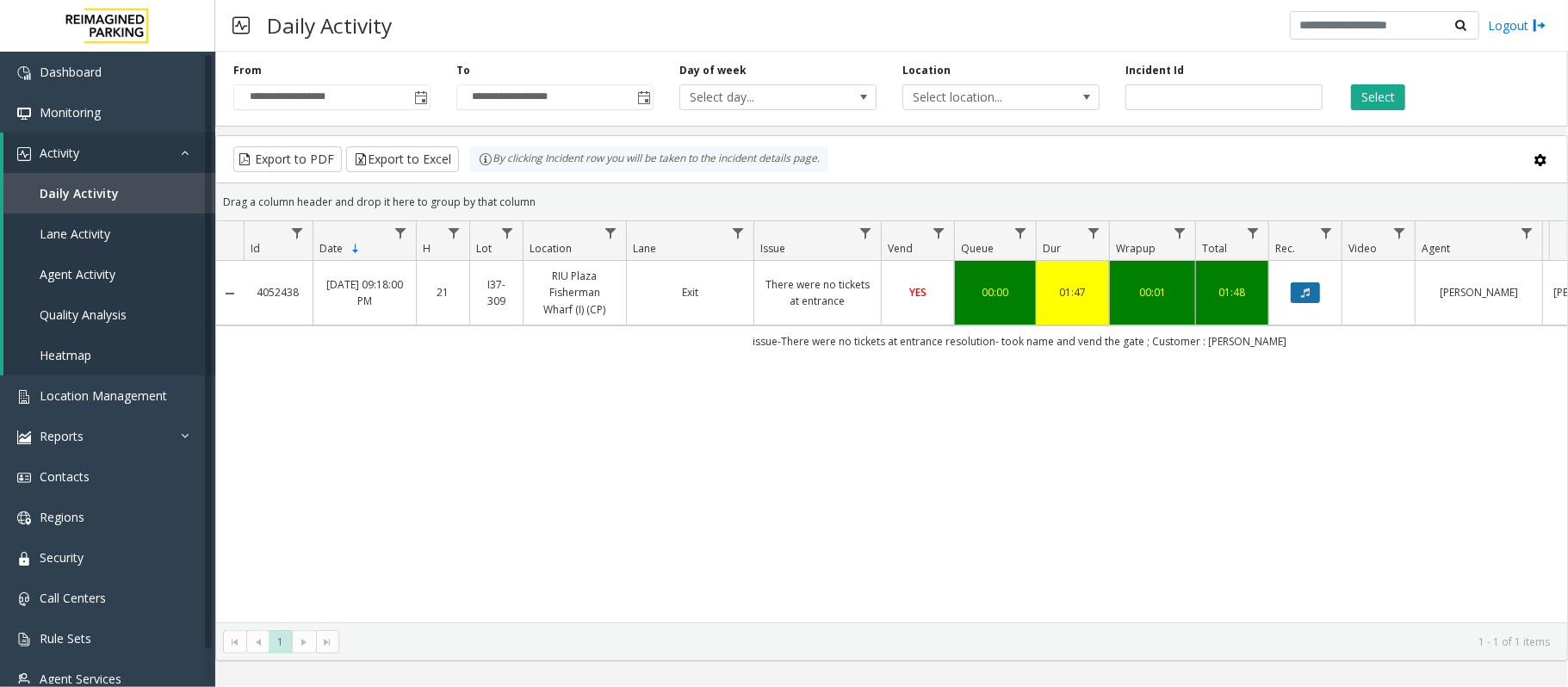
click at [1307, 298] on icon "Data table" at bounding box center [1305, 293] width 9 height 11
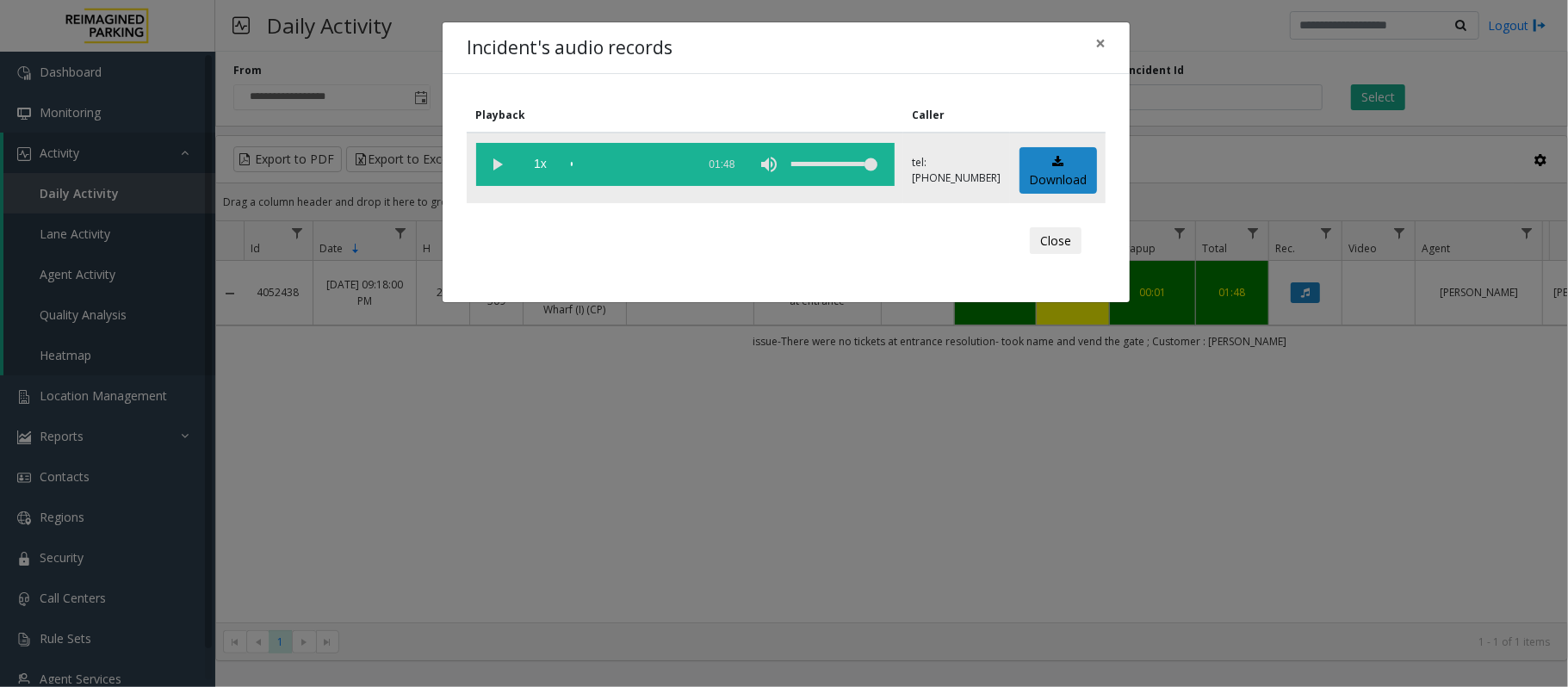
click at [497, 167] on vg-play-pause at bounding box center [498, 164] width 43 height 43
click at [498, 163] on vg-play-pause at bounding box center [498, 164] width 43 height 43
click at [503, 167] on vg-play-pause at bounding box center [498, 164] width 43 height 43
click at [499, 169] on vg-play-pause at bounding box center [498, 164] width 43 height 43
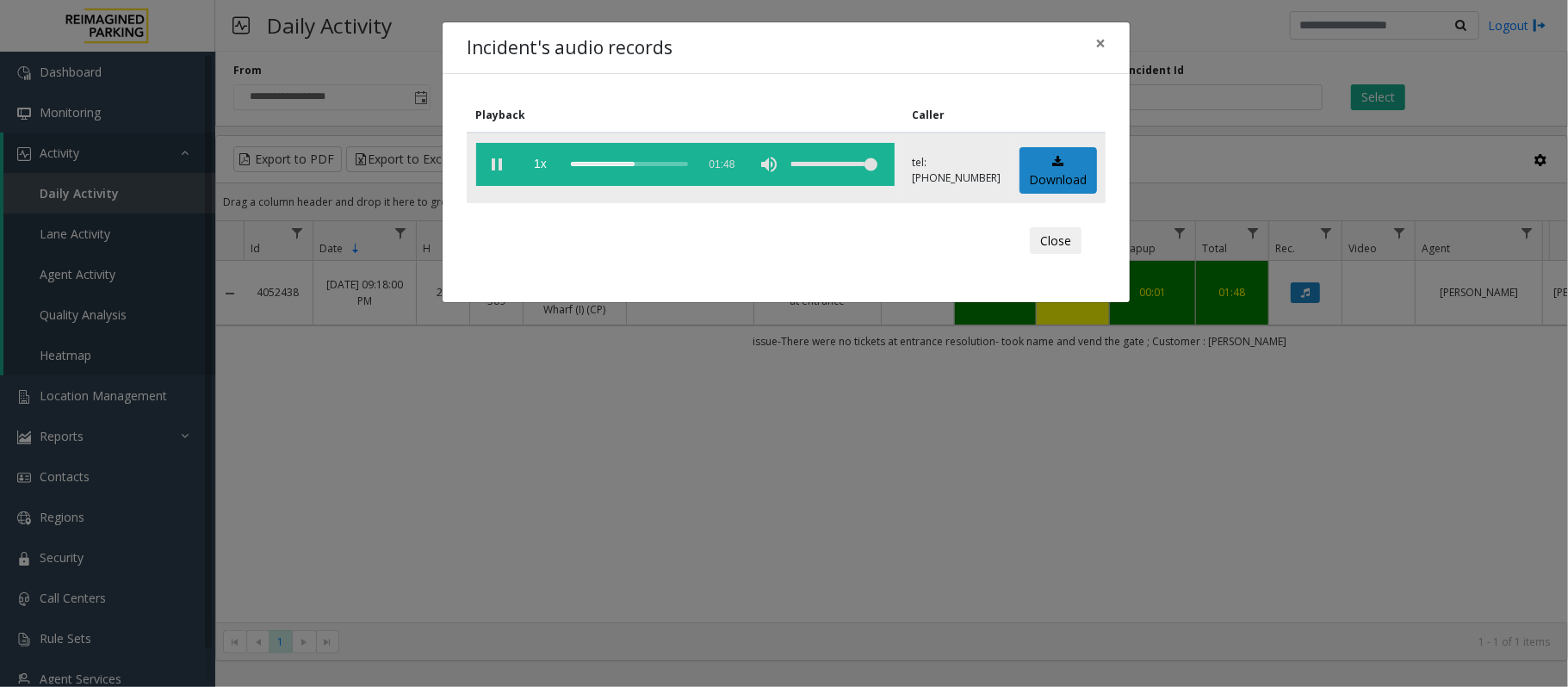
click at [492, 166] on vg-play-pause at bounding box center [498, 164] width 43 height 43
click at [1103, 47] on span "×" at bounding box center [1101, 43] width 11 height 24
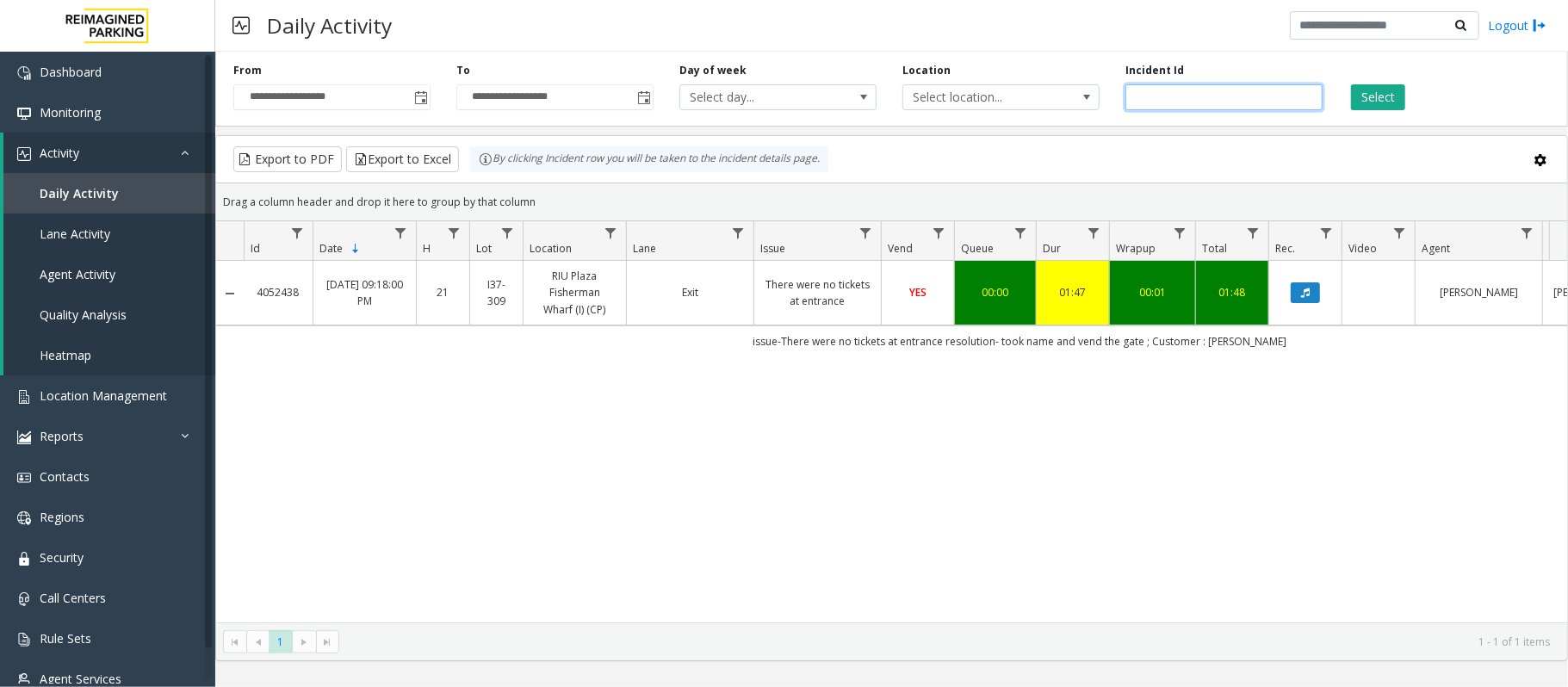
drag, startPoint x: 1220, startPoint y: 103, endPoint x: 468, endPoint y: 64, distance: 753.0
click at [468, 64] on div "**********" at bounding box center [891, 85] width 1353 height 82
click at [1185, 93] on input "number" at bounding box center [1224, 97] width 197 height 26
paste input "*******"
type input "*******"
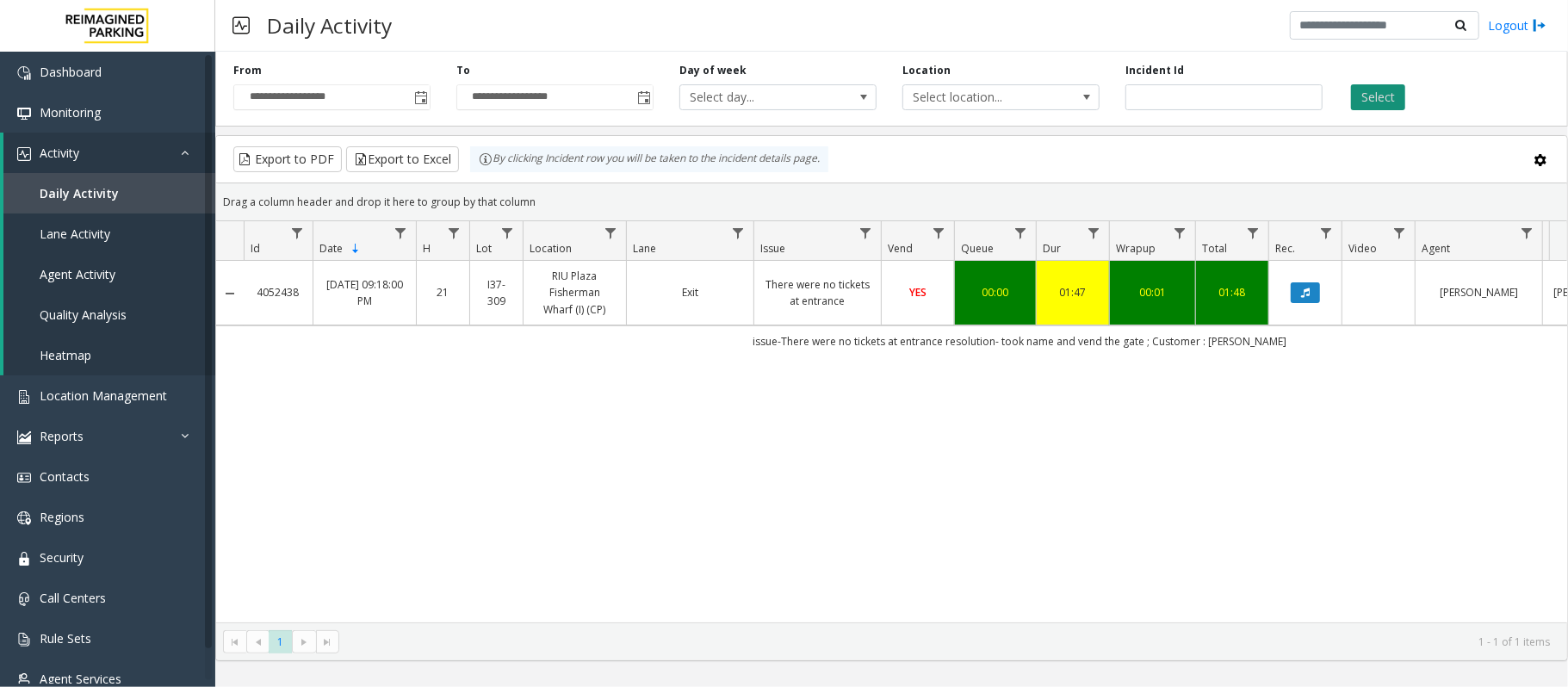
click at [1379, 97] on button "Select" at bounding box center [1378, 97] width 54 height 26
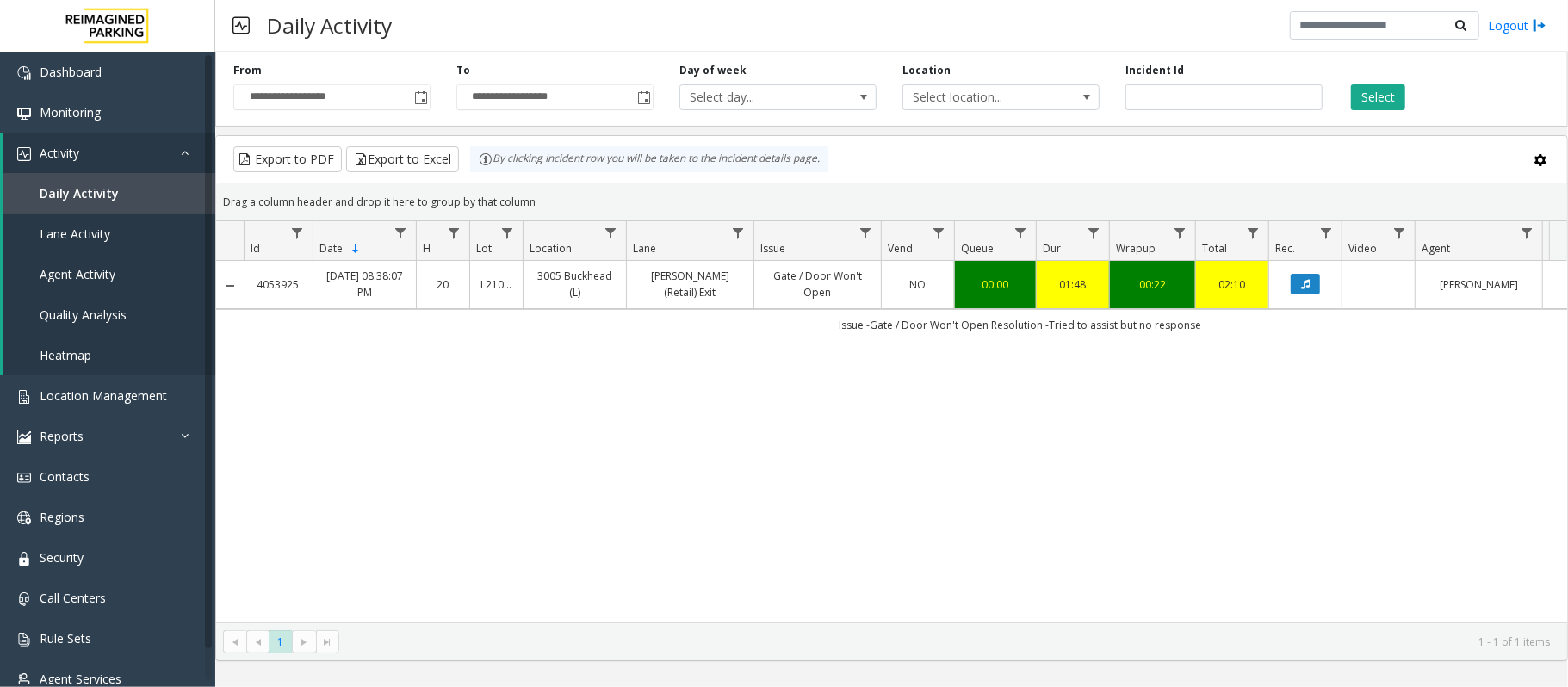
click at [358, 288] on link "[DATE] 08:38:07 PM" at bounding box center [364, 284] width 82 height 32
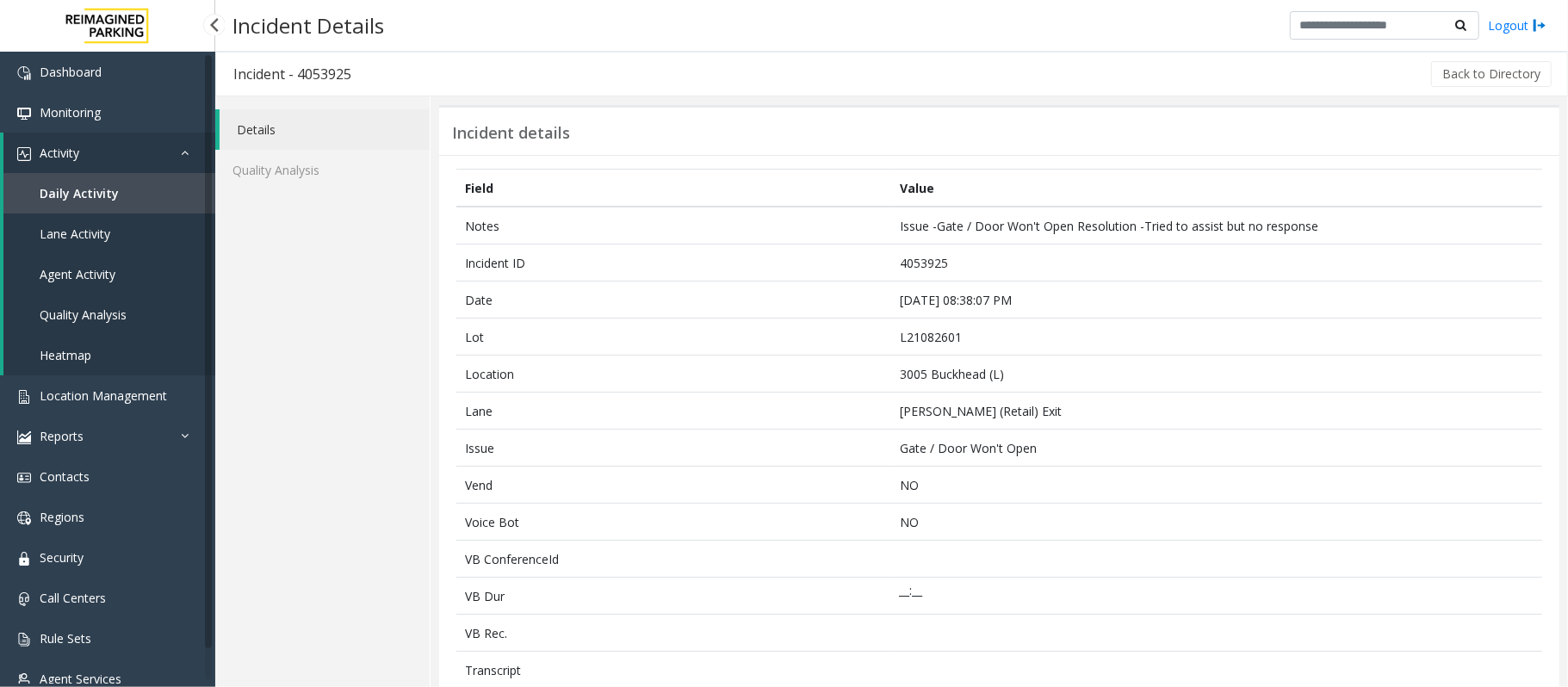
click at [103, 191] on span "Daily Activity" at bounding box center [79, 193] width 79 height 16
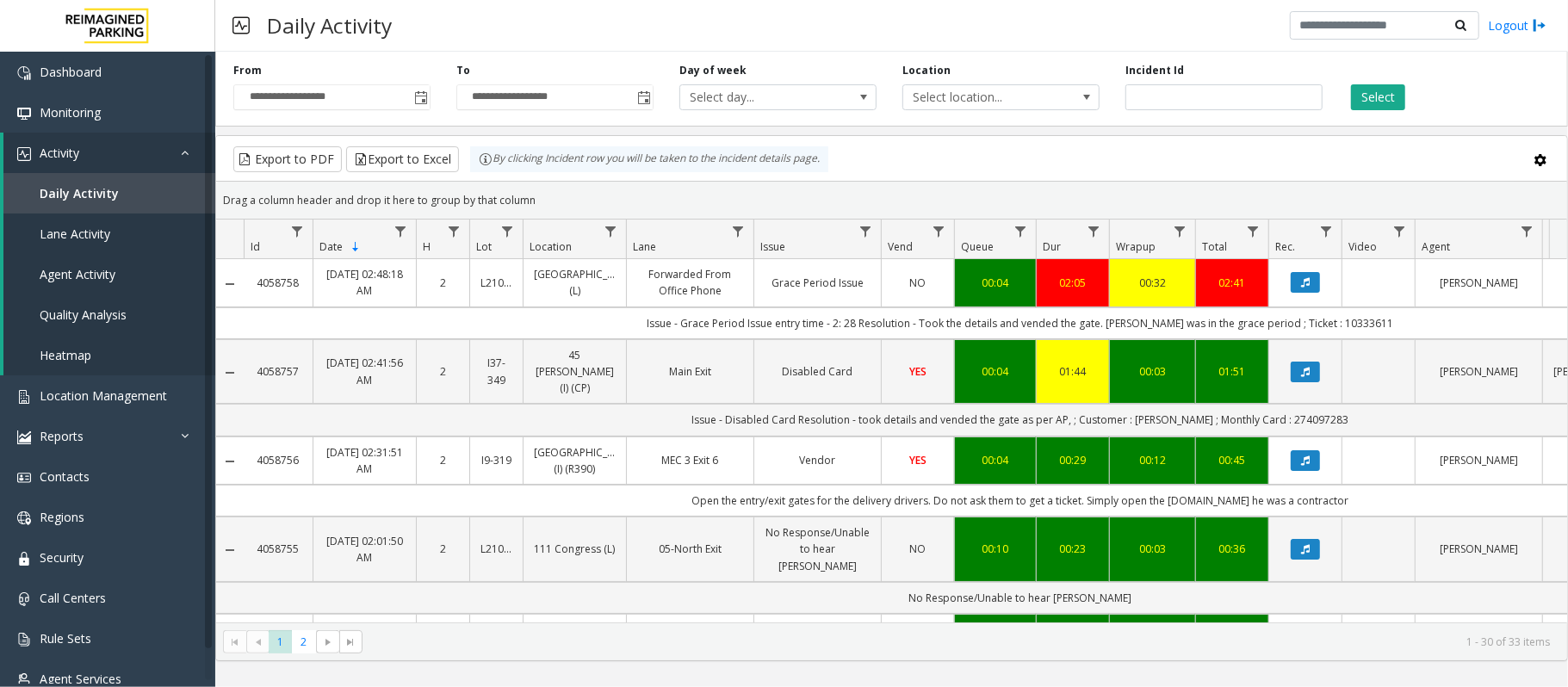
click at [1217, 110] on div "Incident Id" at bounding box center [1224, 86] width 223 height 48
click at [1217, 103] on input "number" at bounding box center [1224, 97] width 197 height 26
paste input "*******"
type input "*******"
click at [1373, 93] on button "Select" at bounding box center [1378, 97] width 54 height 26
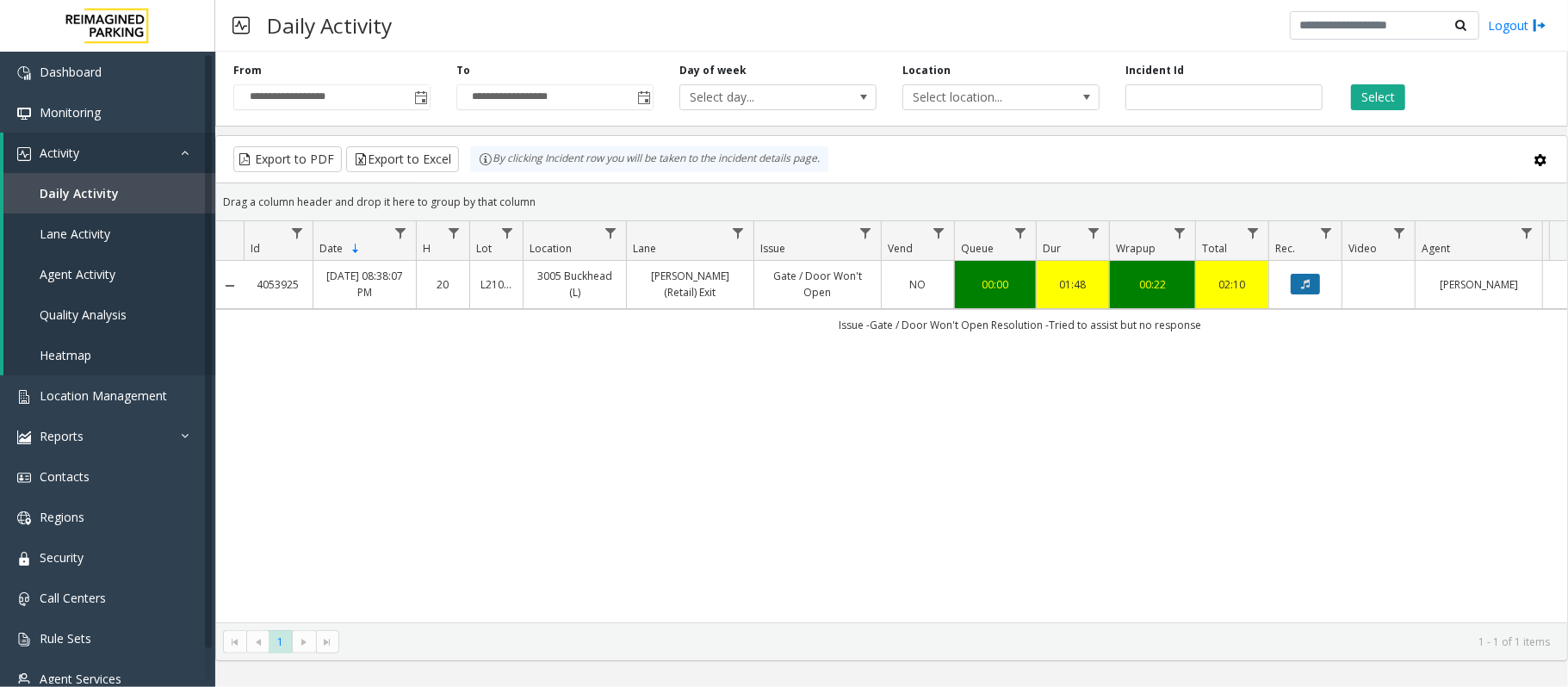
click at [1303, 290] on icon "Data table" at bounding box center [1305, 284] width 9 height 11
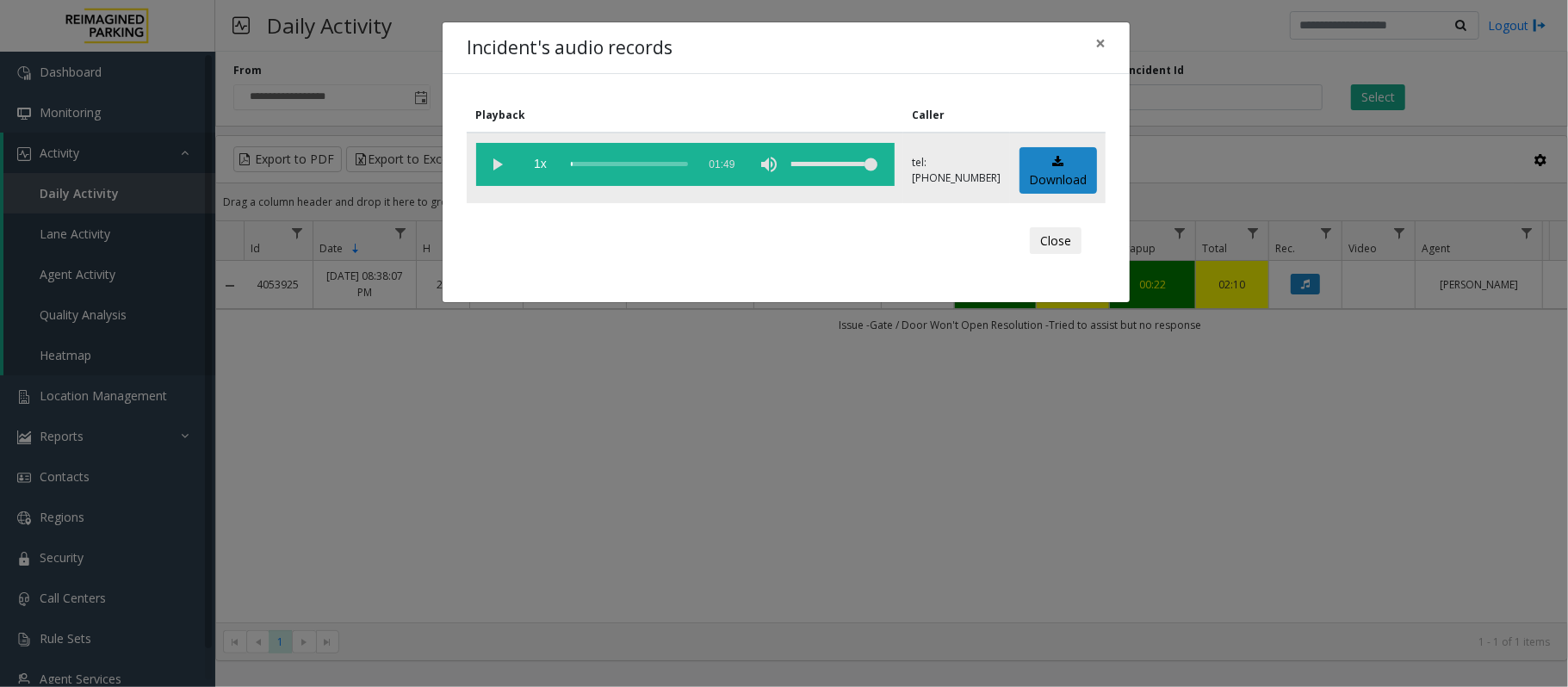
click at [497, 160] on vg-play-pause at bounding box center [498, 164] width 43 height 43
click at [1065, 239] on button "Close" at bounding box center [1056, 241] width 52 height 28
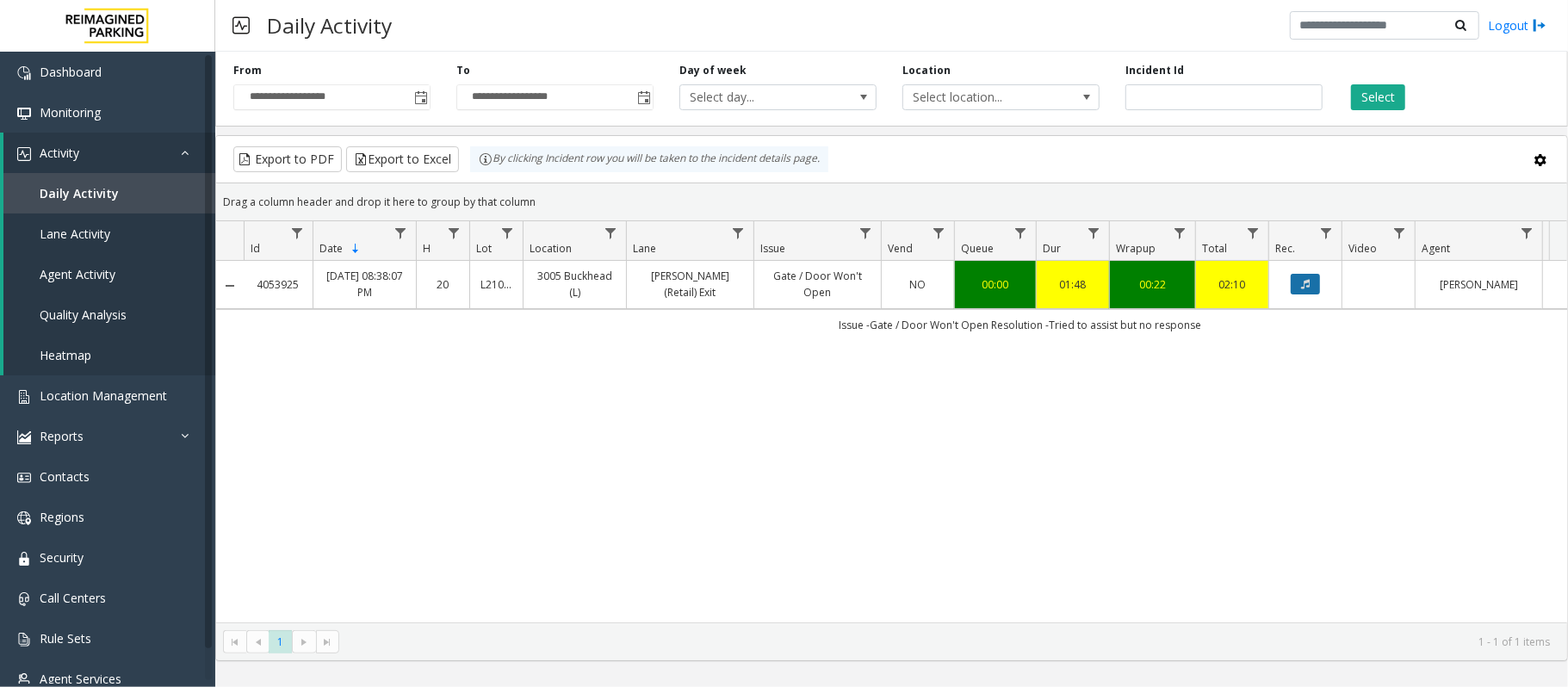
click at [1311, 286] on button "Data table" at bounding box center [1305, 283] width 30 height 21
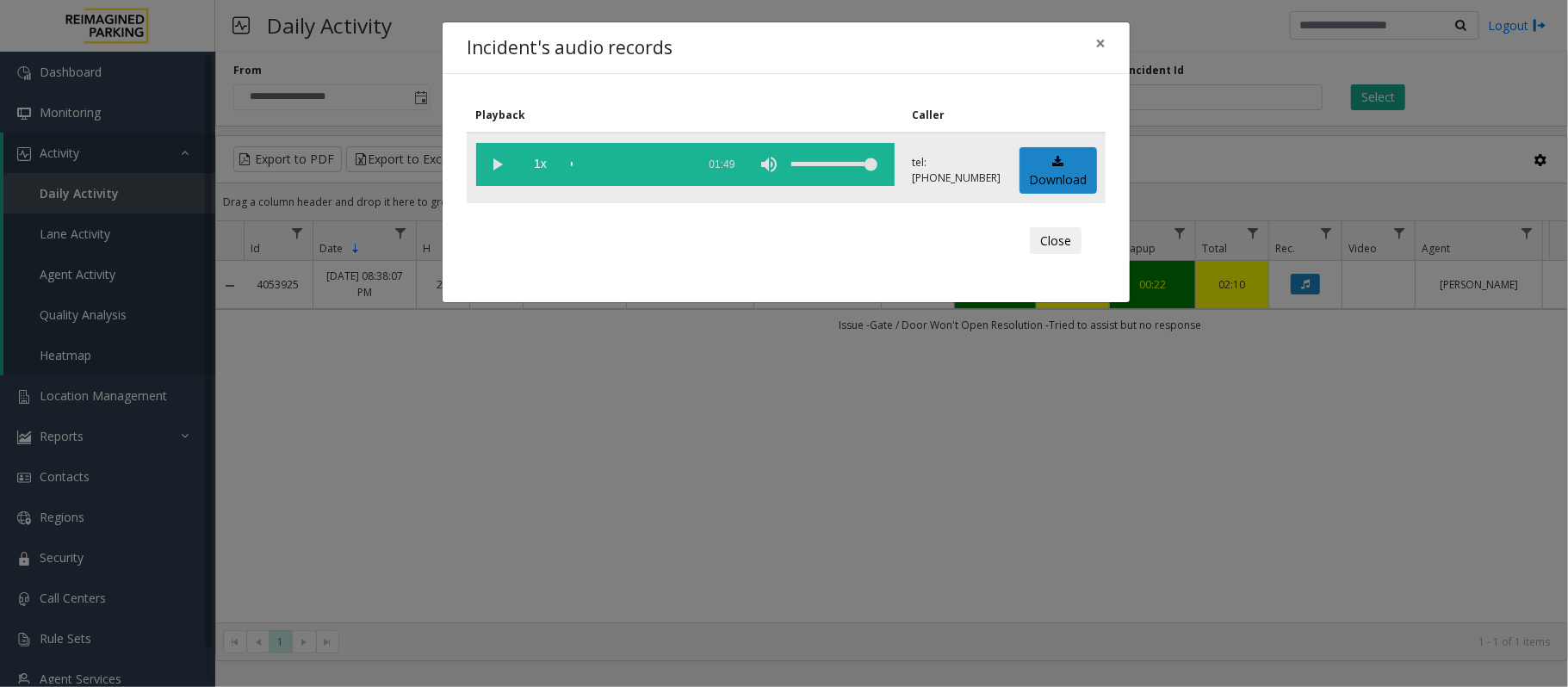
click at [499, 160] on vg-play-pause at bounding box center [498, 164] width 43 height 43
click at [1065, 245] on button "Close" at bounding box center [1056, 241] width 52 height 28
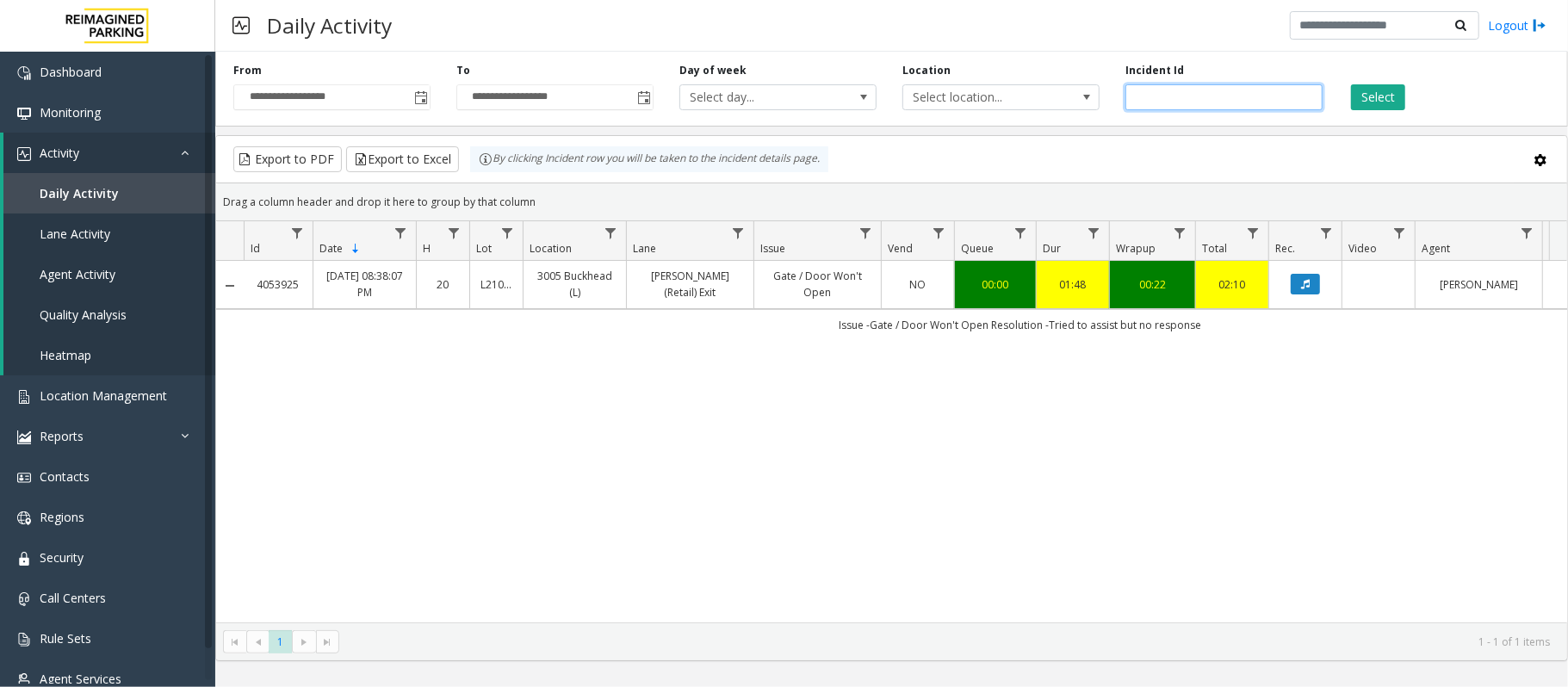
click at [1157, 98] on input "*******" at bounding box center [1224, 97] width 197 height 26
click at [1304, 284] on icon "Data table" at bounding box center [1305, 284] width 9 height 11
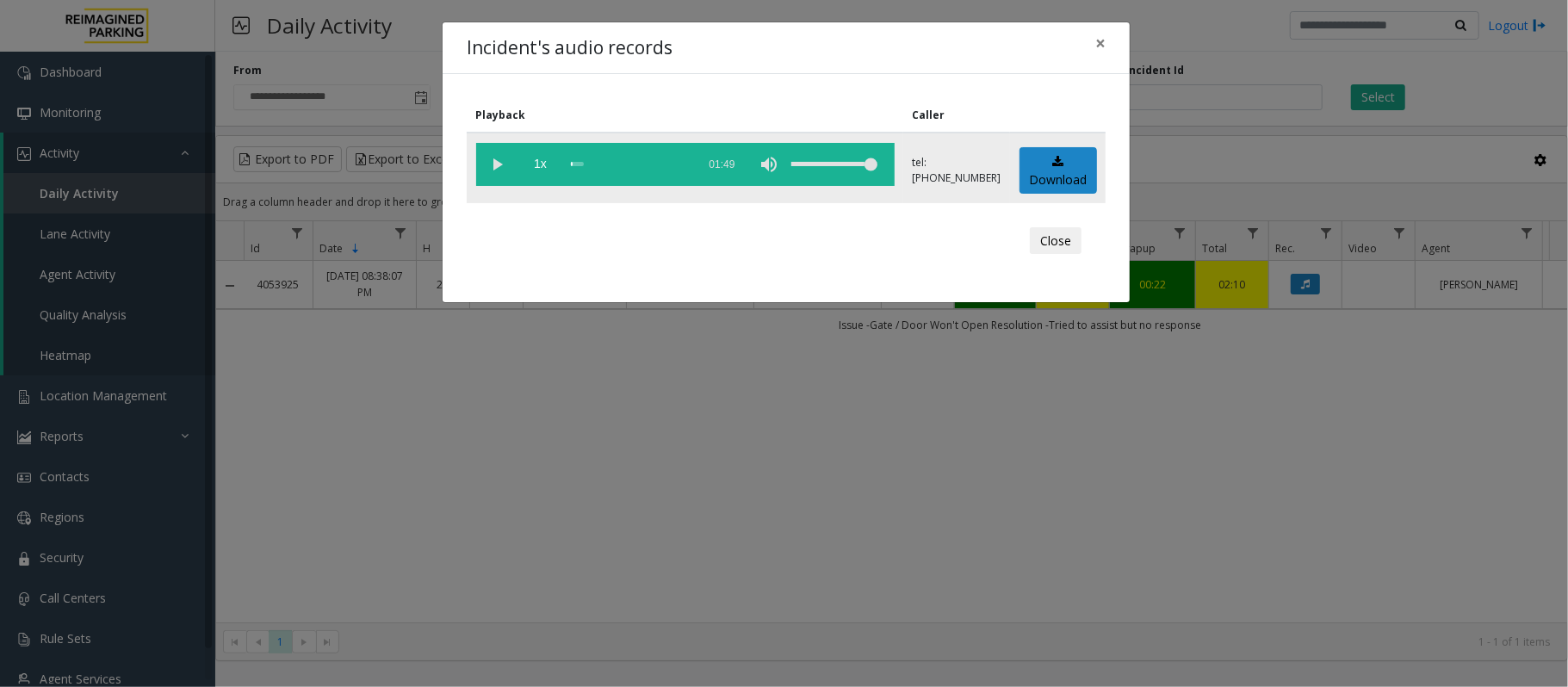
click at [492, 162] on vg-play-pause at bounding box center [498, 164] width 43 height 43
click at [500, 163] on vg-play-pause at bounding box center [498, 164] width 43 height 43
click at [603, 160] on div "scrub bar" at bounding box center [629, 164] width 117 height 43
click at [503, 161] on vg-play-pause at bounding box center [498, 164] width 43 height 43
click at [497, 166] on vg-play-pause at bounding box center [498, 164] width 43 height 43
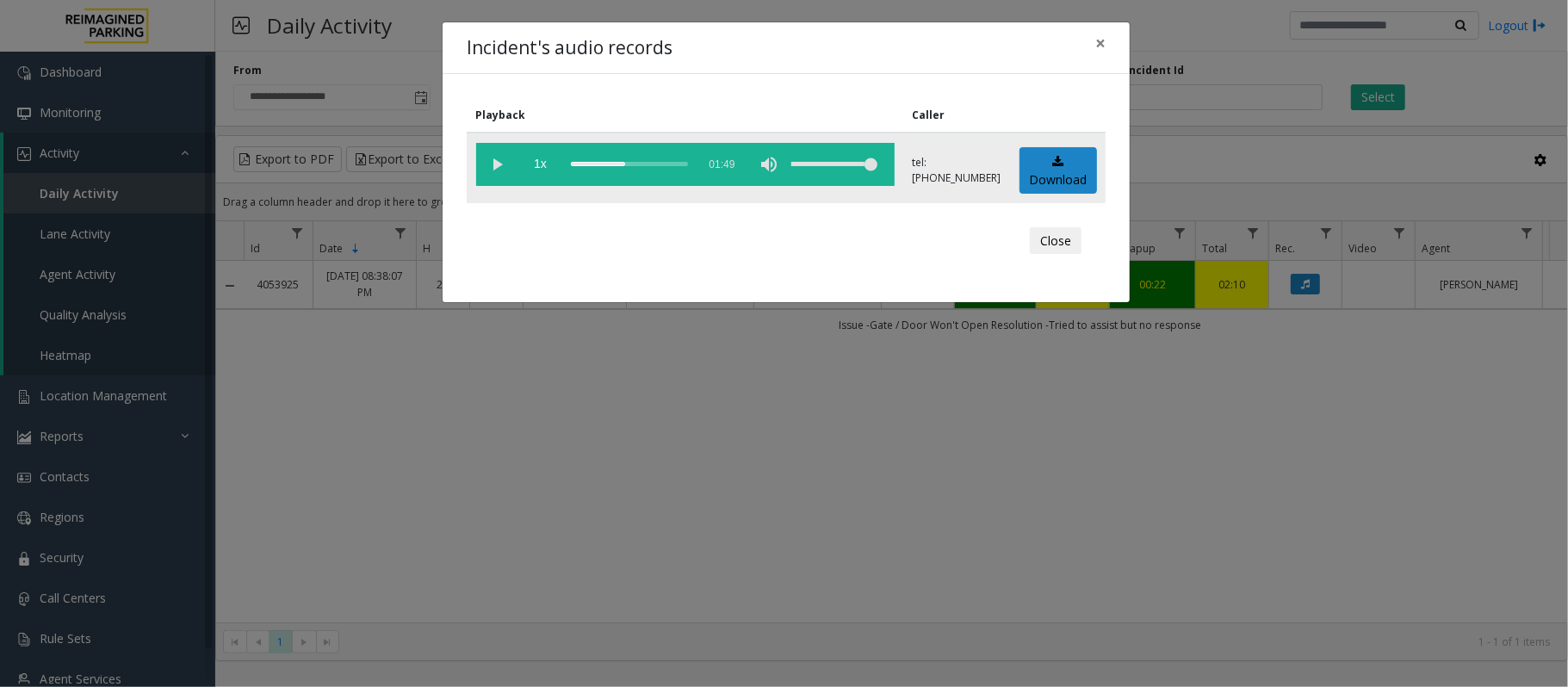
click at [585, 160] on div "scrub bar" at bounding box center [629, 164] width 117 height 43
click at [490, 161] on vg-play-pause at bounding box center [498, 164] width 43 height 43
click at [500, 161] on vg-play-pause at bounding box center [498, 164] width 43 height 43
click at [1061, 241] on button "Close" at bounding box center [1056, 241] width 52 height 28
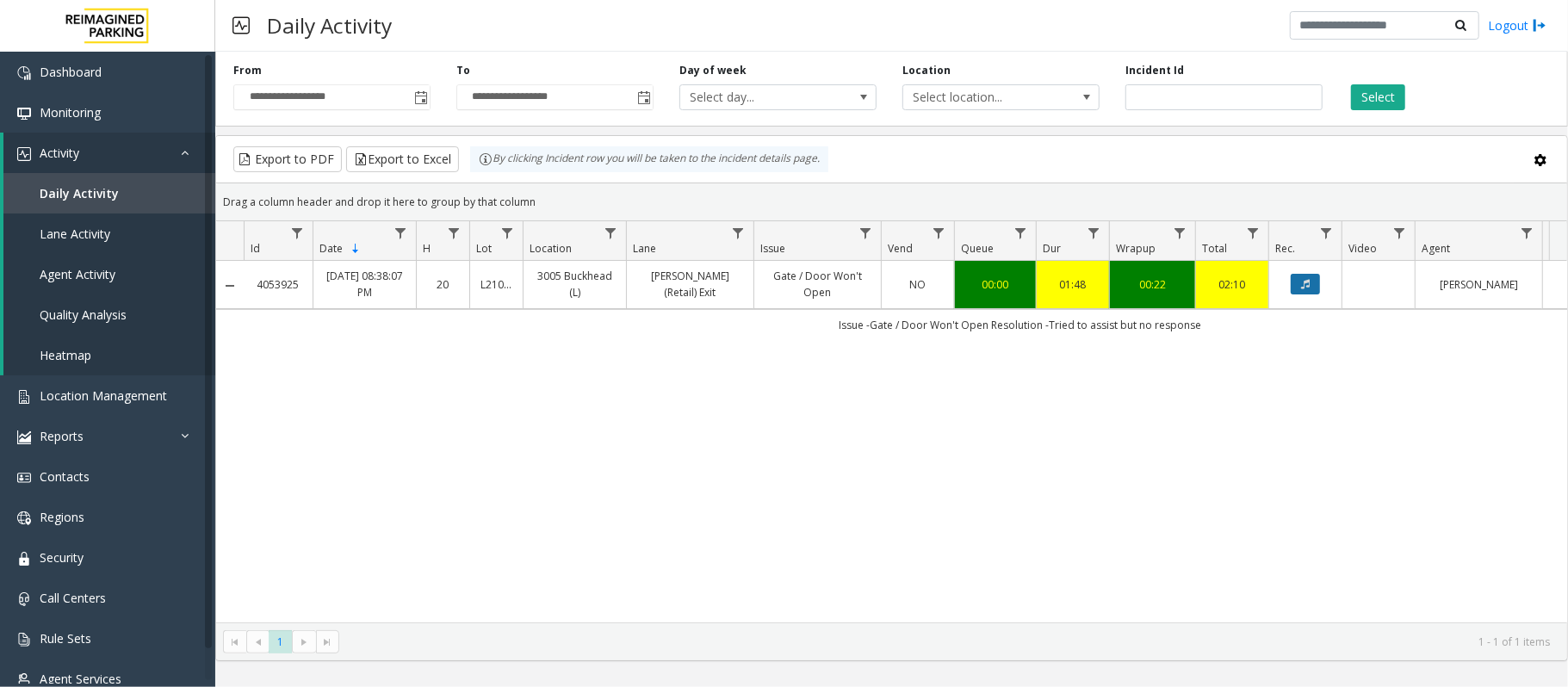
click at [1307, 287] on icon "Data table" at bounding box center [1305, 284] width 9 height 11
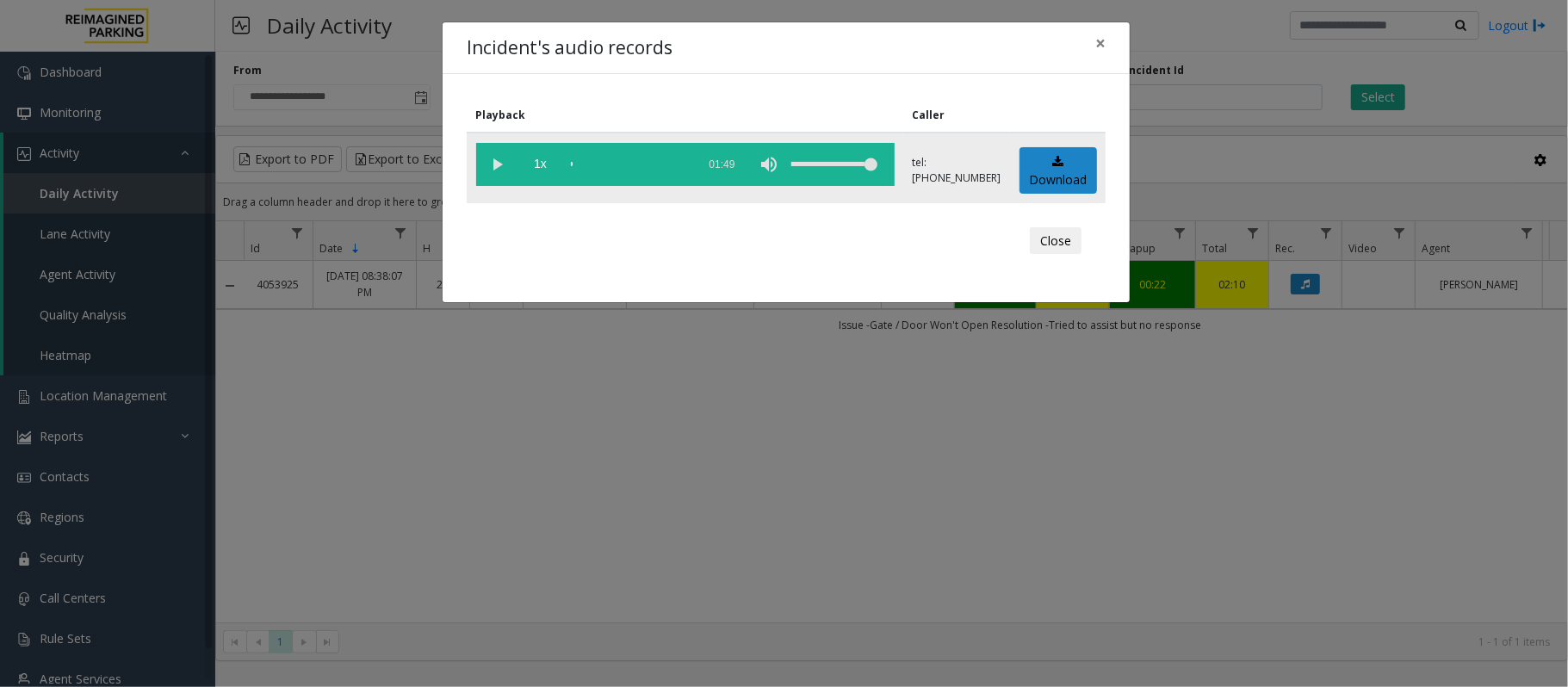
click at [507, 162] on vg-play-pause at bounding box center [498, 164] width 43 height 43
drag, startPoint x: 1074, startPoint y: 238, endPoint x: 82, endPoint y: 186, distance: 993.4
click at [1073, 238] on button "Close" at bounding box center [1056, 241] width 52 height 28
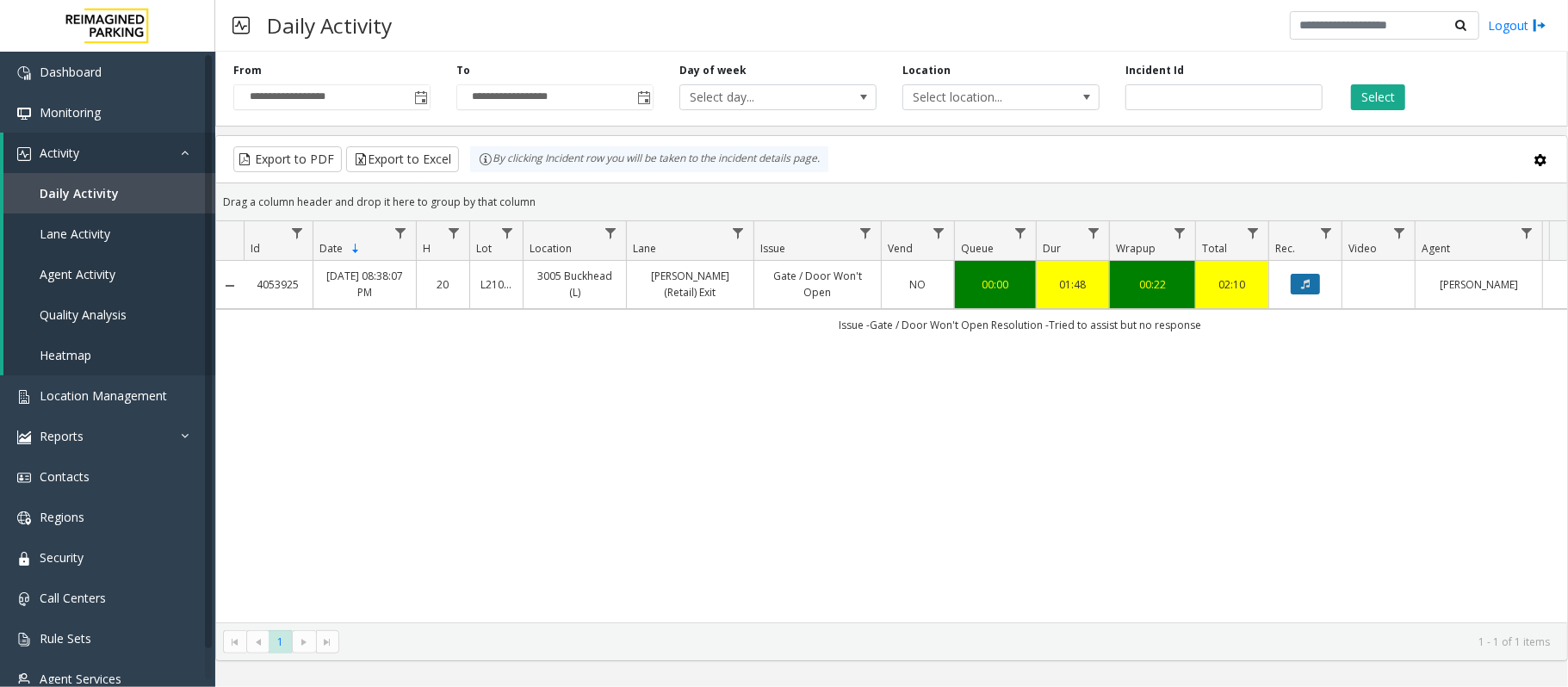
click at [1312, 283] on button "Data table" at bounding box center [1305, 283] width 30 height 21
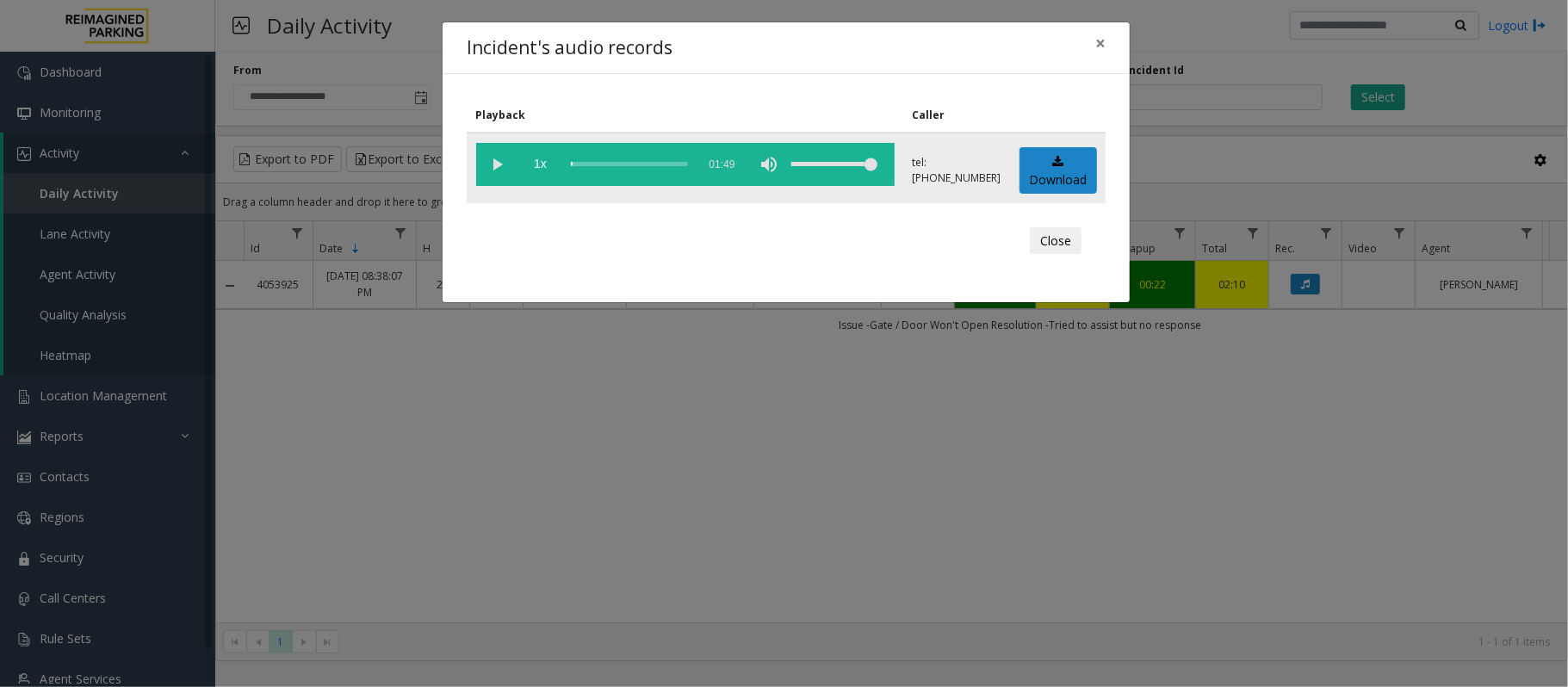
click at [497, 163] on vg-play-pause at bounding box center [498, 164] width 43 height 43
click at [493, 162] on vg-play-pause at bounding box center [498, 164] width 43 height 43
click at [499, 161] on vg-play-pause at bounding box center [498, 164] width 43 height 43
click at [497, 162] on vg-play-pause at bounding box center [498, 164] width 43 height 43
click at [503, 166] on vg-play-pause at bounding box center [498, 164] width 43 height 43
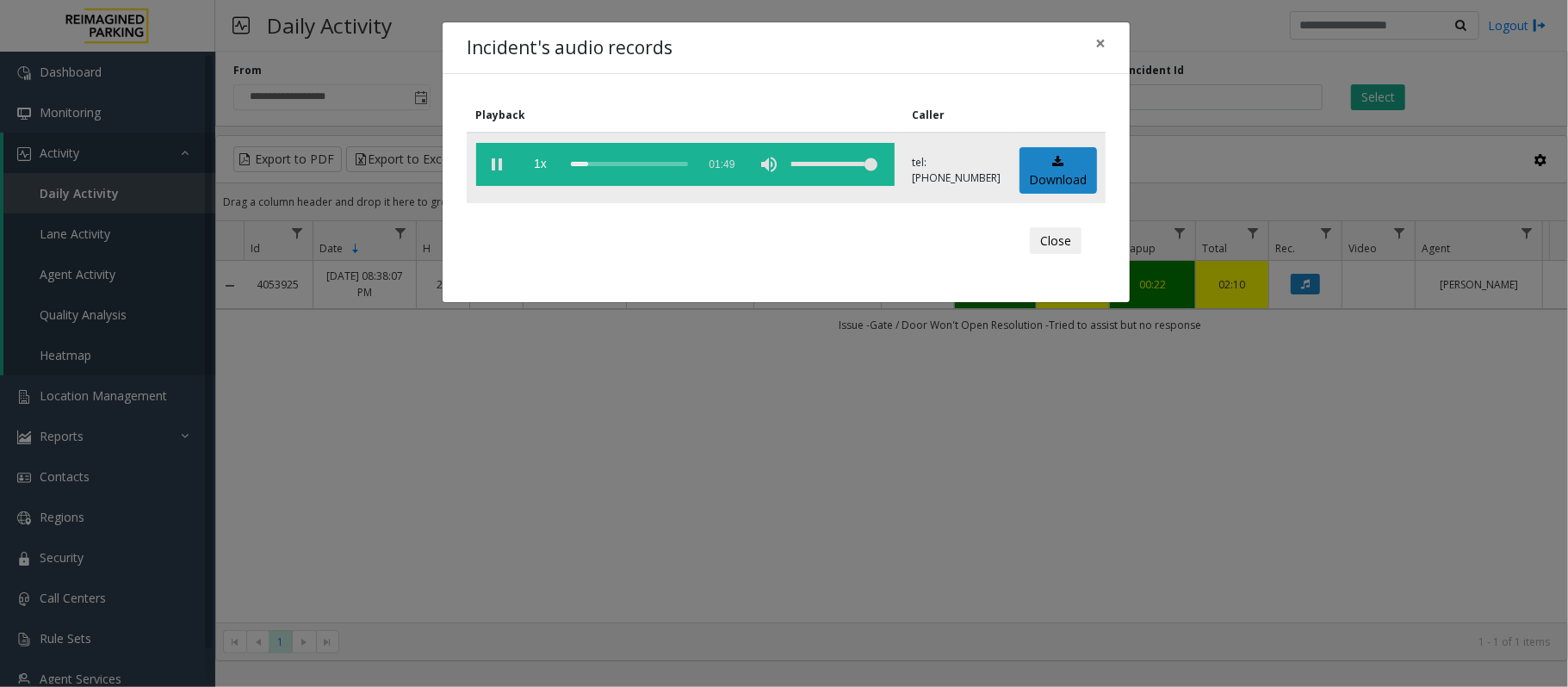
click at [494, 166] on vg-play-pause at bounding box center [498, 164] width 43 height 43
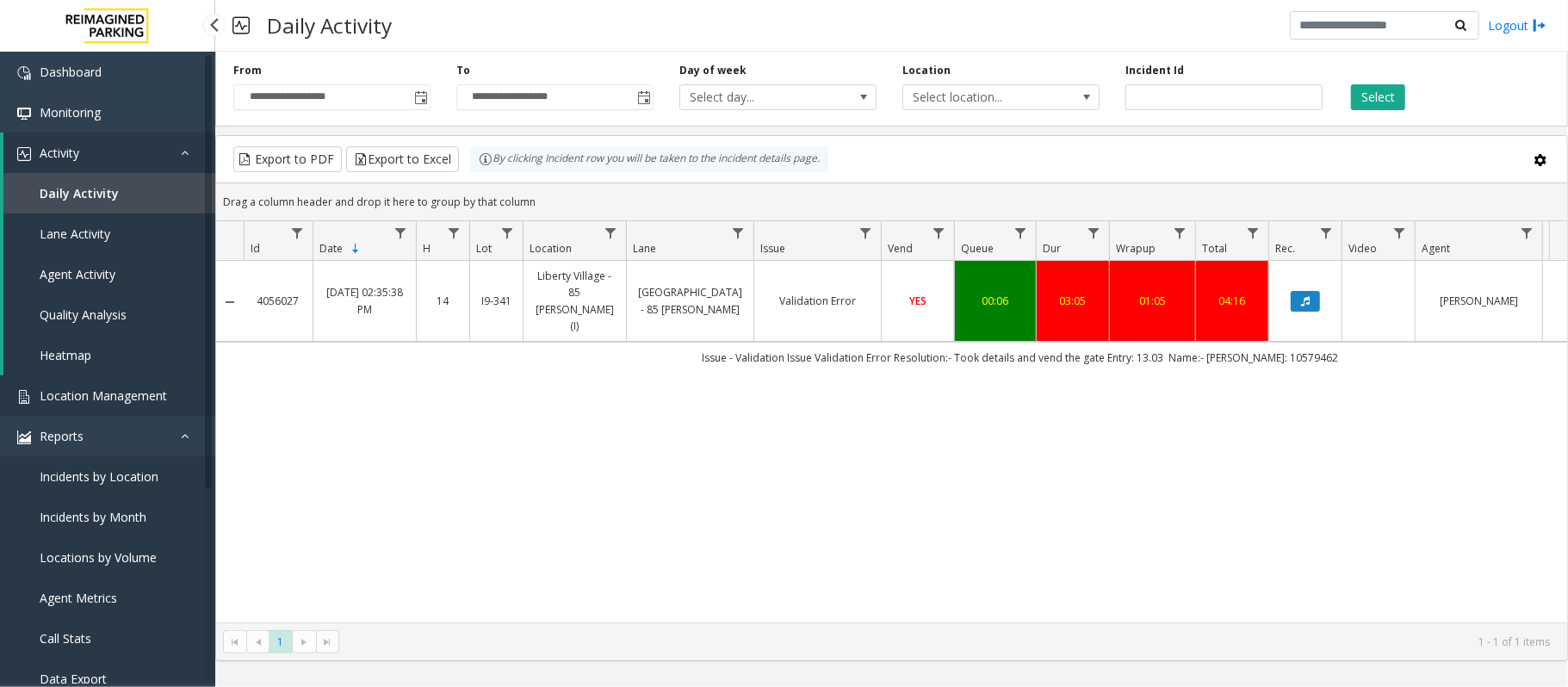
click at [97, 387] on span "Location Management" at bounding box center [103, 396] width 127 height 16
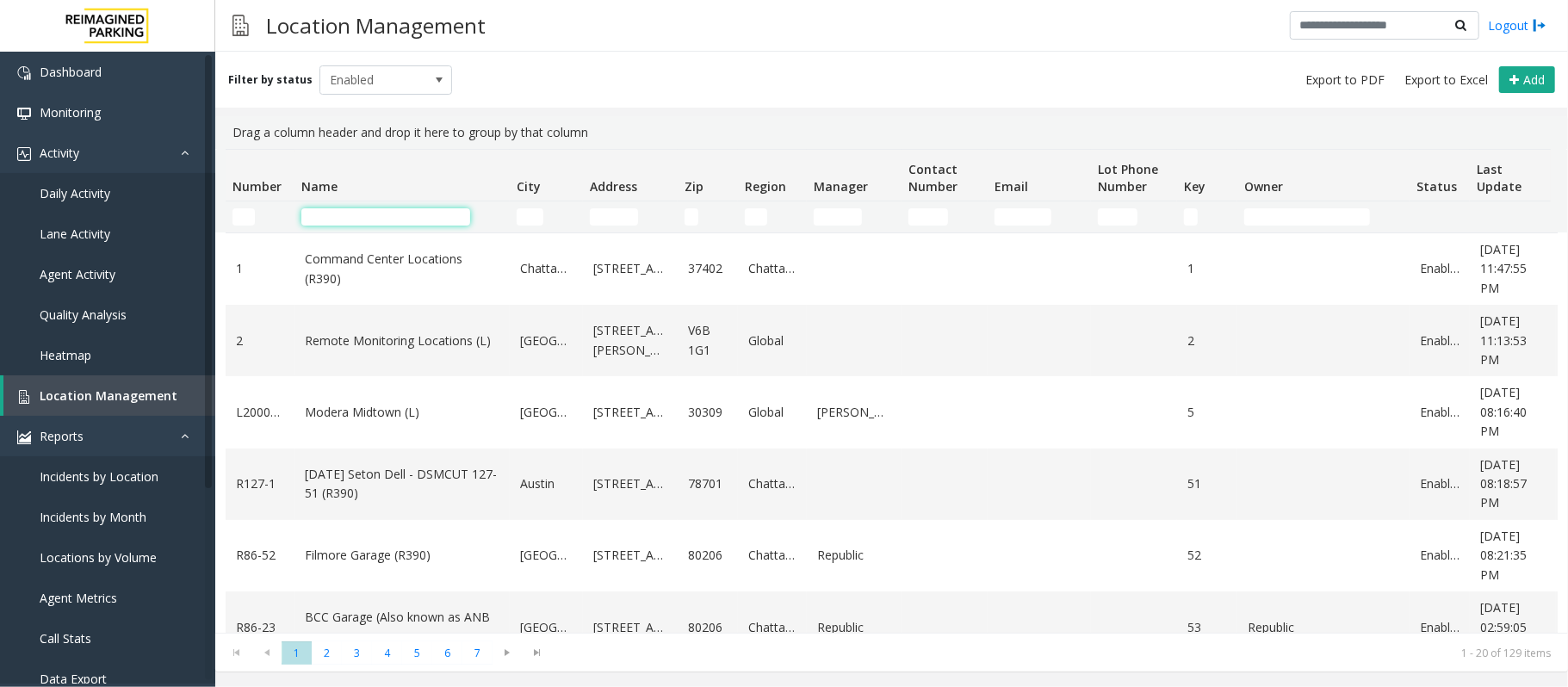
click at [411, 225] on input "Name Filter" at bounding box center [386, 216] width 169 height 17
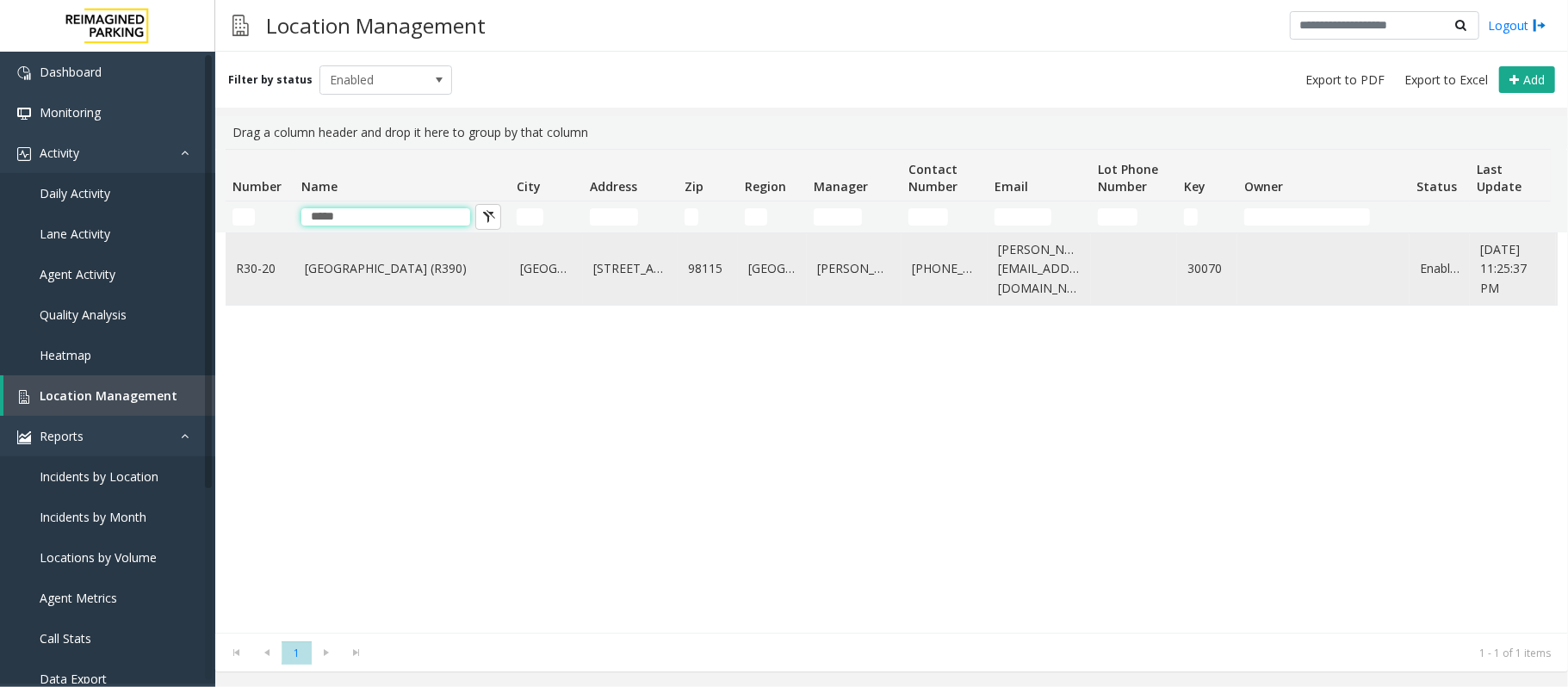
type input "*****"
click at [414, 270] on link "Green Lake Village (R390)" at bounding box center [402, 268] width 195 height 19
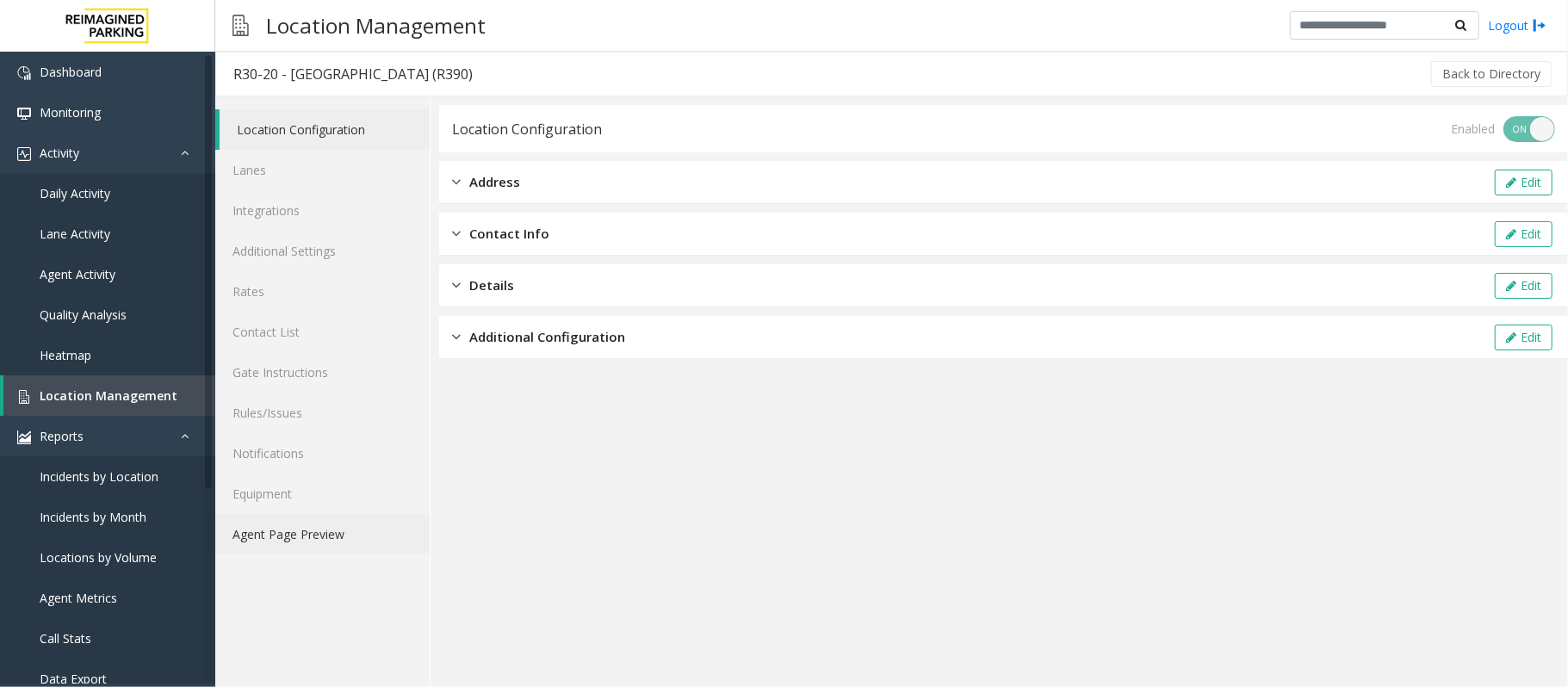
click at [321, 535] on link "Agent Page Preview" at bounding box center [322, 534] width 214 height 40
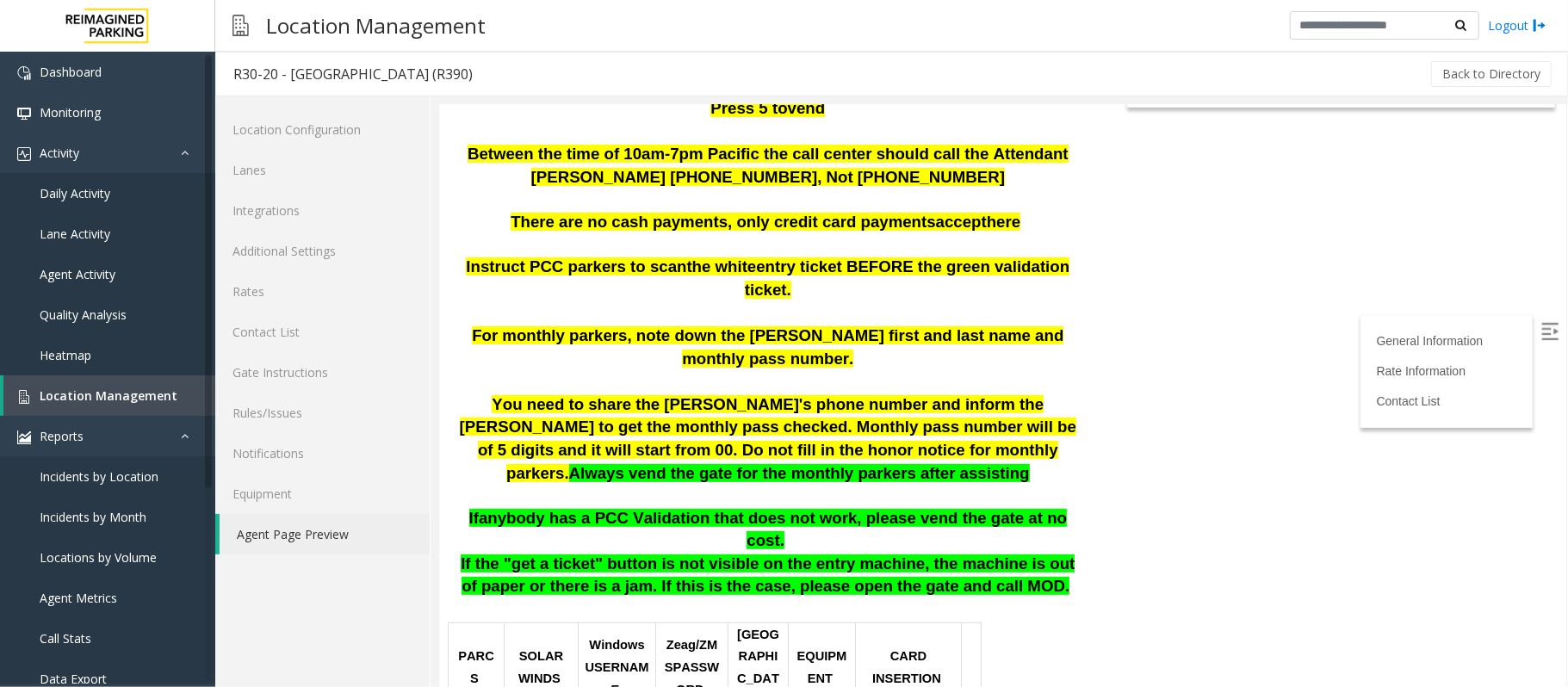
scroll to position [229, 0]
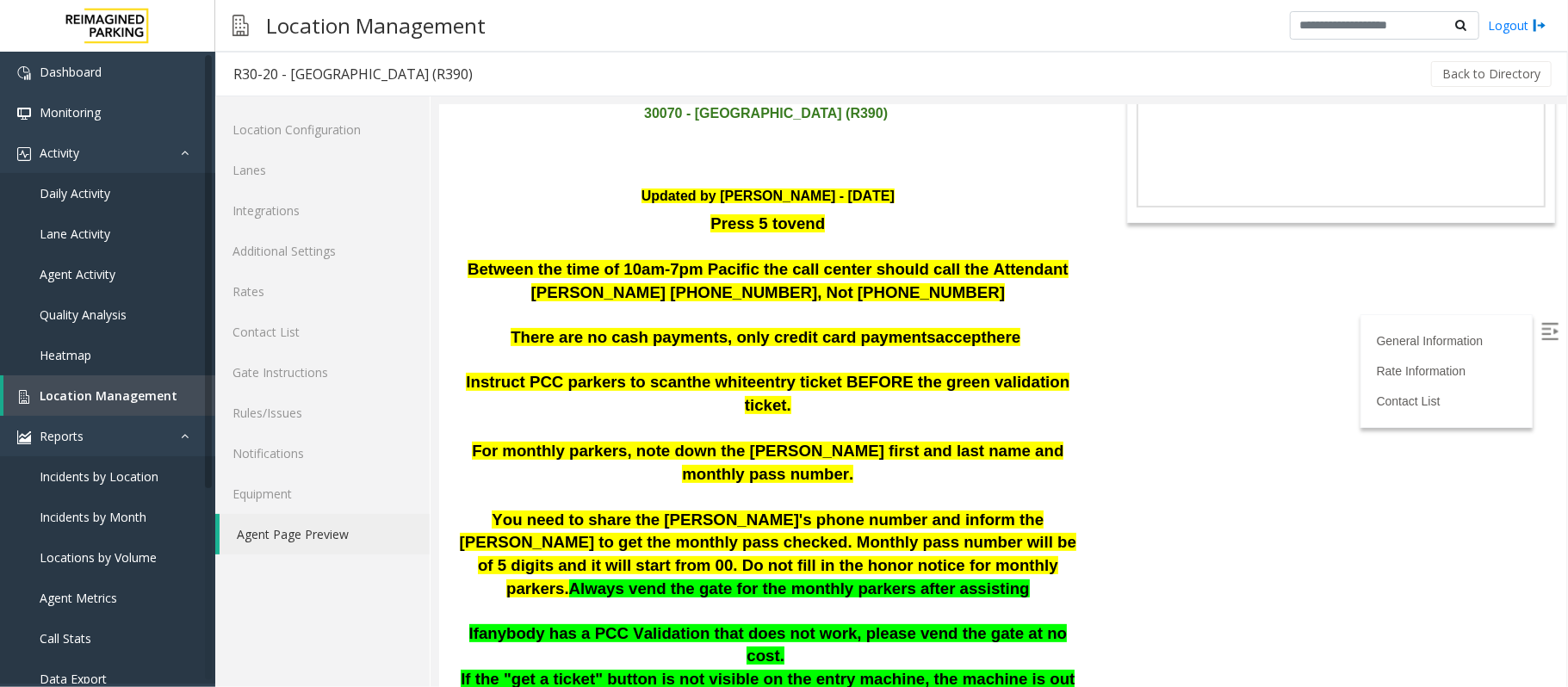
click at [995, 510] on span "You need to share the Aaron's phone number and inform the parker to get the mon…" at bounding box center [767, 553] width 617 height 87
click at [602, 372] on span "Instruct PCC parkers to scan" at bounding box center [576, 381] width 221 height 18
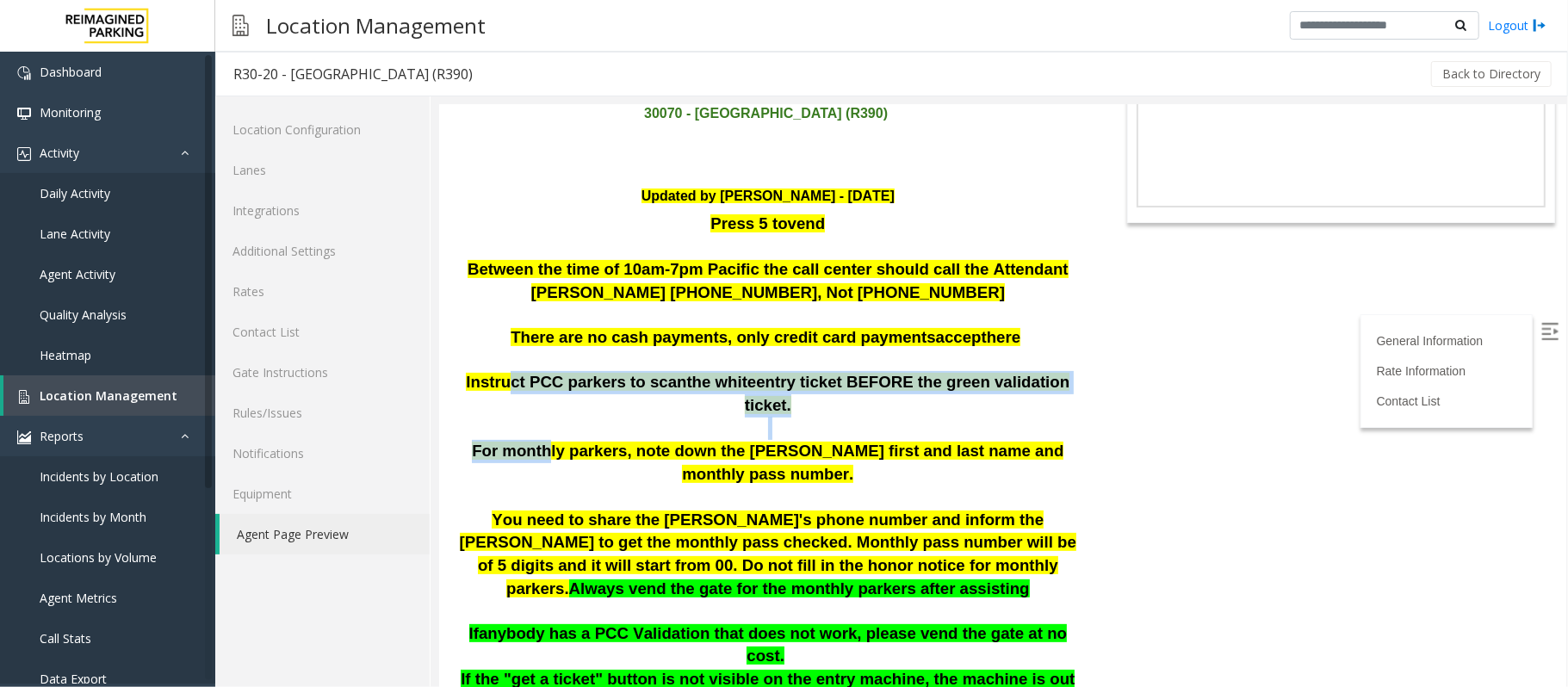
drag, startPoint x: 510, startPoint y: 318, endPoint x: 527, endPoint y: 359, distance: 44.4
click at [527, 370] on div "Instruct PCC parkers to scan the white entry ticket BEFORE the green validation…" at bounding box center [767, 496] width 632 height 251
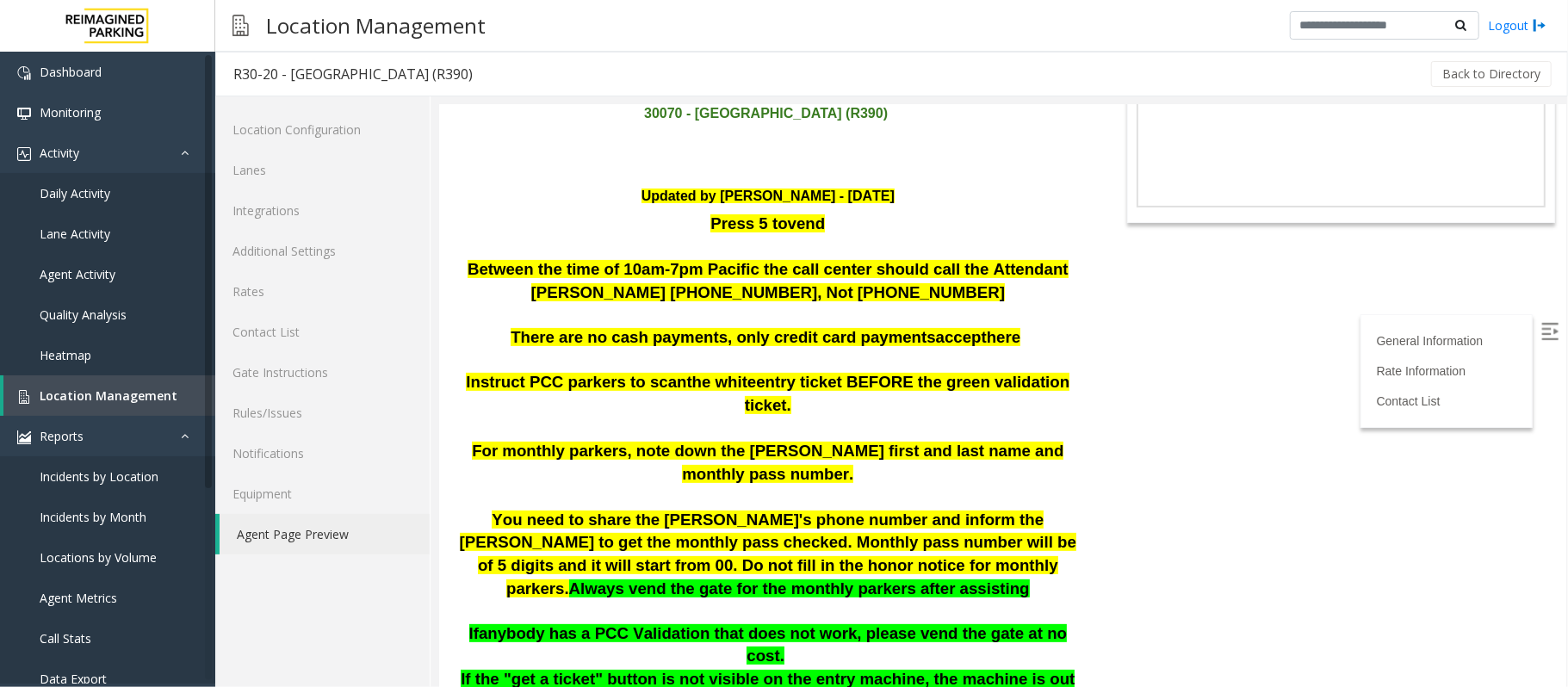
click at [586, 441] on span "For monthly parkers, note down the parker's first and last name and monthly pas…" at bounding box center [767, 462] width 592 height 41
click at [852, 485] on p at bounding box center [767, 497] width 632 height 23
click at [139, 384] on link "Location Management" at bounding box center [109, 396] width 212 height 40
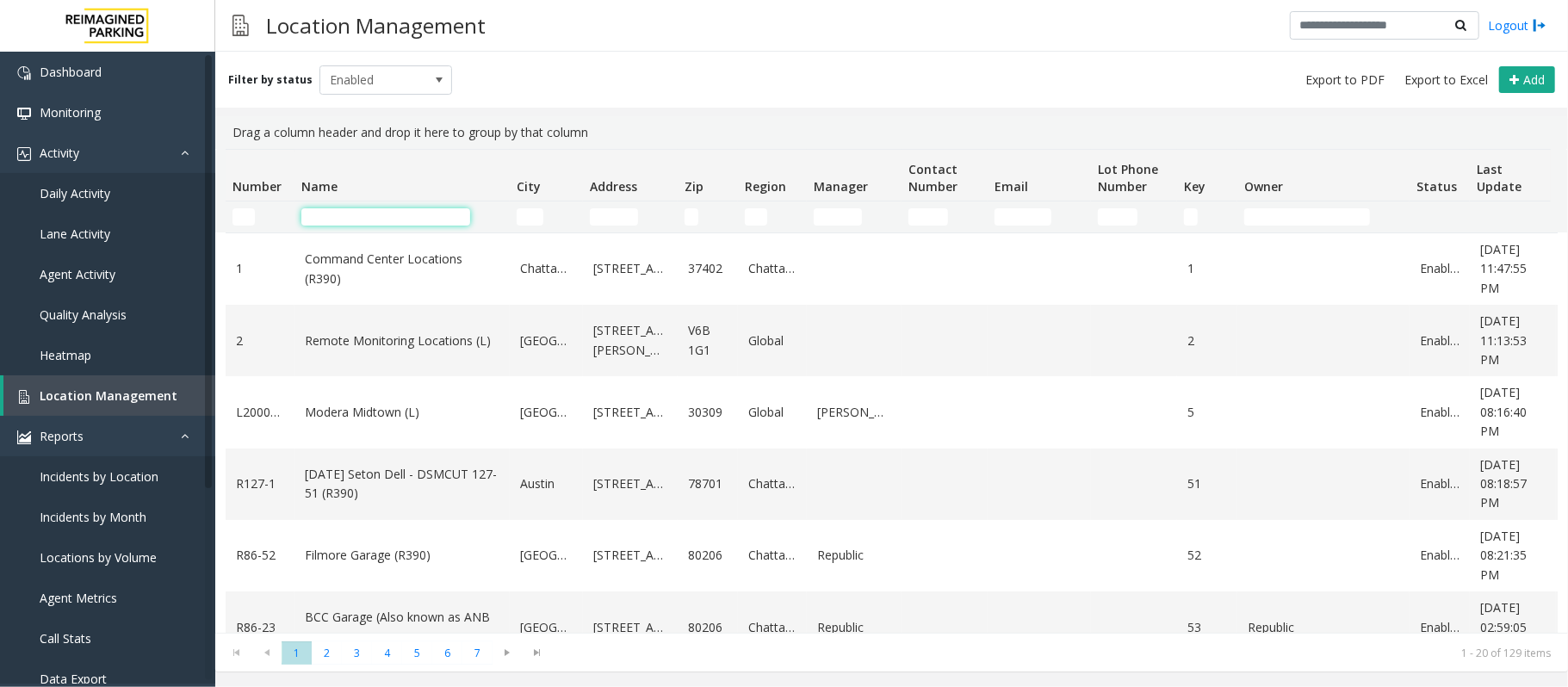
click at [403, 224] on input "Name Filter" at bounding box center [386, 216] width 169 height 17
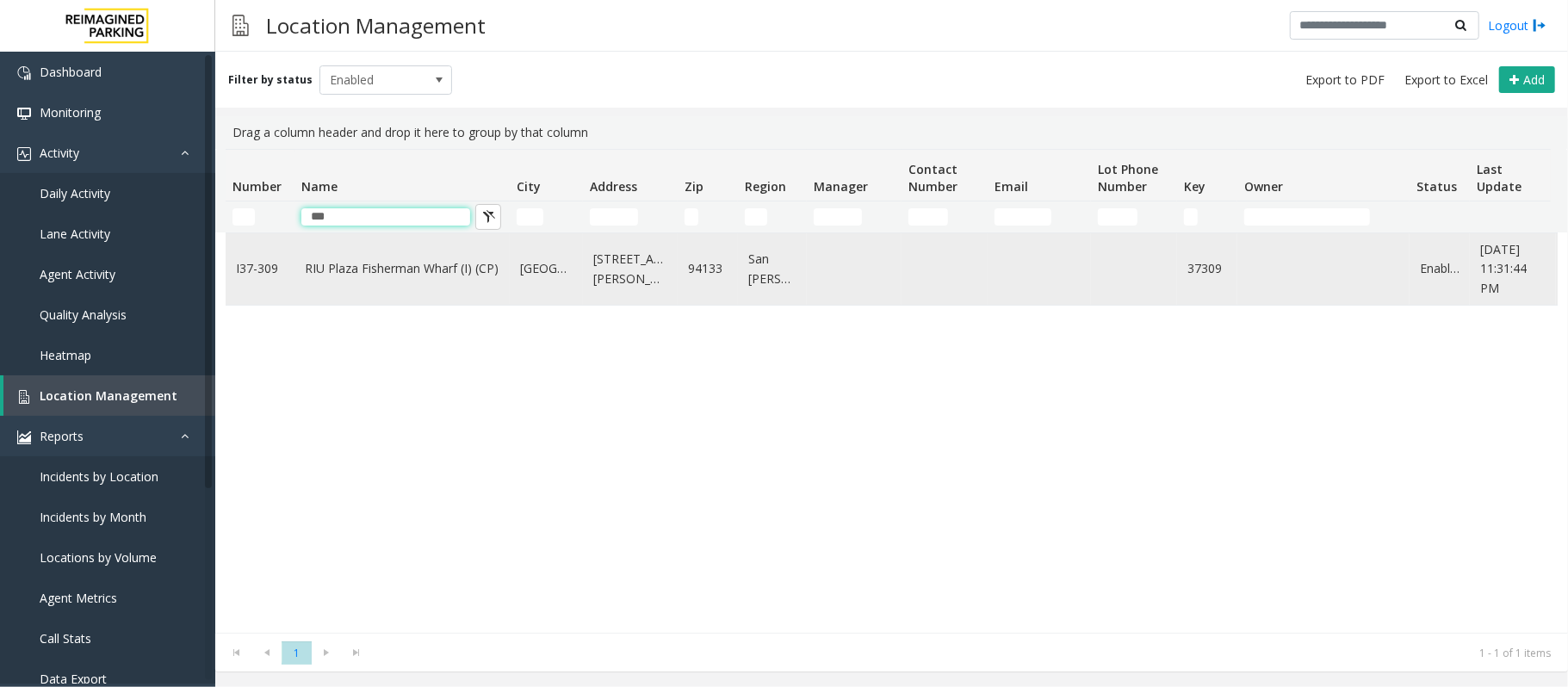
type input "***"
click at [386, 274] on link "RIU Plaza Fisherman Wharf (I) (CP)" at bounding box center [402, 268] width 195 height 19
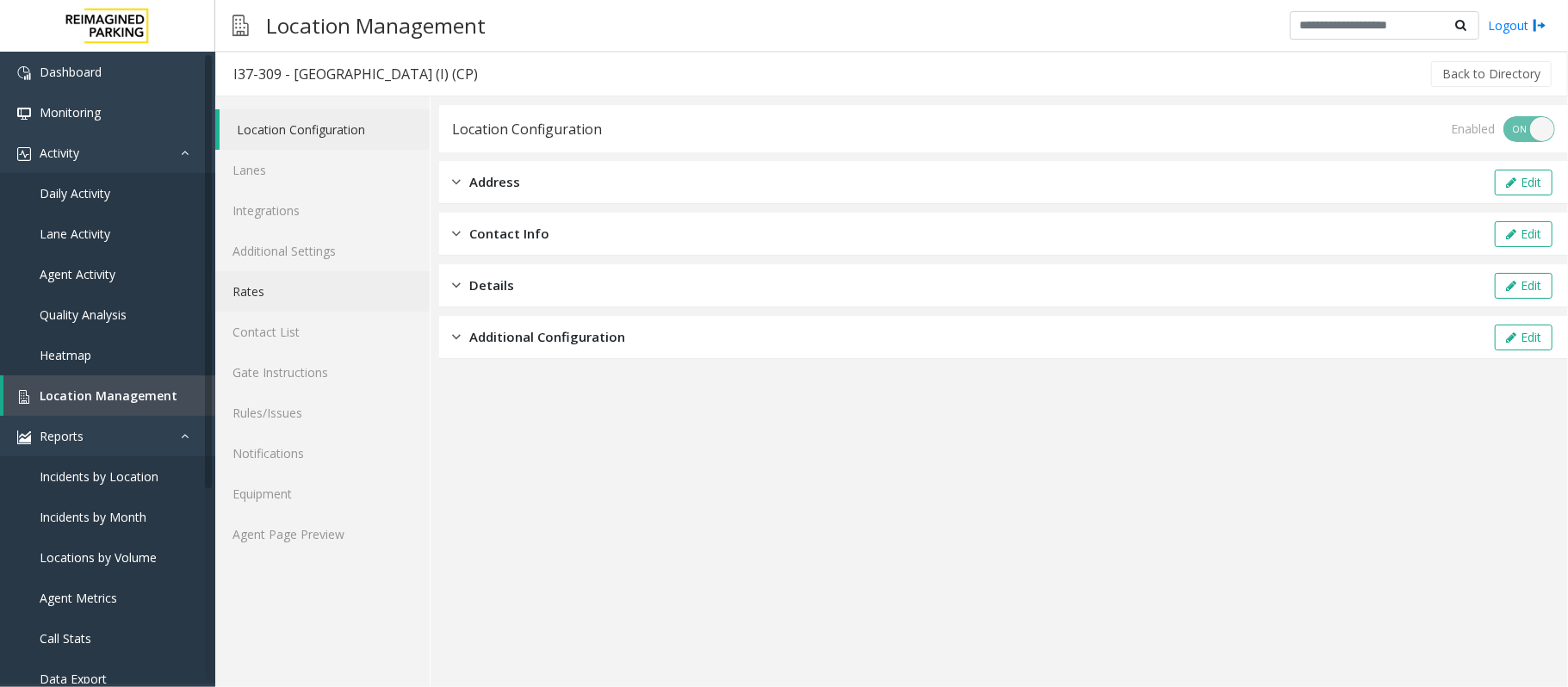
click at [239, 293] on link "Rates" at bounding box center [322, 291] width 214 height 40
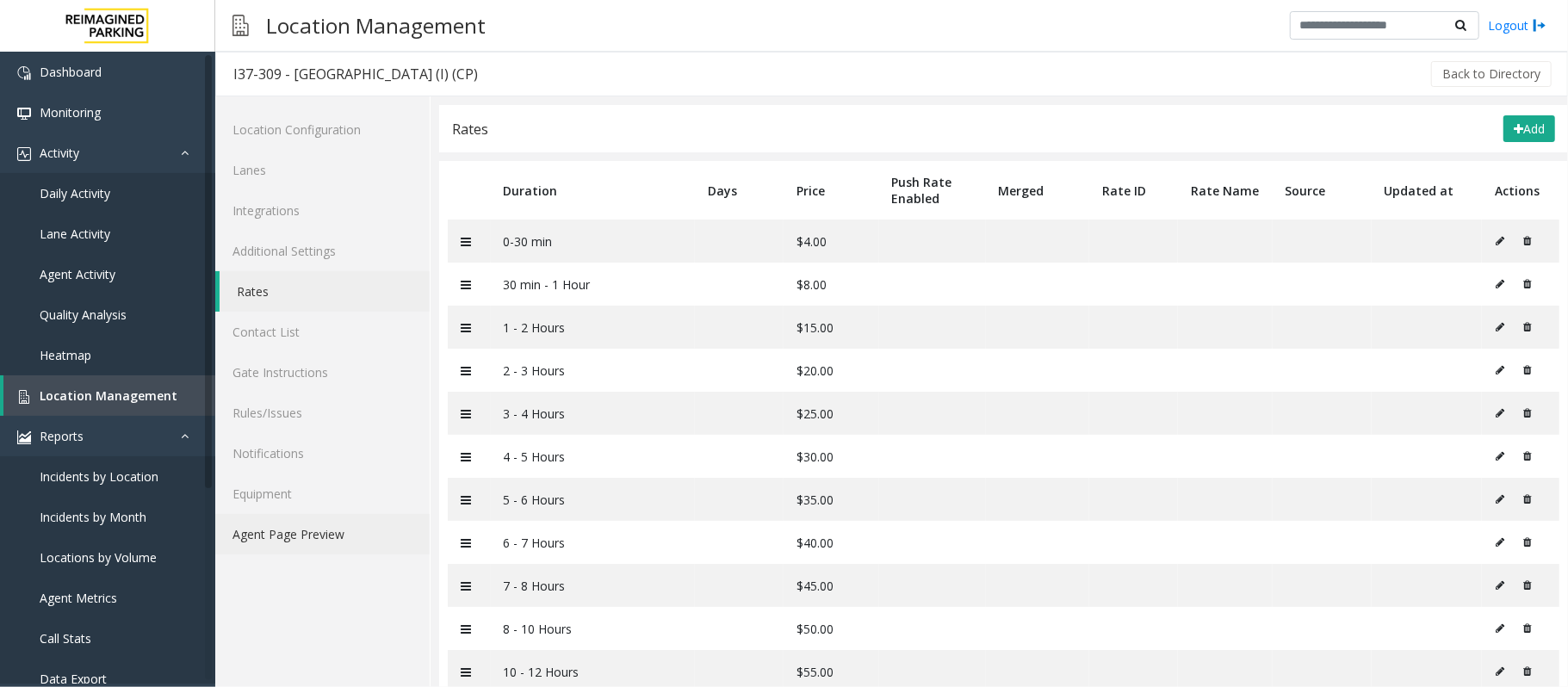
click at [308, 528] on link "Agent Page Preview" at bounding box center [322, 534] width 214 height 40
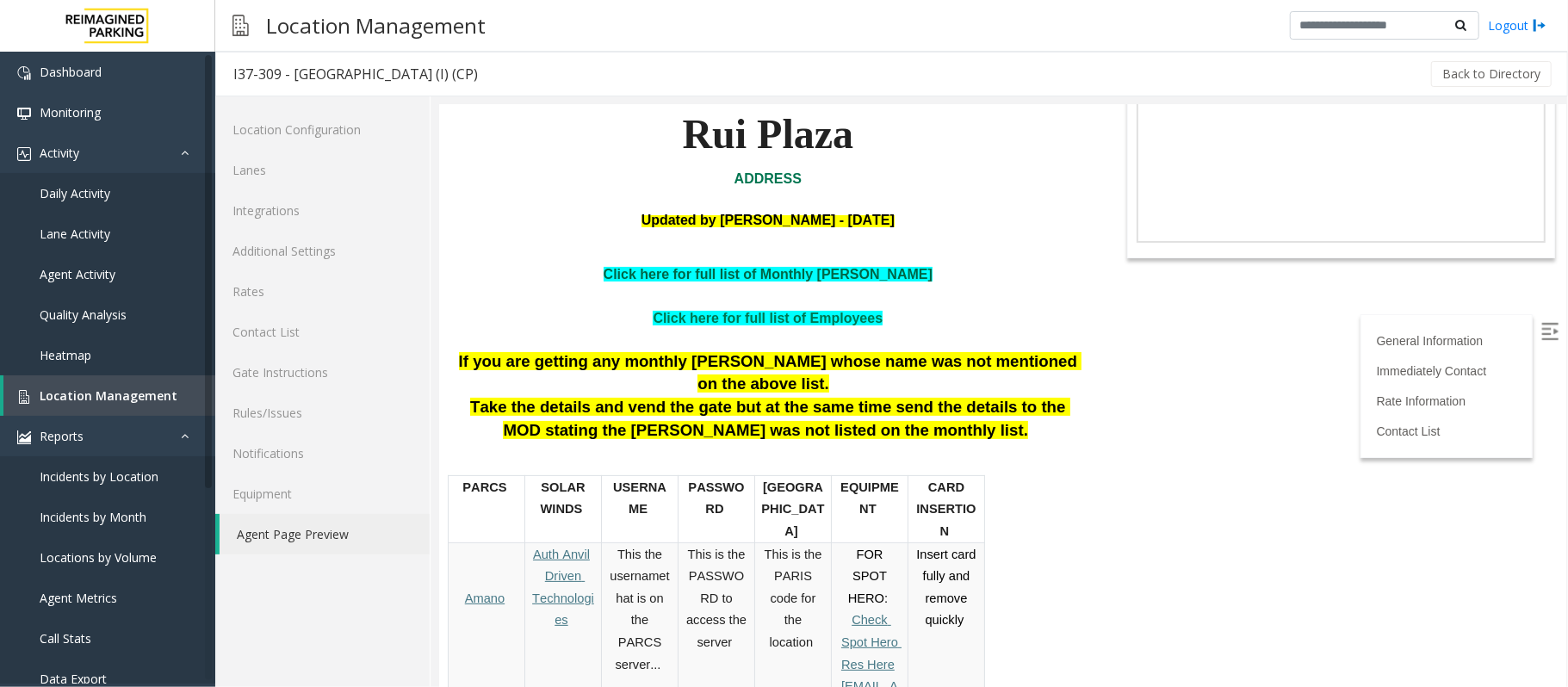
scroll to position [229, 0]
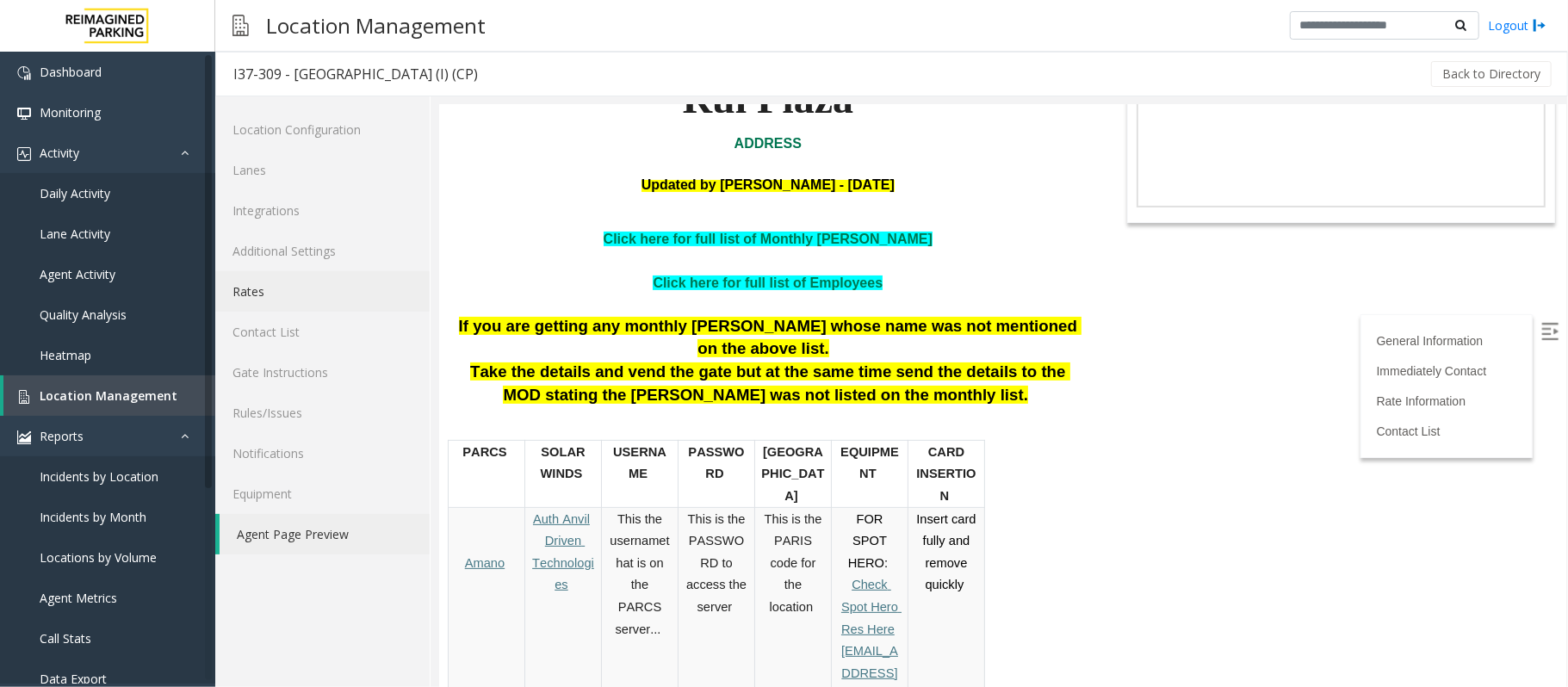
click at [263, 288] on link "Rates" at bounding box center [322, 291] width 214 height 40
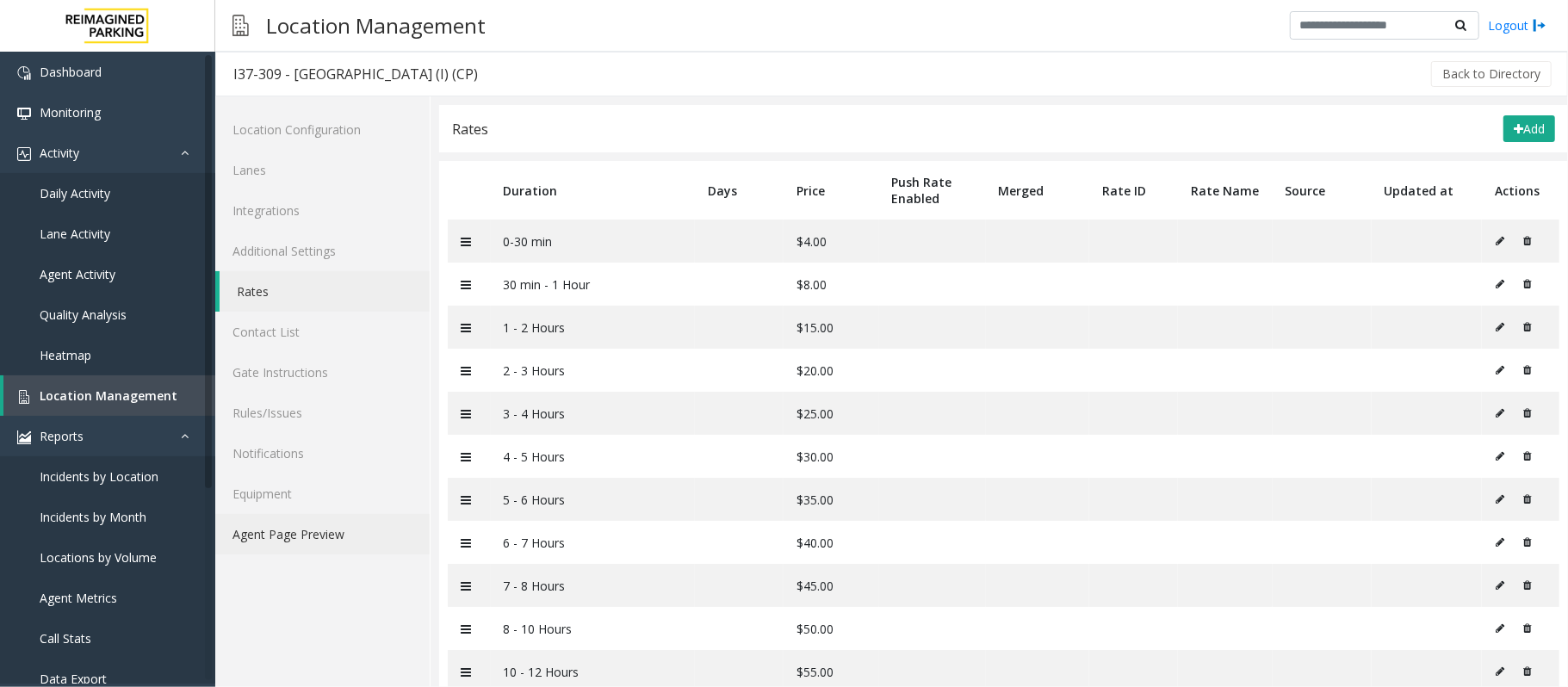
click at [249, 532] on link "Agent Page Preview" at bounding box center [322, 534] width 214 height 40
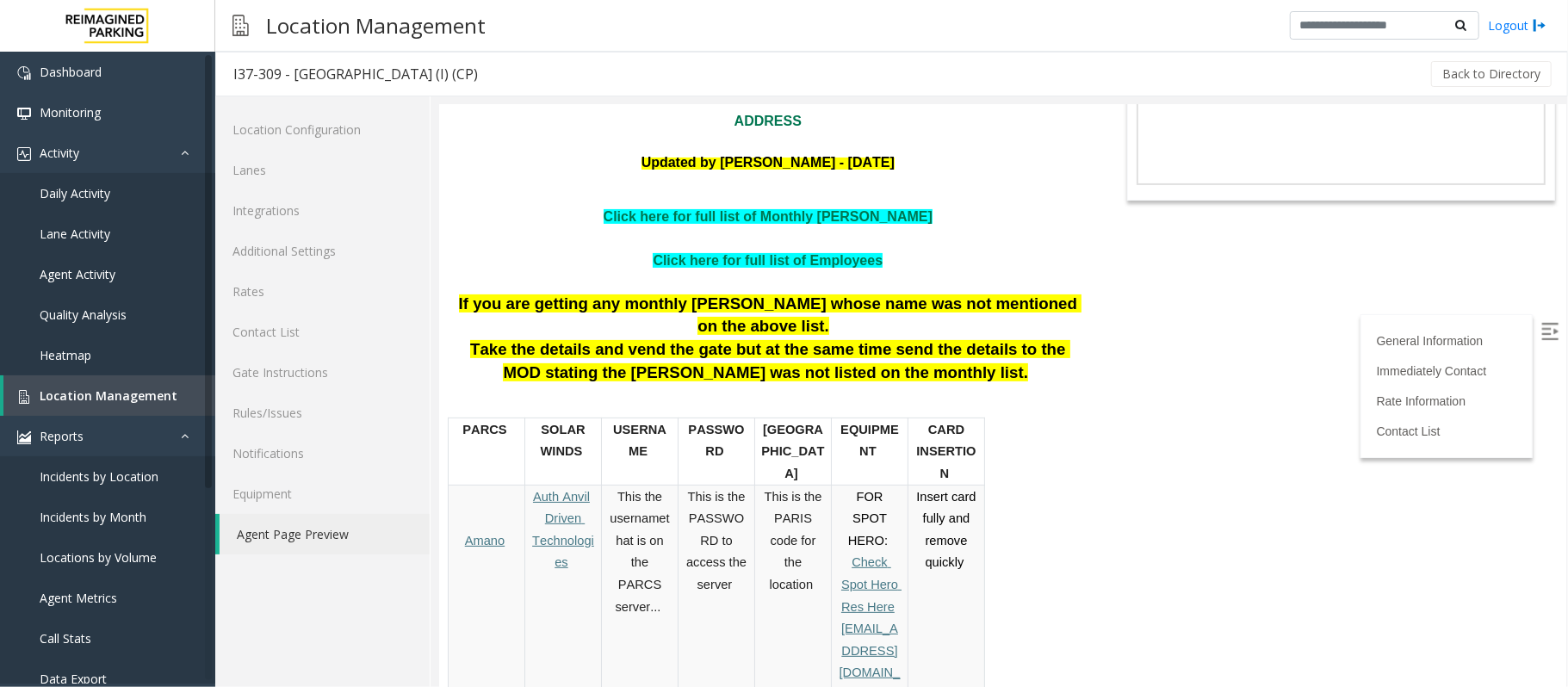
scroll to position [229, 0]
